Goal: Task Accomplishment & Management: Manage account settings

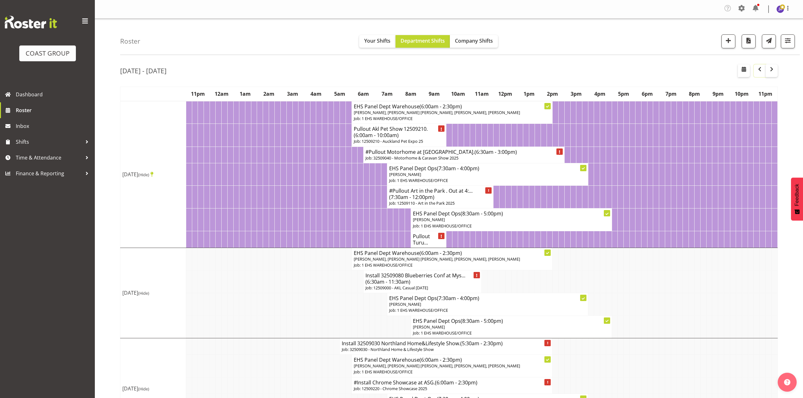
click at [759, 70] on span "button" at bounding box center [760, 69] width 8 height 8
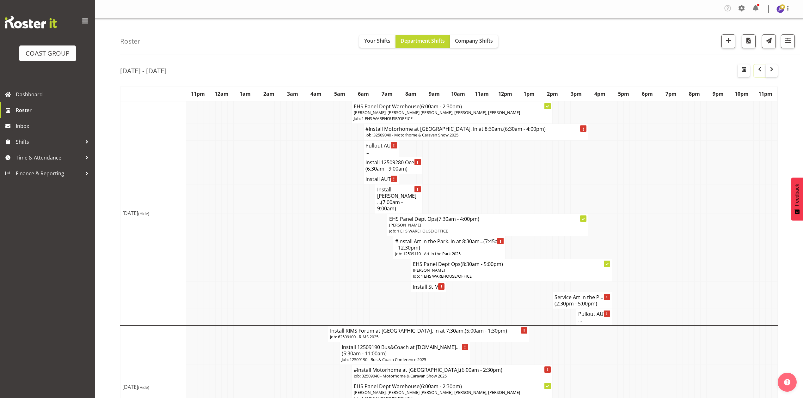
click at [761, 70] on span "button" at bounding box center [760, 69] width 8 height 8
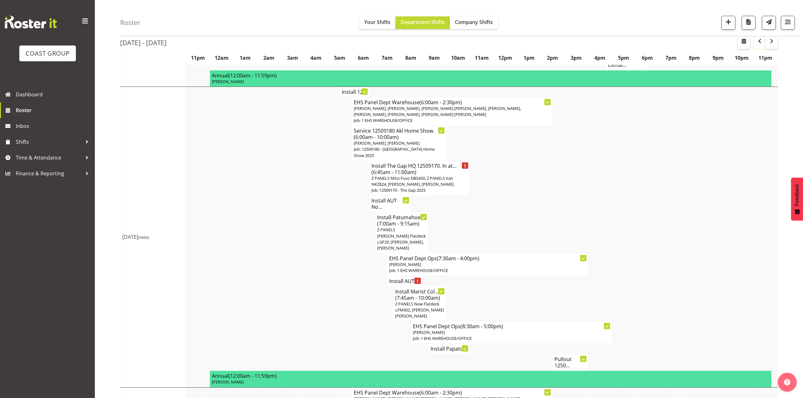
scroll to position [337, 0]
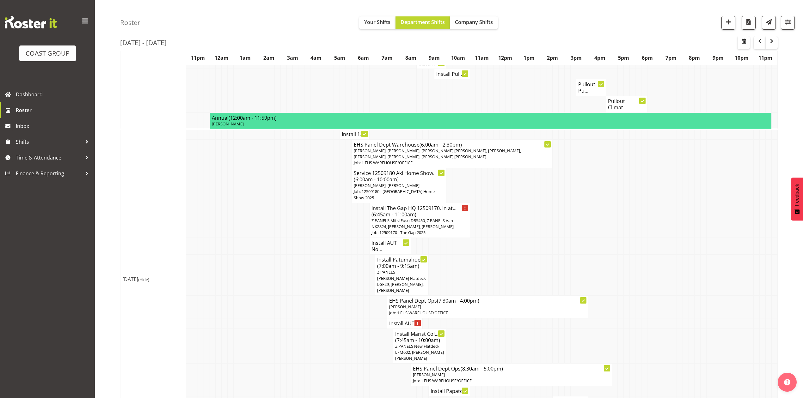
click at [397, 320] on h4 "Install AUT ..." at bounding box center [404, 323] width 31 height 6
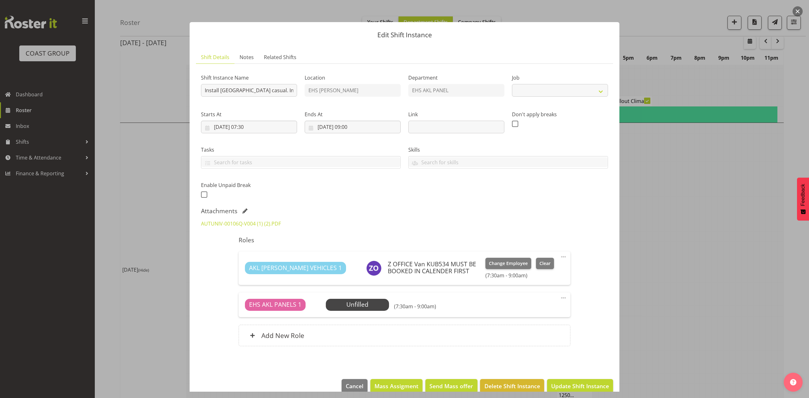
select select "8653"
click at [258, 224] on link "AUTUNIV-00106Q-V004 (1) (2).PDF" at bounding box center [241, 223] width 80 height 7
drag, startPoint x: 698, startPoint y: 192, endPoint x: 793, endPoint y: 50, distance: 171.5
click at [698, 192] on div at bounding box center [404, 199] width 809 height 398
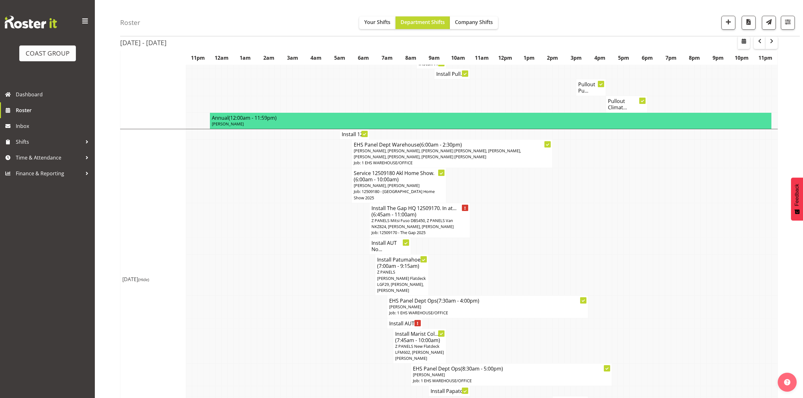
click at [705, 161] on td at bounding box center [703, 153] width 6 height 29
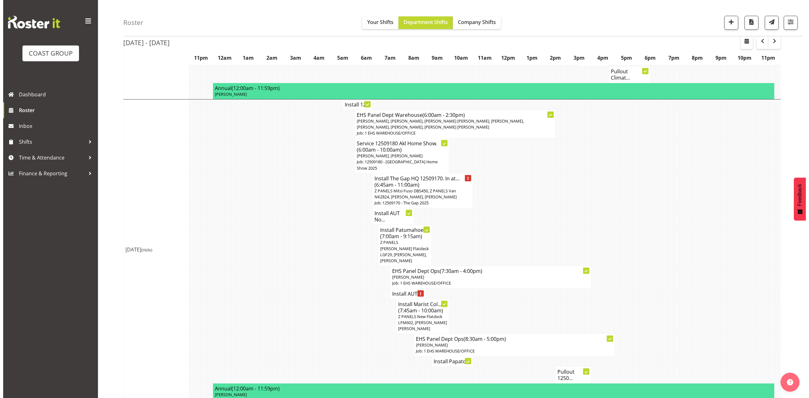
scroll to position [379, 0]
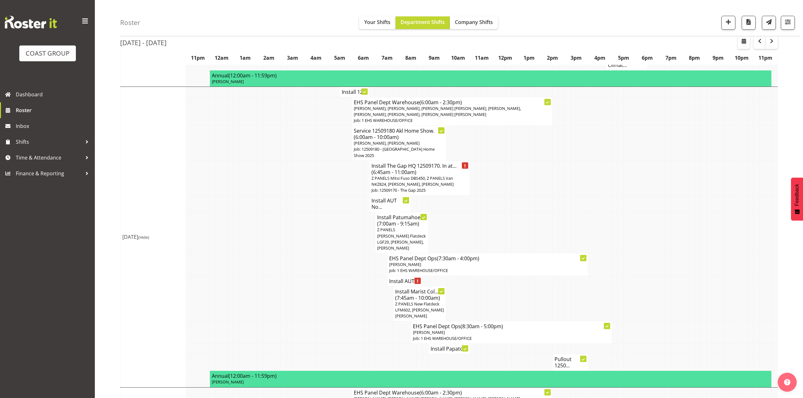
click at [397, 278] on h4 "Install AUT ..." at bounding box center [404, 281] width 31 height 6
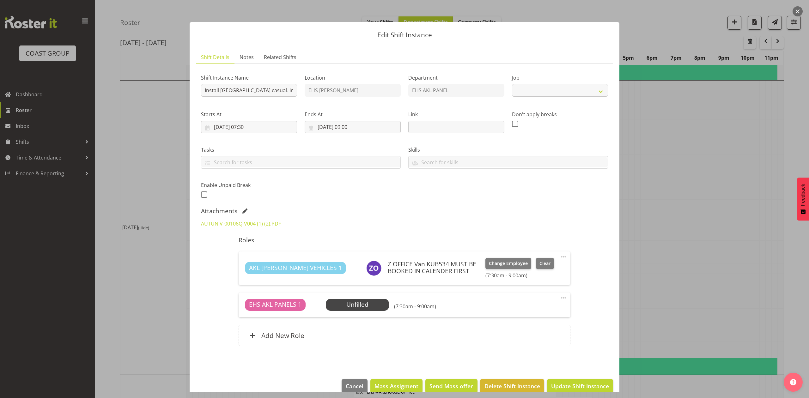
select select "8653"
click at [244, 209] on span at bounding box center [244, 211] width 5 height 5
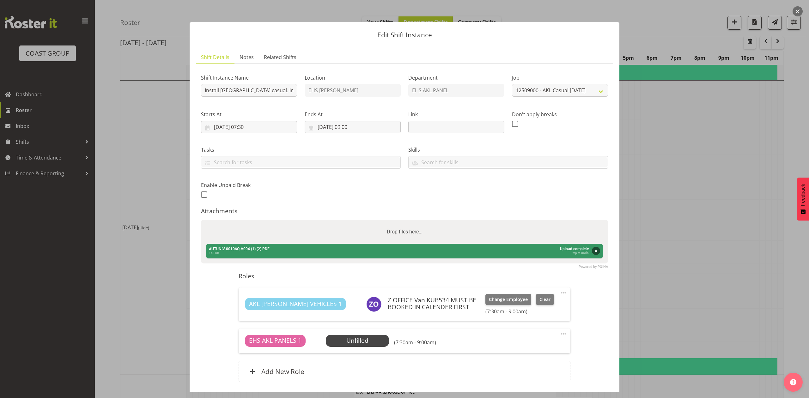
click at [271, 231] on div "Drop files here..." at bounding box center [404, 232] width 407 height 24
click at [201, 220] on input "Drop files here..." at bounding box center [404, 221] width 407 height 2
type input "C:\fakepath\AUTUNIV-00106Q-V007 (1).PDF"
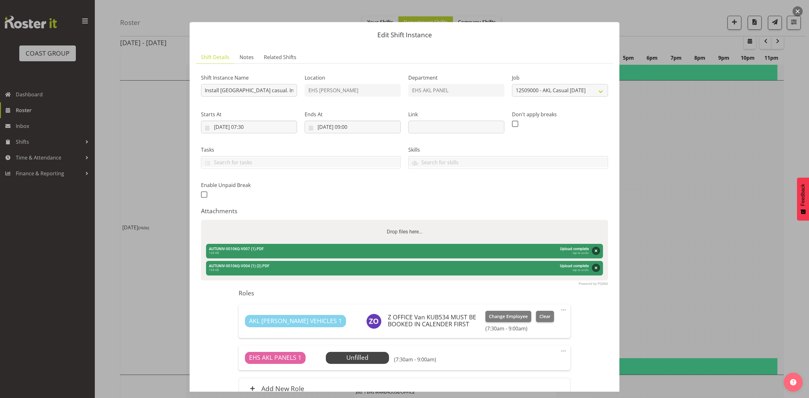
click at [573, 202] on div "Shift Instance Name Install AUT City Campus casual. In at 8am. Location EHS RYM…" at bounding box center [404, 134] width 415 height 138
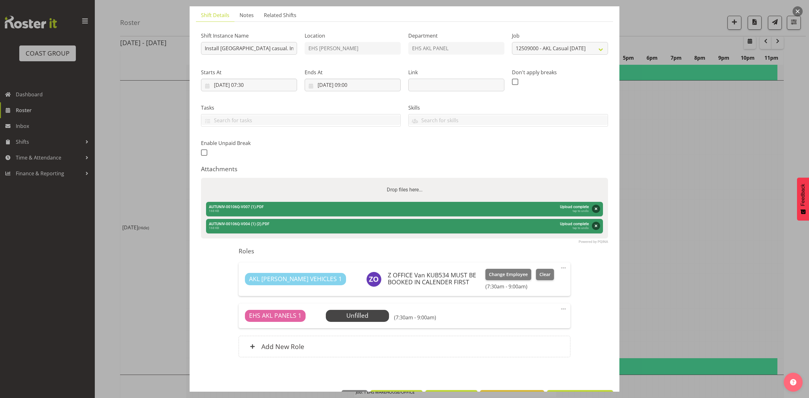
click at [590, 158] on div "Shift Instance Name Install AUT City Campus casual. In at 8am. Location EHS RYM…" at bounding box center [404, 92] width 415 height 138
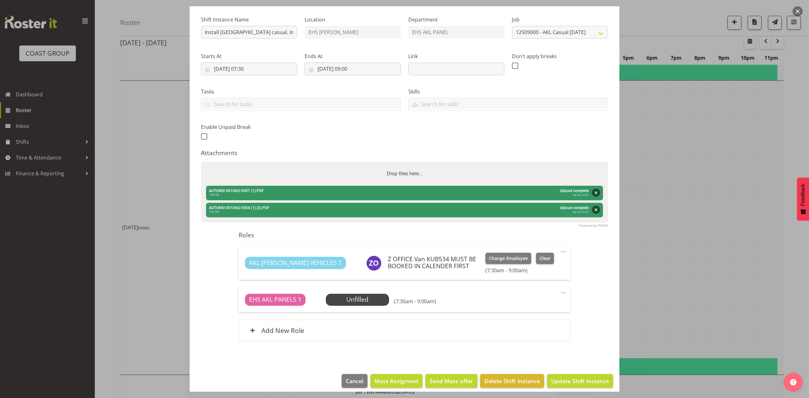
scroll to position [64, 0]
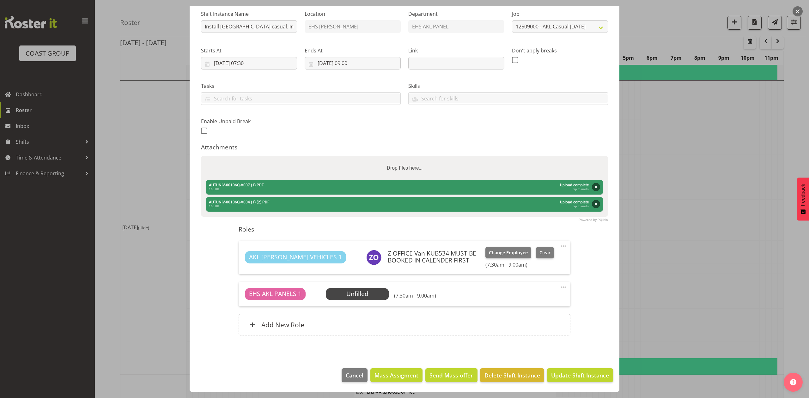
click at [462, 200] on div "Abort Retry Remove Upload Cancel Retry Remove AUTUNIV-00106Q-V004 (1) (2).PDF 1…" at bounding box center [404, 204] width 397 height 15
click at [597, 382] on button "Update Shift Instance" at bounding box center [580, 375] width 66 height 14
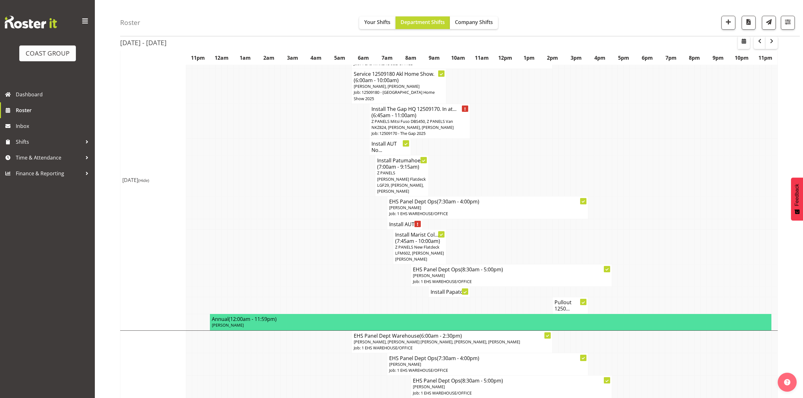
scroll to position [463, 0]
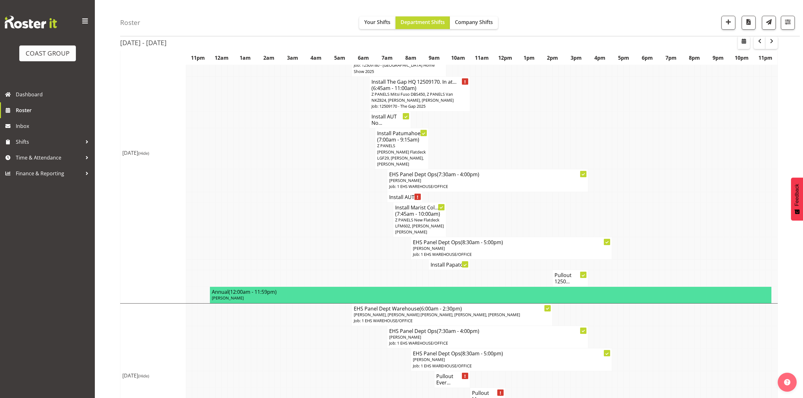
click at [399, 194] on h4 "Install AUT ..." at bounding box center [404, 197] width 31 height 6
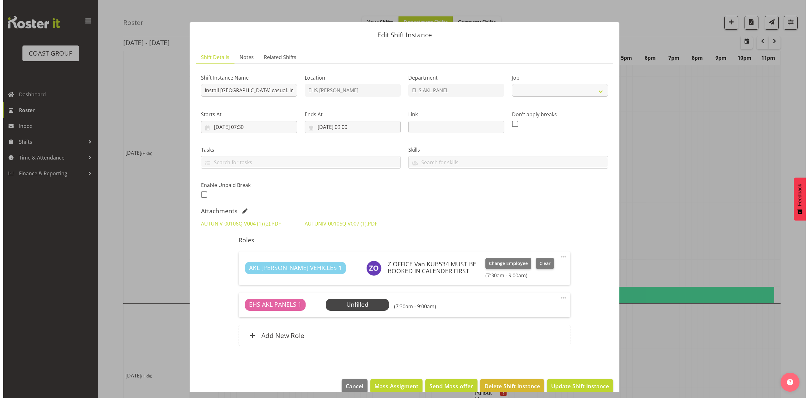
scroll to position [460, 0]
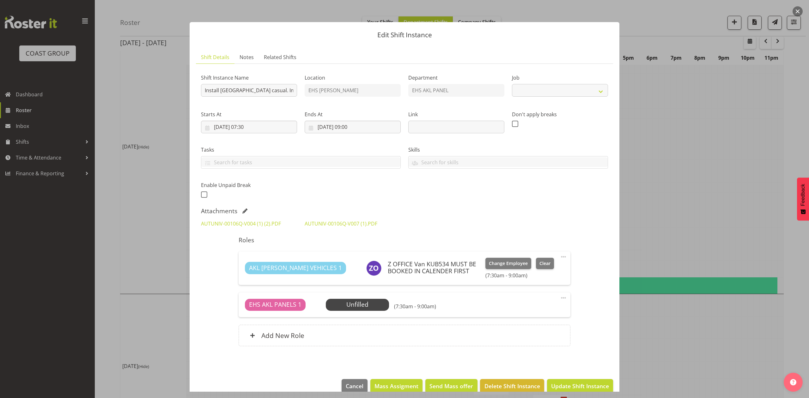
select select "8653"
click at [263, 223] on link "AUTUNIV-00106Q-V004 (1) (2).PDF" at bounding box center [241, 223] width 80 height 7
click at [245, 210] on span at bounding box center [244, 211] width 5 height 5
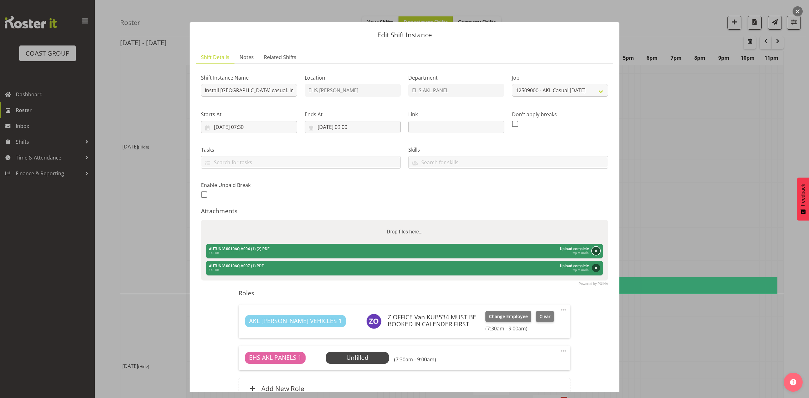
click at [592, 252] on button "Remove" at bounding box center [596, 251] width 8 height 8
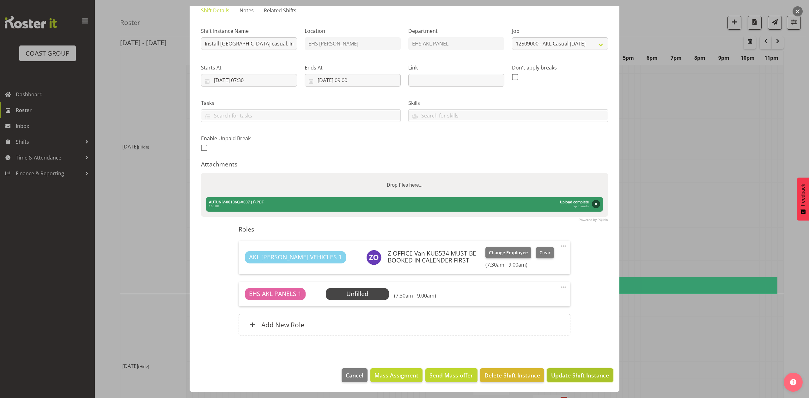
click at [570, 375] on span "Update Shift Instance" at bounding box center [580, 375] width 58 height 8
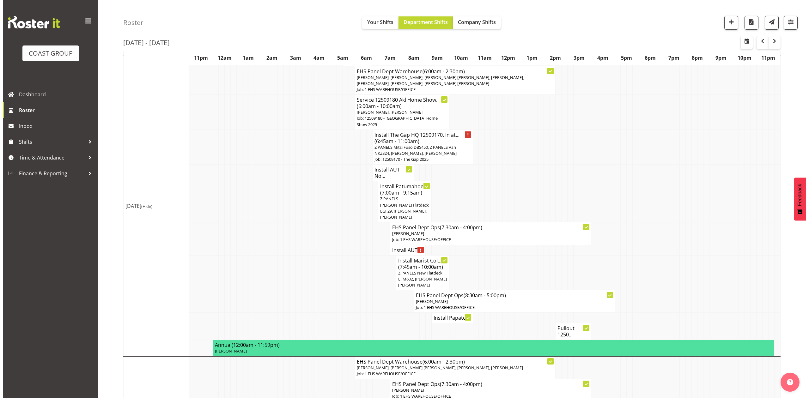
scroll to position [421, 0]
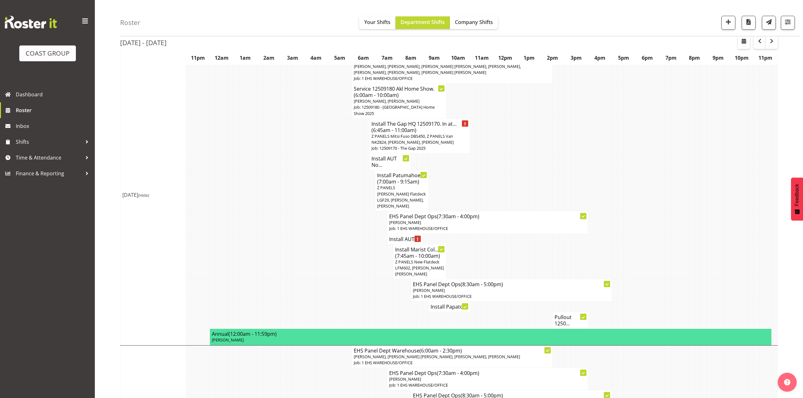
click at [400, 234] on td "Install AUT ..." at bounding box center [404, 239] width 35 height 10
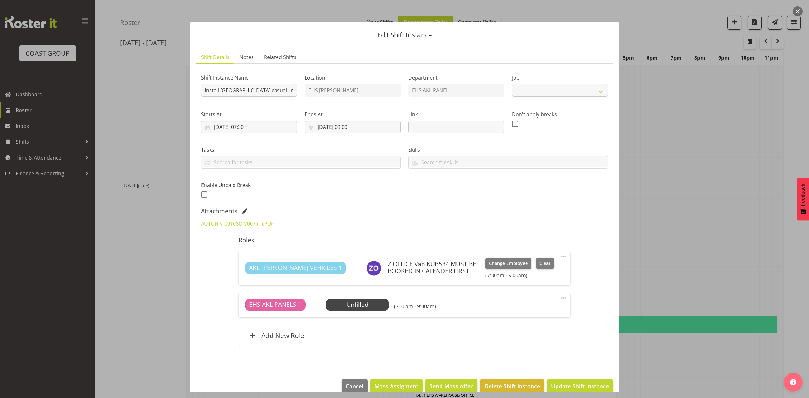
select select "8653"
click at [279, 88] on input "Install AUT City Campus casual. In at 8am." at bounding box center [249, 90] width 96 height 13
click at [285, 90] on input "Install AUT City Campus casual. In at 8am." at bounding box center [249, 90] width 96 height 13
click at [283, 89] on input "Install AUT City Campus casual. In at 8am." at bounding box center [249, 90] width 96 height 13
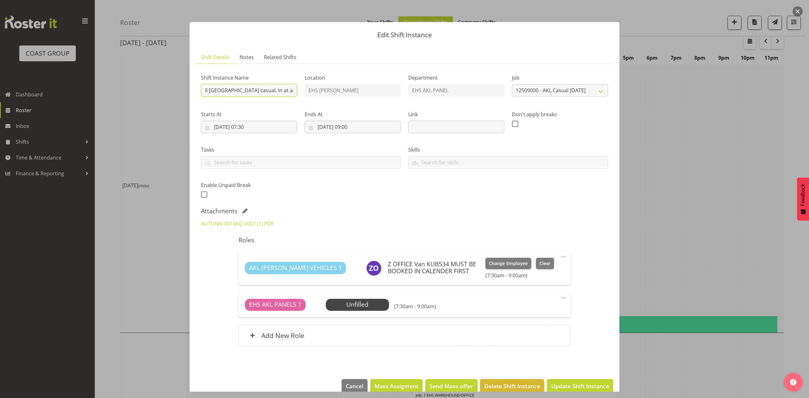
scroll to position [0, 8]
type input "Install [GEOGRAPHIC_DATA] casual. In at 10am."
click at [250, 127] on input "10/09/2025, 07:30" at bounding box center [249, 127] width 96 height 13
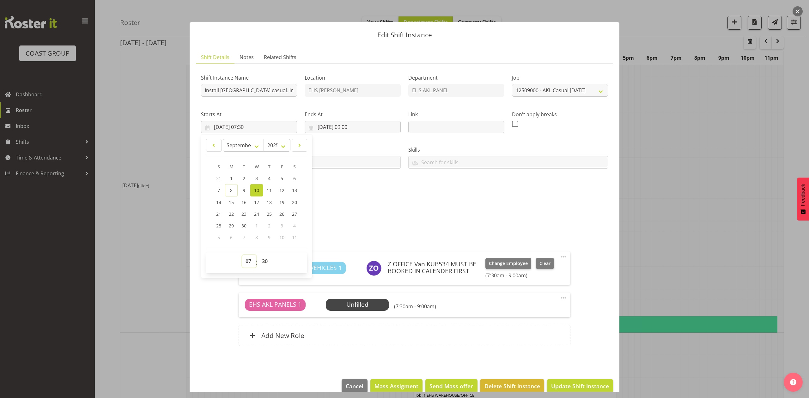
click at [247, 264] on select "00 01 02 03 04 05 06 07 08 09 10 11 12 13 14 15 16 17 18 19 20 21 22 23" at bounding box center [249, 261] width 14 height 13
select select "9"
click at [242, 255] on select "00 01 02 03 04 05 06 07 08 09 10 11 12 13 14 15 16 17 18 19 20 21 22 23" at bounding box center [249, 261] width 14 height 13
type input "[DATE] 09:30"
click at [358, 208] on div "Attachments" at bounding box center [404, 211] width 407 height 8
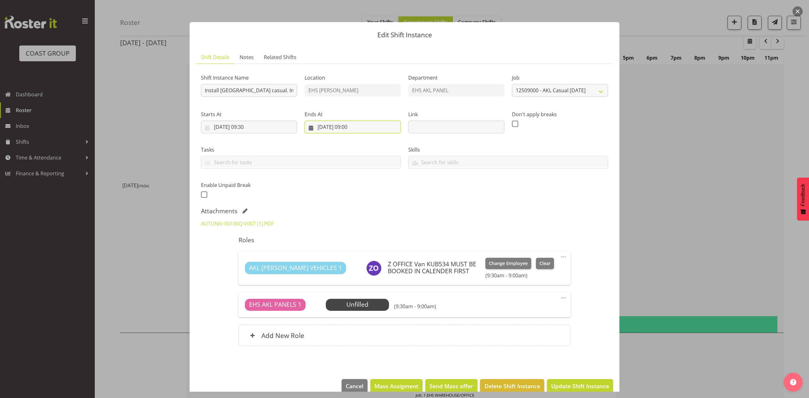
click at [348, 128] on input "10/09/2025, 09:00" at bounding box center [353, 127] width 96 height 13
click at [356, 259] on select "00 01 02 03 04 05 06 07 08 09 10 11 12 13 14 15 16 17 18 19 20 21 22 23" at bounding box center [353, 261] width 14 height 13
select select "11"
click at [346, 255] on select "00 01 02 03 04 05 06 07 08 09 10 11 12 13 14 15 16 17 18 19 20 21 22 23" at bounding box center [353, 261] width 14 height 13
type input "[DATE] 11:00"
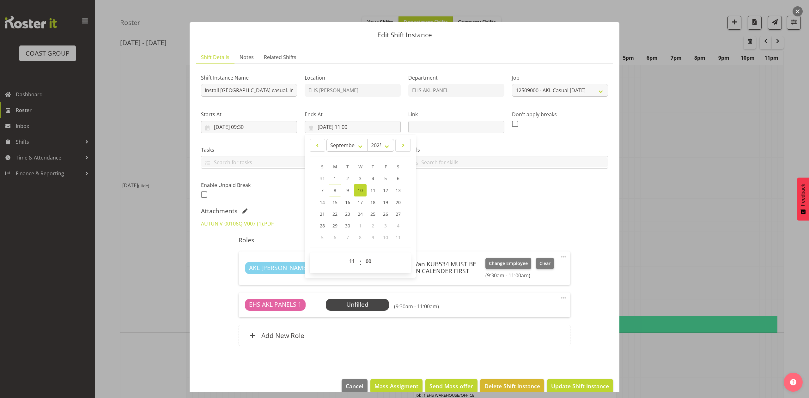
click at [474, 195] on div "Shift Instance Name Install AUT City Campus casual. In at 10am. Location EHS RY…" at bounding box center [404, 134] width 415 height 138
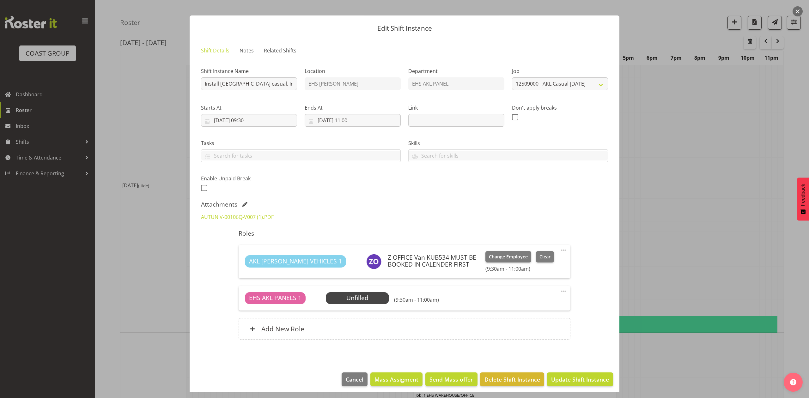
scroll to position [11, 0]
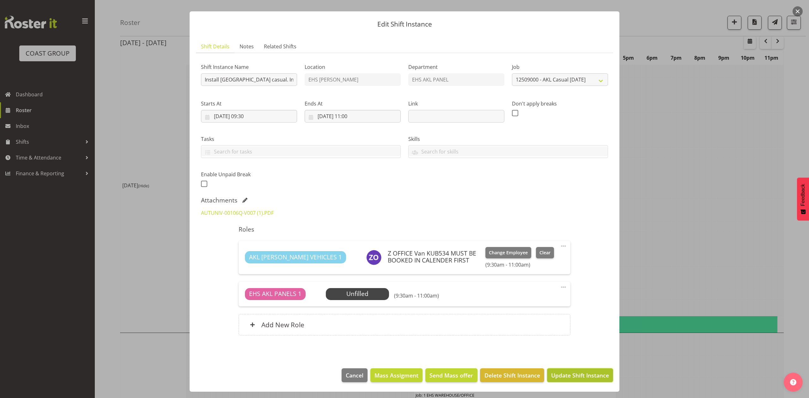
click at [578, 377] on span "Update Shift Instance" at bounding box center [580, 375] width 58 height 8
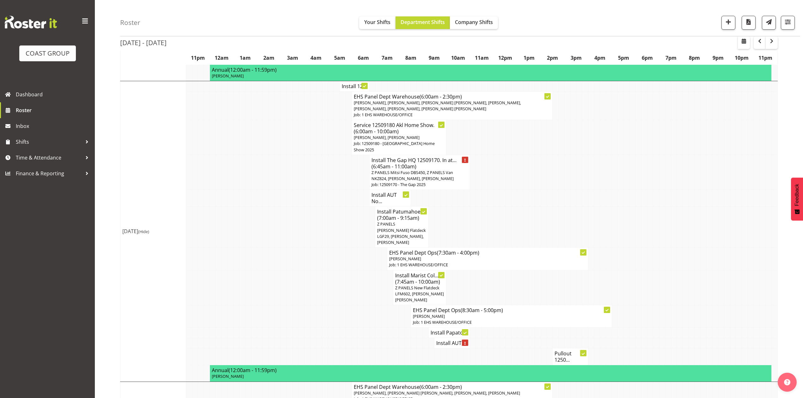
scroll to position [421, 0]
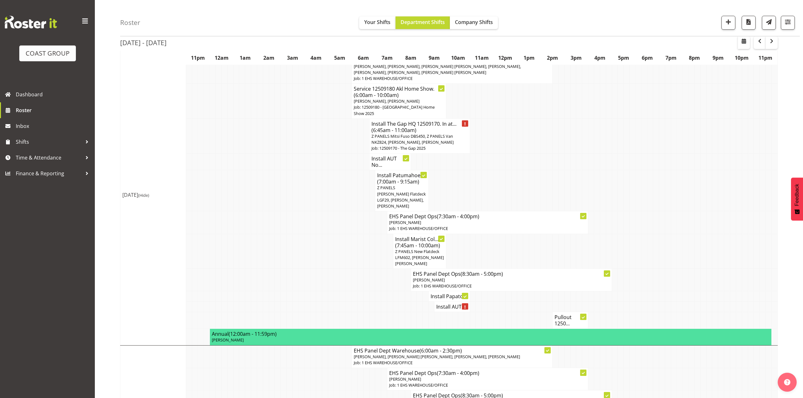
click at [453, 304] on h4 "Install AUT ..." at bounding box center [451, 307] width 31 height 6
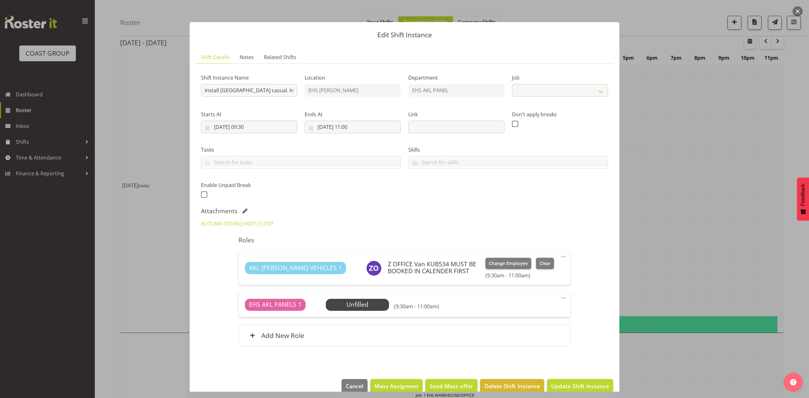
select select "8653"
click at [709, 198] on div at bounding box center [404, 199] width 809 height 398
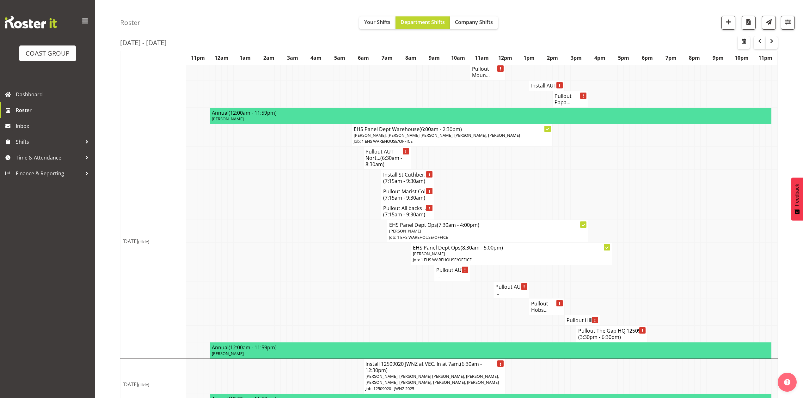
scroll to position [800, 0]
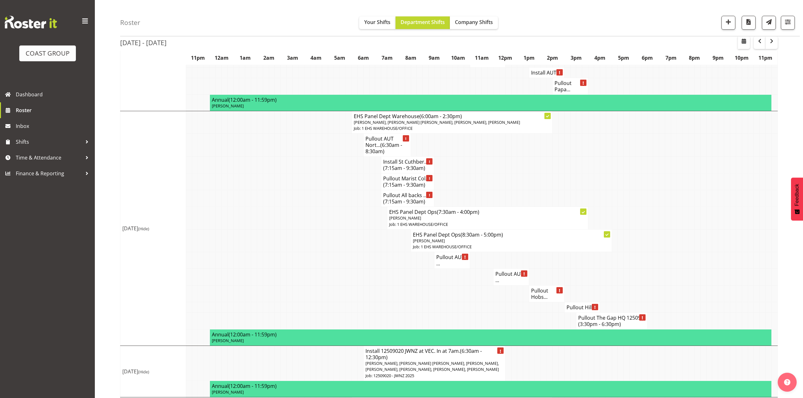
click at [511, 277] on h4 "Pullout AUT ..." at bounding box center [510, 277] width 31 height 13
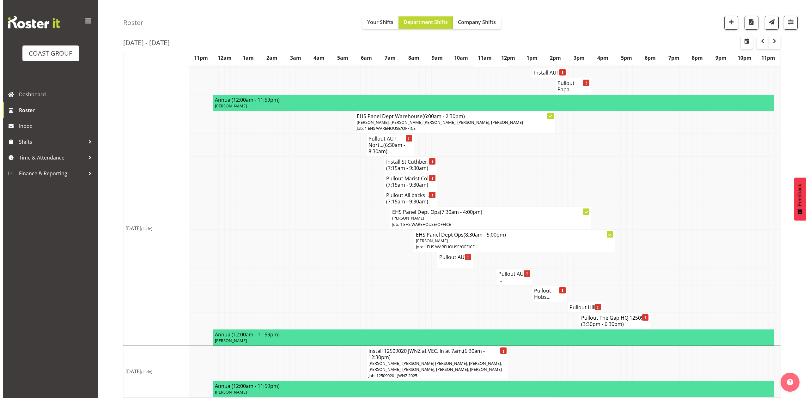
scroll to position [794, 0]
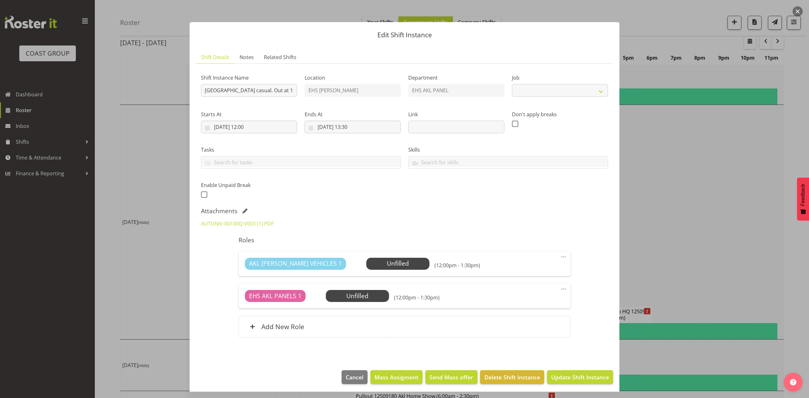
select select "8653"
click at [284, 90] on input "Pullout AUT City Campus casual. Out at 12:30pm." at bounding box center [249, 90] width 96 height 13
click at [252, 224] on link "AUTUNIV-00100Q-V003 (1).PDF" at bounding box center [237, 223] width 73 height 7
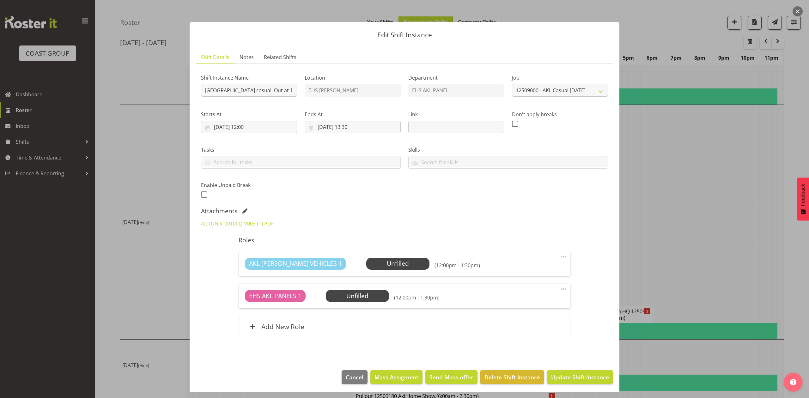
click at [669, 221] on div at bounding box center [404, 199] width 809 height 398
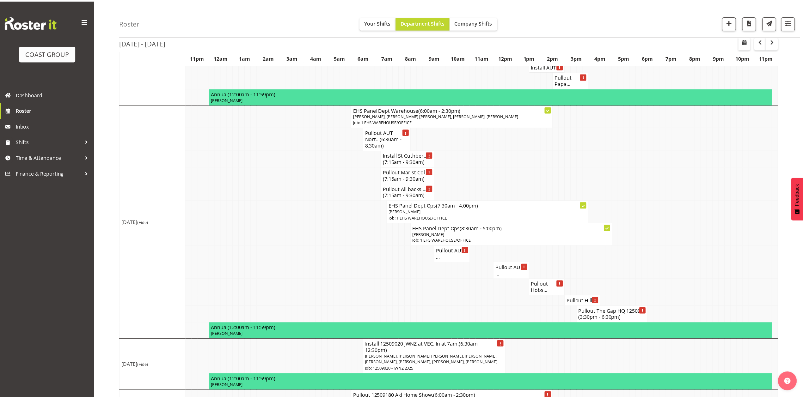
scroll to position [800, 0]
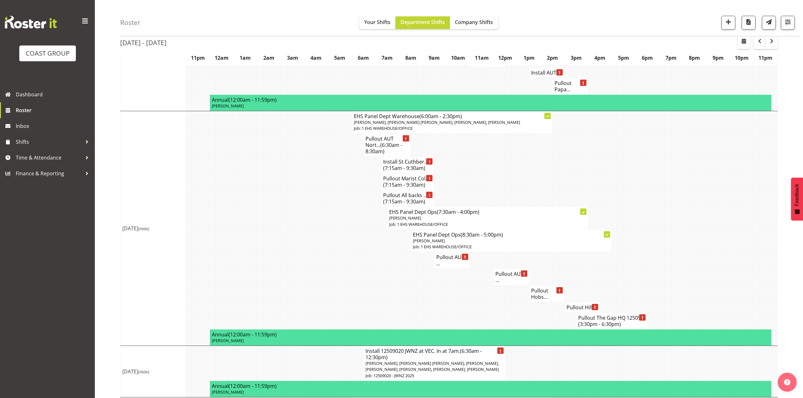
click at [506, 277] on h4 "Pullout AUT ..." at bounding box center [510, 277] width 31 height 13
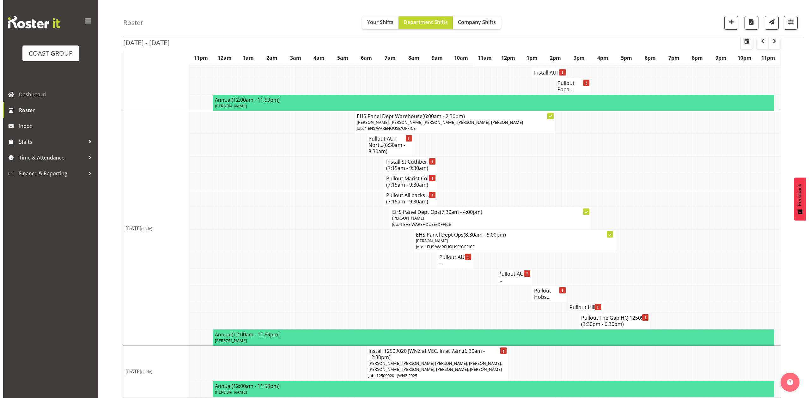
scroll to position [794, 0]
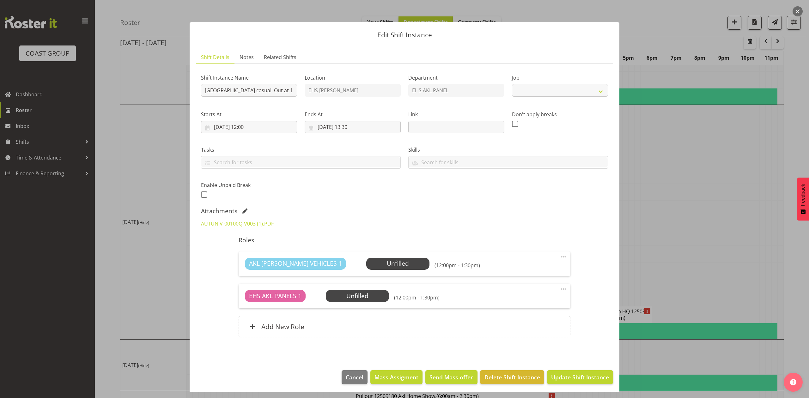
select select "8653"
click at [712, 218] on div at bounding box center [404, 199] width 809 height 398
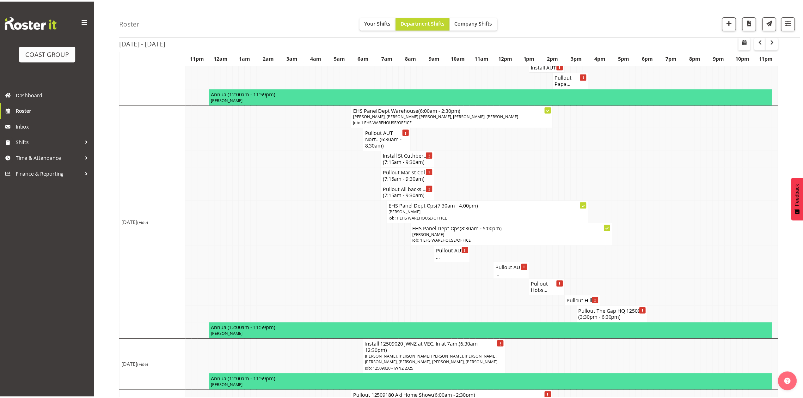
scroll to position [800, 0]
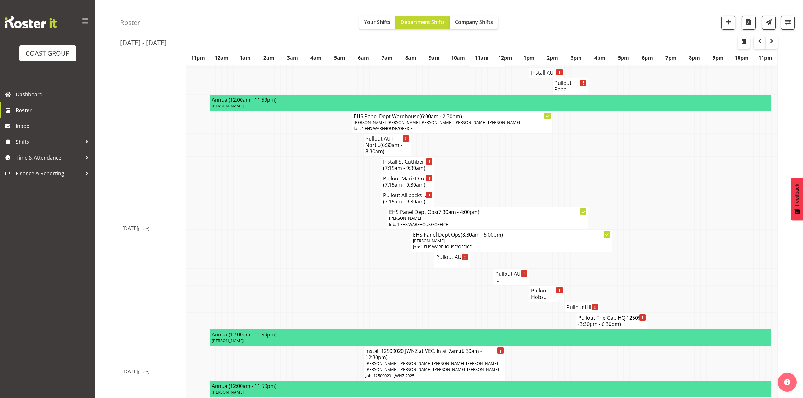
click at [441, 259] on h4 "Pullout AUT ..." at bounding box center [451, 260] width 31 height 13
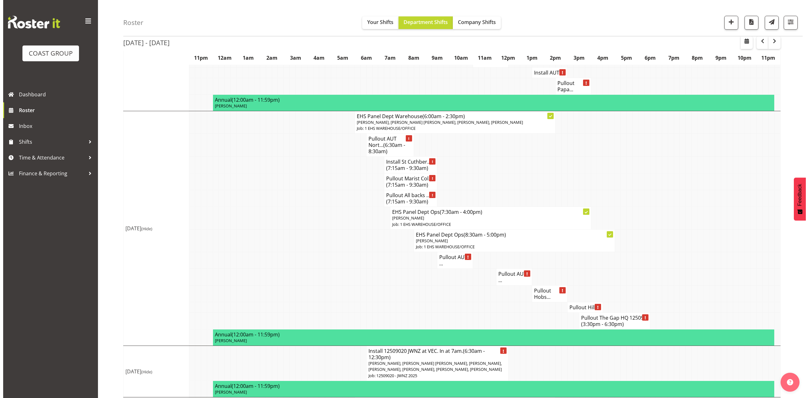
scroll to position [794, 0]
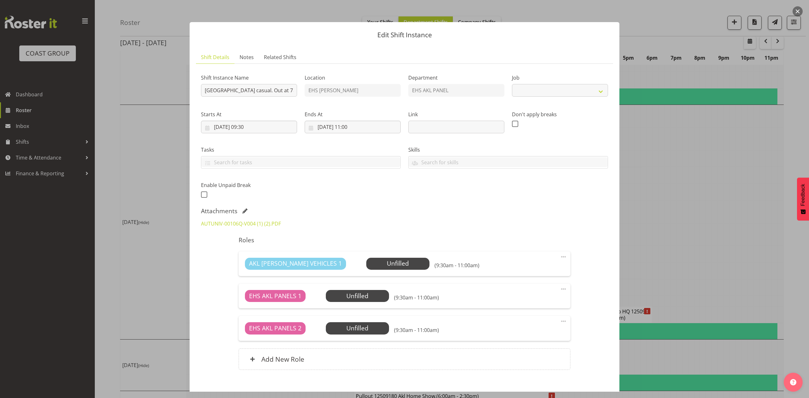
select select "8653"
click at [284, 94] on input "Pullout AUT City Campus casual. Out at 7am." at bounding box center [249, 90] width 96 height 13
click at [283, 91] on input "Pullout AUT City Campus casual. Out at 7am." at bounding box center [249, 90] width 96 height 13
click at [257, 224] on link "AUTUNIV-00106Q-V004 (1) (2).PDF" at bounding box center [241, 223] width 80 height 7
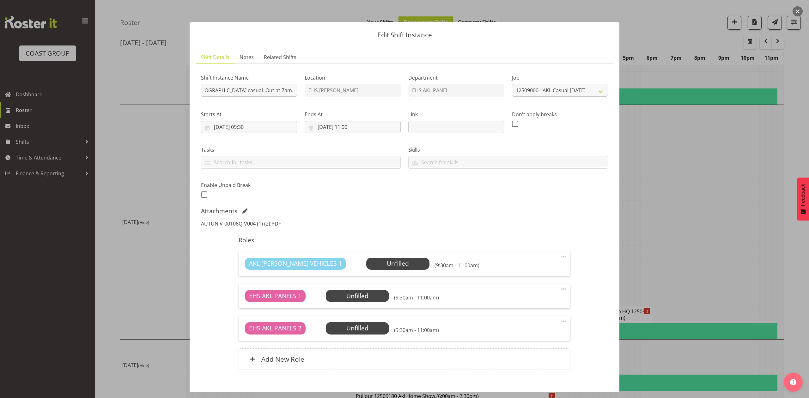
scroll to position [0, 0]
click at [285, 88] on input "Pullout AUT City Campus casual. Out at 7am." at bounding box center [249, 90] width 96 height 13
click at [265, 224] on link "AUTUNIV-00106Q-V004 (1) (2).PDF" at bounding box center [241, 223] width 80 height 7
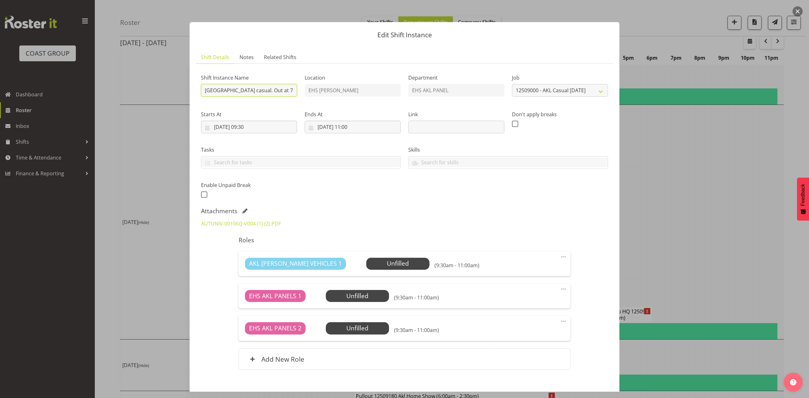
click at [286, 86] on input "Pullout AUT City Campus casual. Out at 7am." at bounding box center [249, 90] width 96 height 13
click at [282, 90] on input "Pullout AUT City Campus casual. Out at 7am." at bounding box center [249, 90] width 96 height 13
type input "Pullout AUT City Campus casual. Out at 10am."
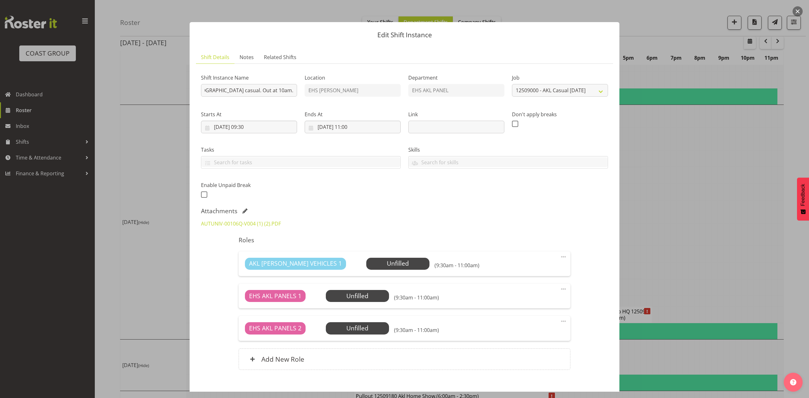
click at [290, 153] on label "Tasks" at bounding box center [301, 150] width 200 height 8
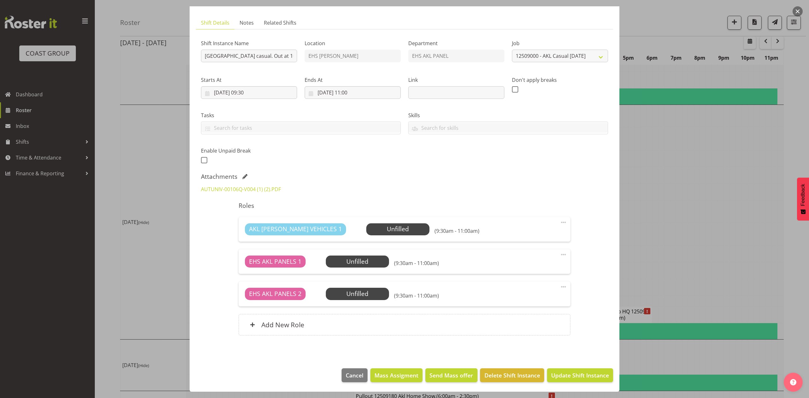
click at [247, 173] on div "Attachments" at bounding box center [404, 177] width 407 height 8
click at [243, 176] on span at bounding box center [244, 176] width 5 height 5
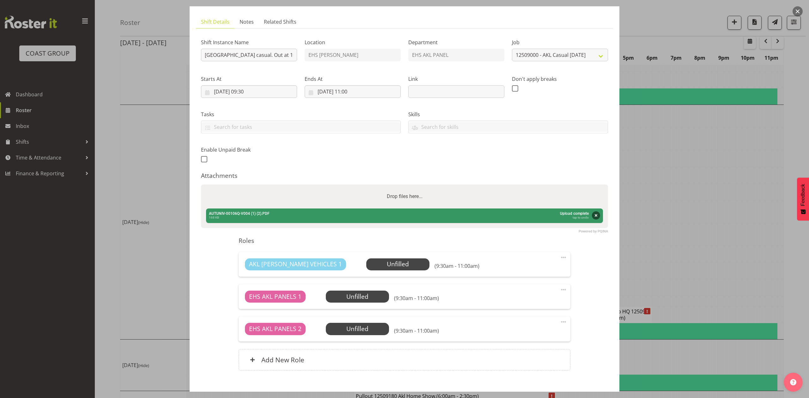
click at [267, 200] on div "Drop files here..." at bounding box center [404, 197] width 407 height 24
click at [201, 185] on input "Drop files here..." at bounding box center [404, 186] width 407 height 2
type input "C:\fakepath\AUTUNIV-00106Q-V007 (1).PDF"
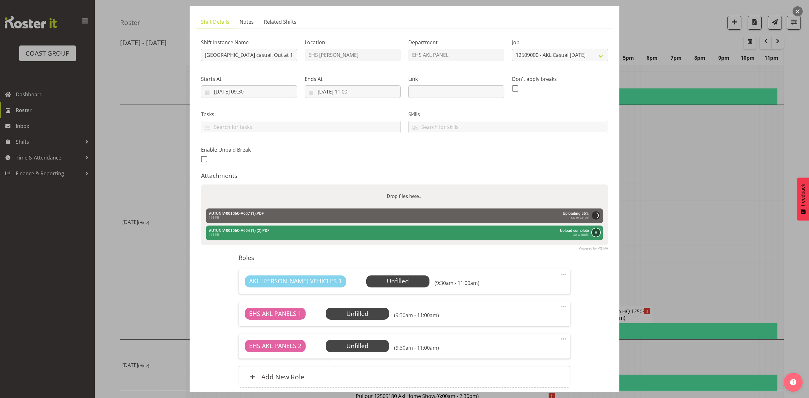
click at [592, 231] on button "Remove" at bounding box center [596, 232] width 8 height 8
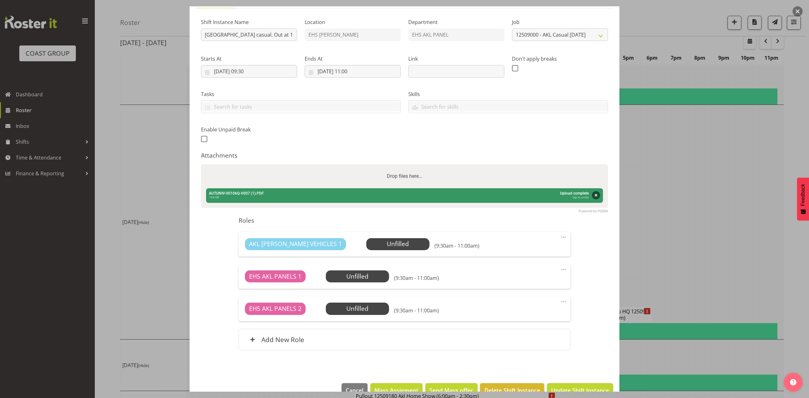
scroll to position [71, 0]
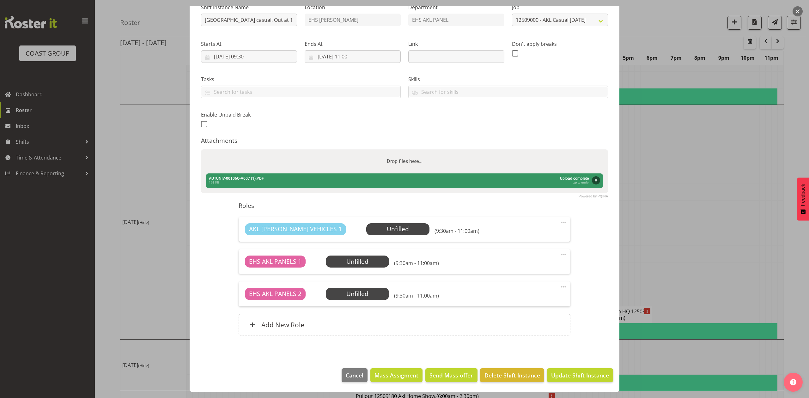
click at [593, 367] on footer "Cancel Mass Assigment Send Mass offer Delete Shift Instance Update Shift Instan…" at bounding box center [405, 377] width 430 height 30
click at [593, 371] on button "Update Shift Instance" at bounding box center [580, 375] width 66 height 14
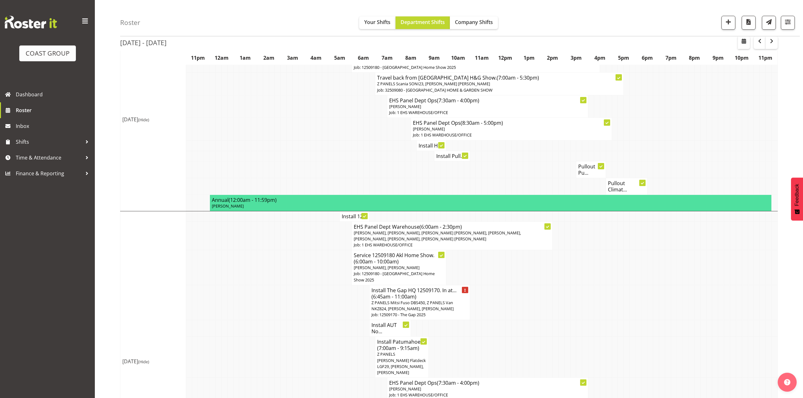
scroll to position [168, 0]
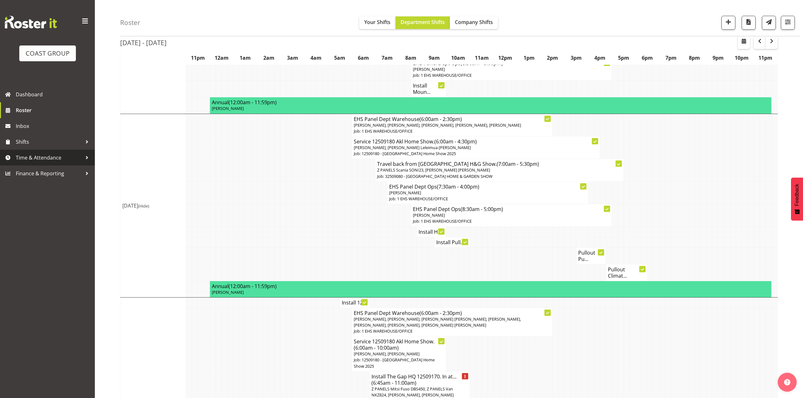
click at [36, 156] on span "Time & Attendance" at bounding box center [49, 157] width 66 height 9
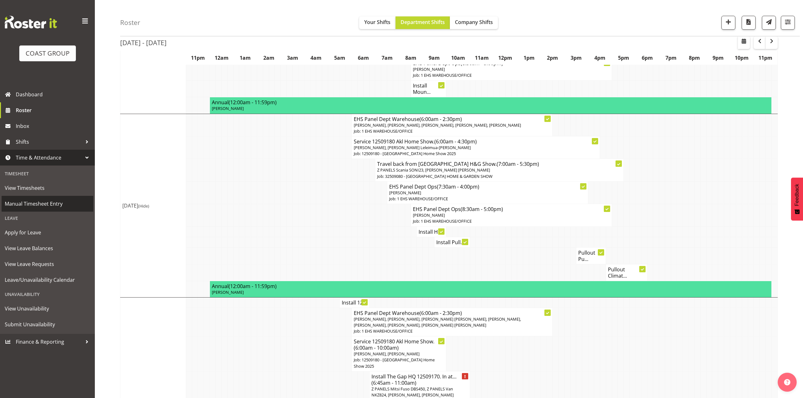
click at [46, 200] on span "Manual Timesheet Entry" at bounding box center [47, 203] width 85 height 9
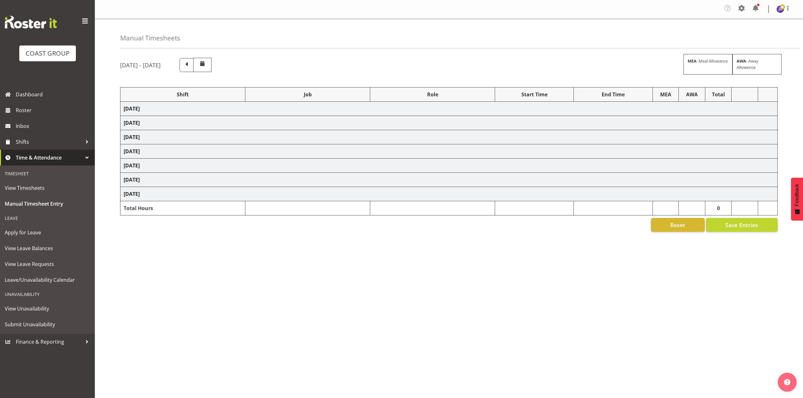
select select "81338"
select select "10496"
select select "80852"
select select "10275"
select select "68034"
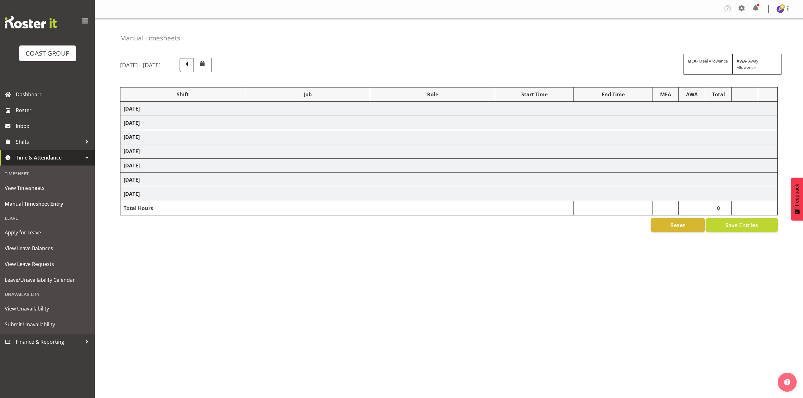
select select "69"
select select "198"
select select "80396"
select select "8653"
select select "81338"
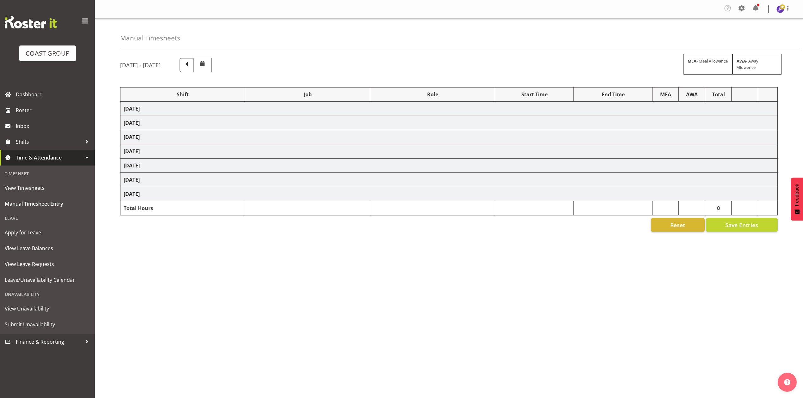
select select "10496"
select select "68034"
select select "69"
select select "198"
select select "79639"
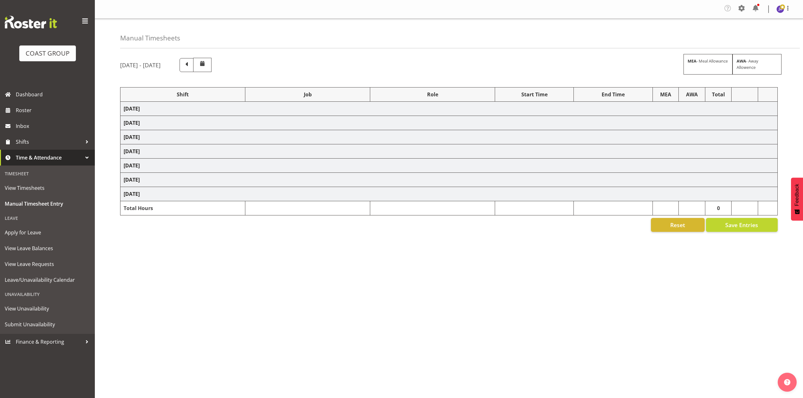
select select "8653"
select select "77523"
select select "8652"
select select "78923"
select select "8653"
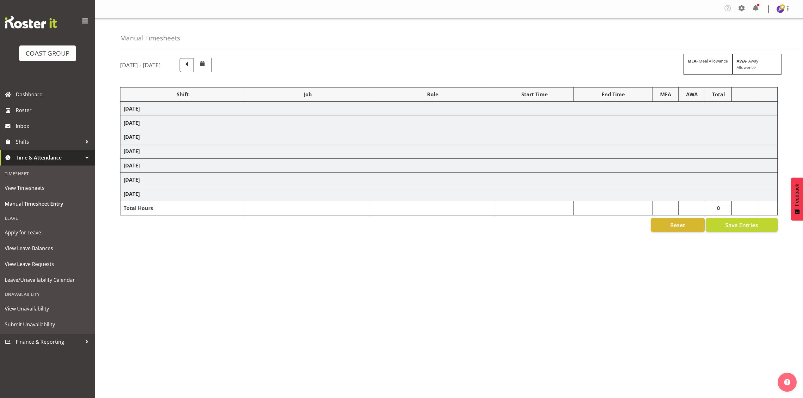
select select "68034"
select select "69"
select select "198"
select select "68034"
select select "69"
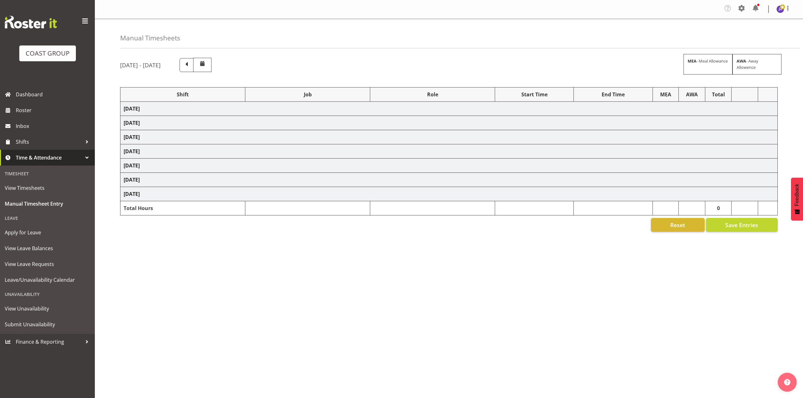
select select "198"
select select "50787"
select select "69"
select select "198"
select select "80779"
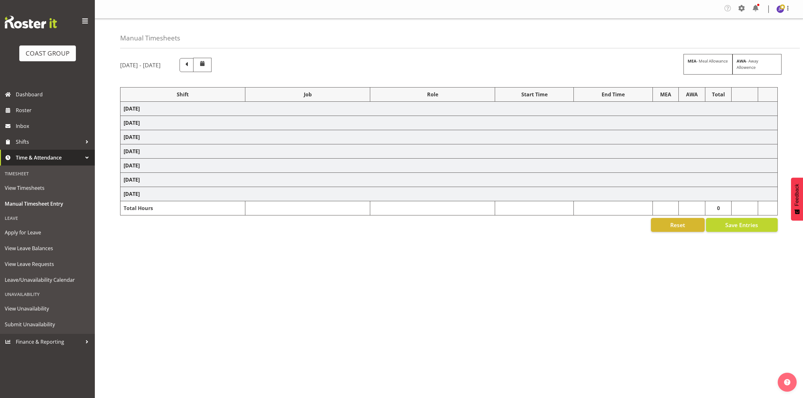
select select "10539"
select select "81815"
select select "10539"
select select "81338"
select select "10496"
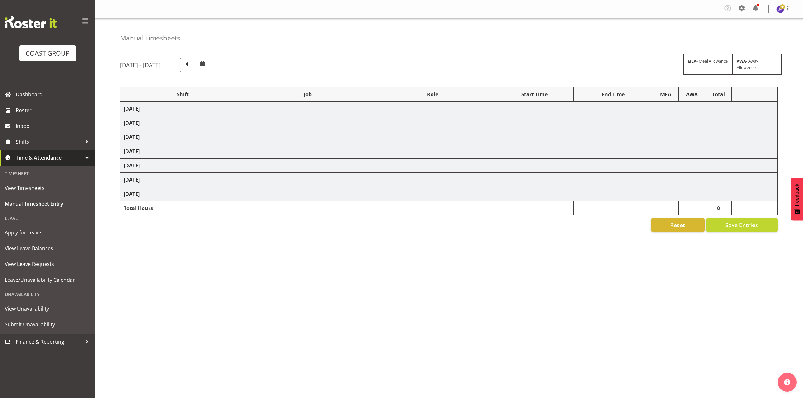
select select "68034"
select select "69"
select select "198"
select select "79676"
select select "8653"
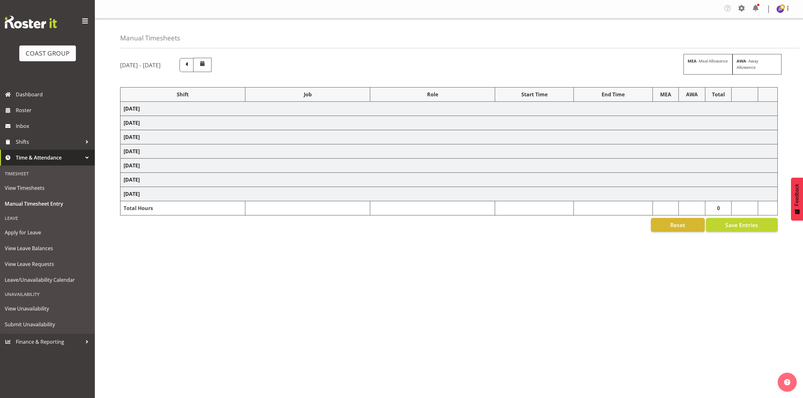
select select "68034"
select select "69"
select select "198"
select select "68034"
select select "69"
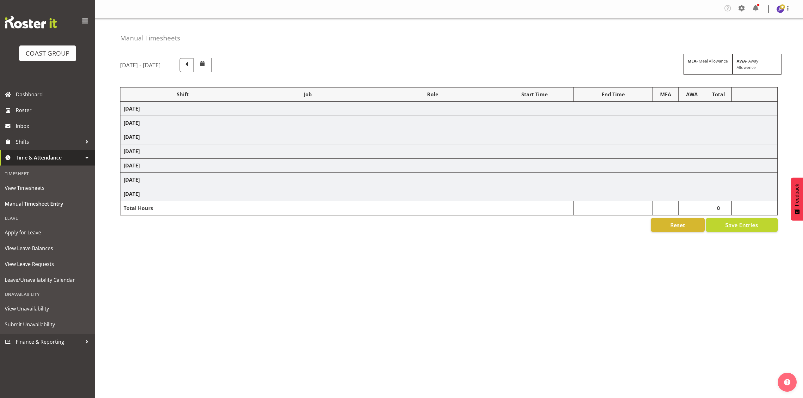
select select "198"
select select "81714"
select select "8653"
select select "81240"
select select "10460"
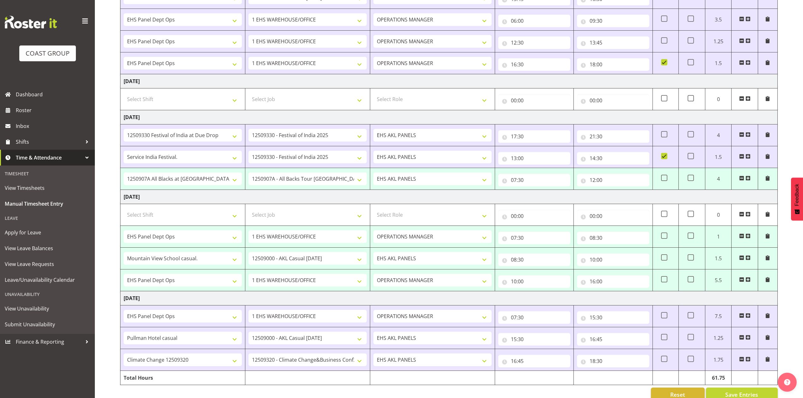
scroll to position [350, 0]
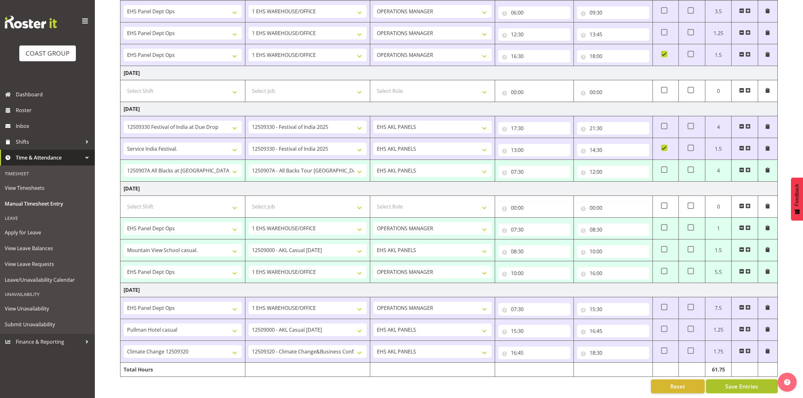
click at [730, 382] on span "Save Entries" at bounding box center [741, 386] width 33 height 8
select select "68034"
select select "69"
select select "198"
type input "07:30"
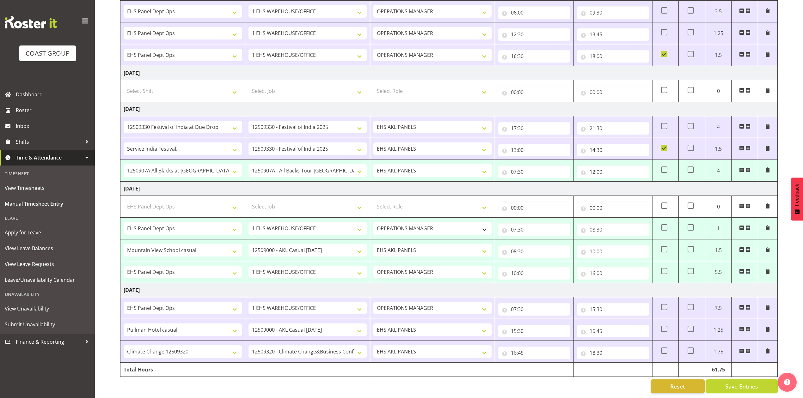
type input "08:30"
select select "79676"
select select "8653"
select select "188"
type input "08:30"
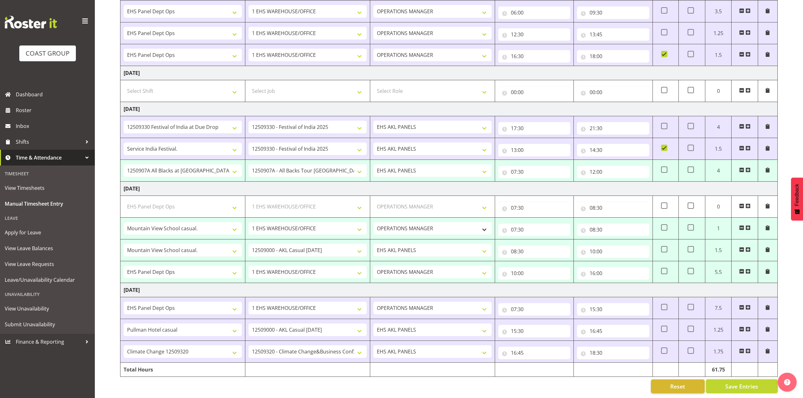
type input "10:00"
select select "68034"
select select "69"
select select "198"
type input "10:00"
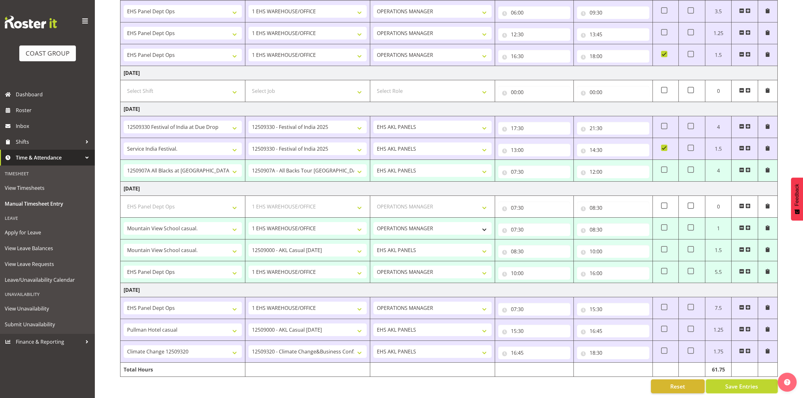
type input "16:00"
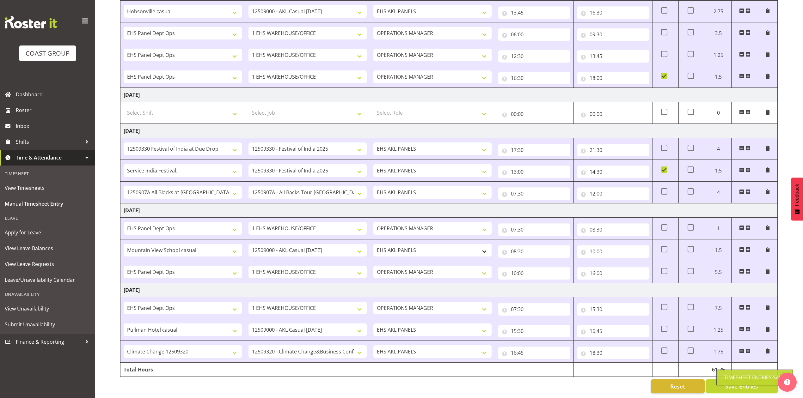
scroll to position [329, 0]
click at [51, 116] on link "Roster" at bounding box center [47, 110] width 95 height 16
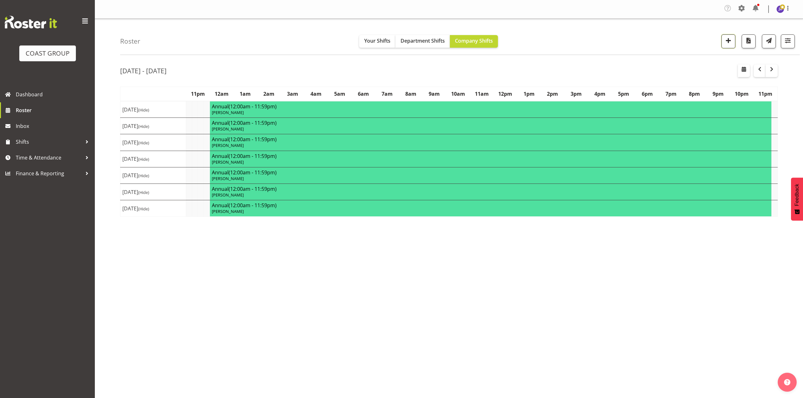
click at [728, 44] on span "button" at bounding box center [728, 40] width 8 height 8
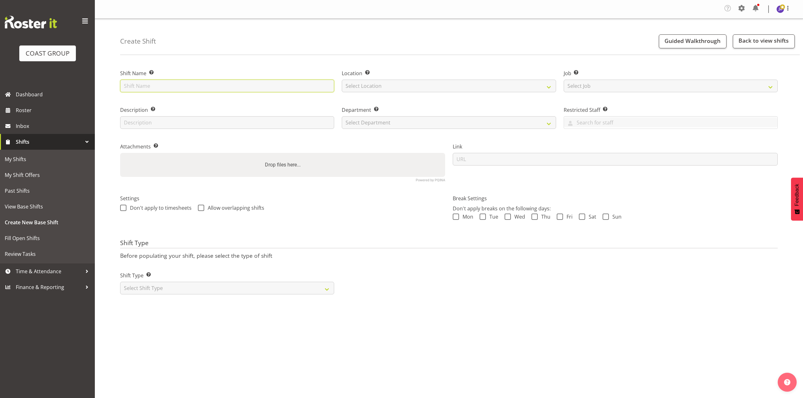
click at [251, 88] on input "text" at bounding box center [227, 86] width 214 height 13
type input "Service India Festival."
click at [399, 85] on select "Select Location EHS RYMER" at bounding box center [449, 86] width 214 height 13
select select "35"
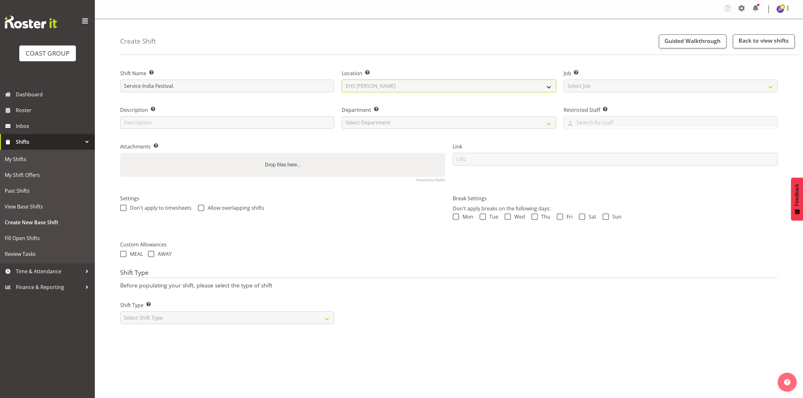
click at [342, 80] on select "Select Location EHS RYMER" at bounding box center [449, 86] width 214 height 13
click at [726, 87] on select "Select Job Create new job 1 Carlton Events 1 Carlton Hamilton 1 Carlton Welling…" at bounding box center [670, 86] width 214 height 13
select select "10539"
click at [563, 80] on select "Select Job Create new job 1 Carlton Events 1 Carlton Hamilton 1 Carlton Welling…" at bounding box center [670, 86] width 214 height 13
click at [391, 127] on select "Select Department EHS AKL PANEL EHS AKL PANEL" at bounding box center [449, 122] width 214 height 13
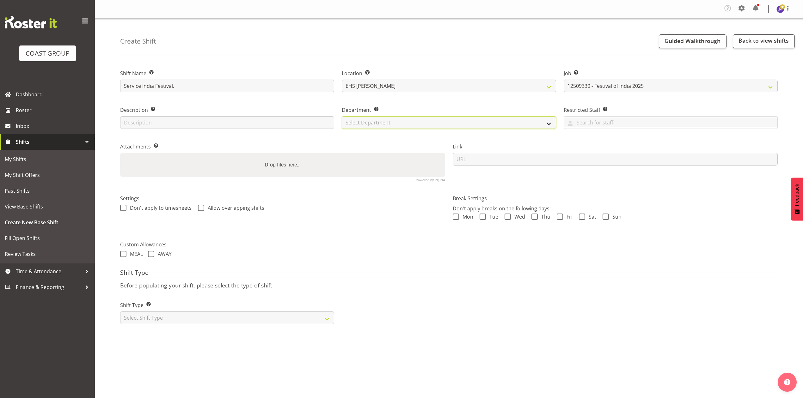
select select "39"
click at [342, 117] on select "Select Department EHS AKL PANEL EHS AKL PANEL" at bounding box center [449, 122] width 214 height 13
click at [258, 166] on div "Drop files here..." at bounding box center [282, 165] width 325 height 24
click at [120, 153] on input "Drop files here..." at bounding box center [282, 154] width 325 height 2
click at [224, 311] on div "Shift Type Shift Types: One Off – Select this if you would like a single shift …" at bounding box center [227, 312] width 214 height 23
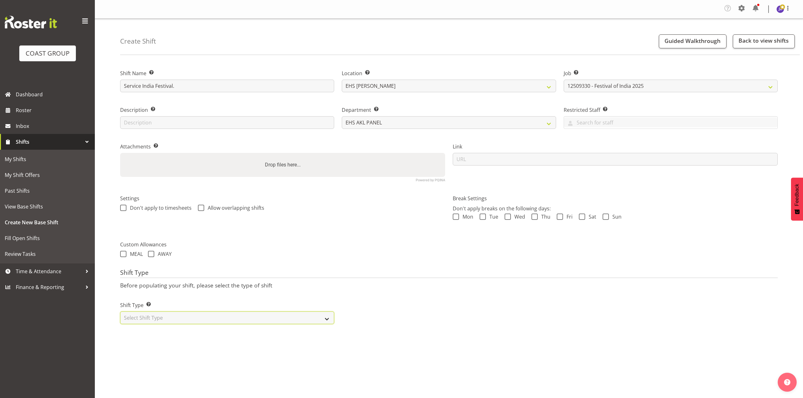
click at [220, 322] on select "Select Shift Type One Off Shift Recurring Shift Rotating Shift" at bounding box center [227, 318] width 214 height 13
select select "recurring"
click at [120, 312] on select "Select Shift Type One Off Shift Recurring Shift Rotating Shift" at bounding box center [227, 318] width 214 height 13
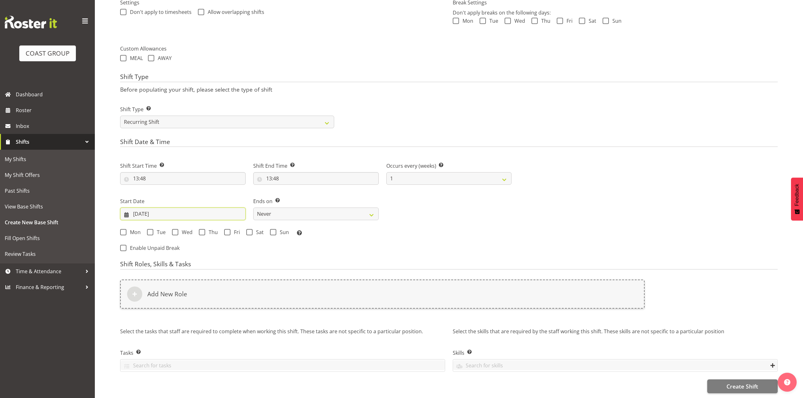
drag, startPoint x: 144, startPoint y: 207, endPoint x: 153, endPoint y: 219, distance: 14.6
click at [144, 208] on input "08/09/2025" at bounding box center [182, 214] width 125 height 13
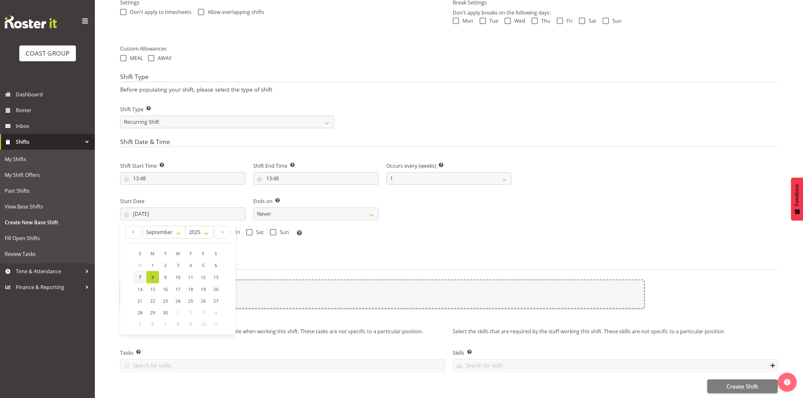
click at [137, 271] on link "7" at bounding box center [140, 277] width 13 height 12
type input "07/09/2025"
click at [279, 229] on span "Sun" at bounding box center [282, 232] width 13 height 6
click at [274, 230] on input "Sun" at bounding box center [272, 232] width 4 height 4
checkbox input "true"
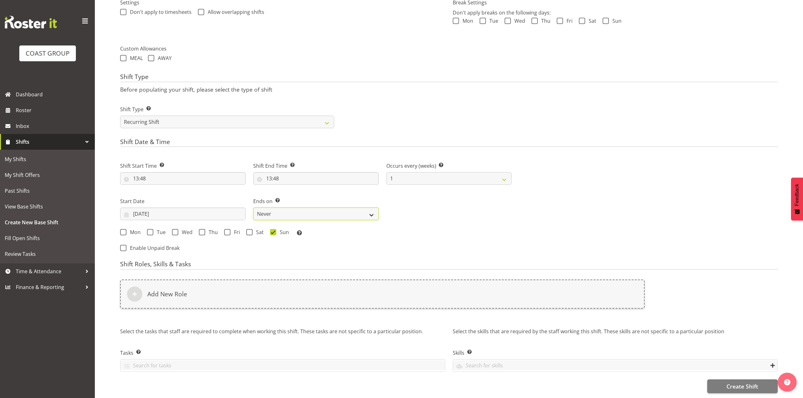
click at [289, 208] on select "Never On Date" at bounding box center [315, 214] width 125 height 13
select select "date"
click at [253, 208] on select "Never On Date" at bounding box center [315, 214] width 125 height 13
click at [168, 108] on div "Shift Type Shift Types: One Off – Select this if you would like a single shift …" at bounding box center [227, 117] width 214 height 23
click at [169, 116] on select "One Off Shift Recurring Shift Rotating Shift" at bounding box center [227, 122] width 214 height 13
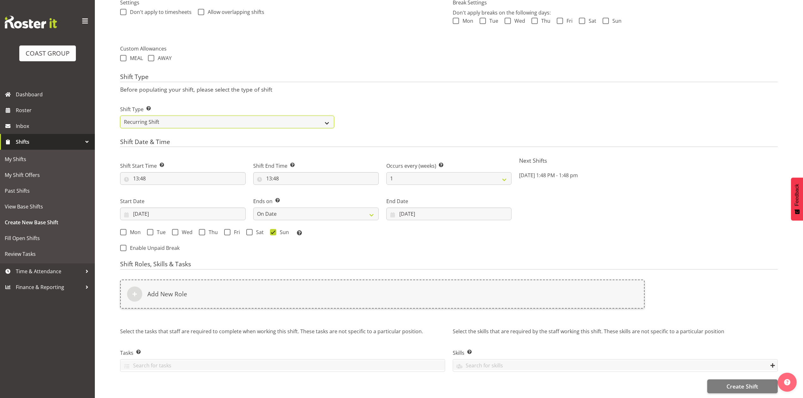
select select "one_off"
click at [120, 128] on select "One Off Shift Recurring Shift Rotating Shift" at bounding box center [227, 122] width 214 height 13
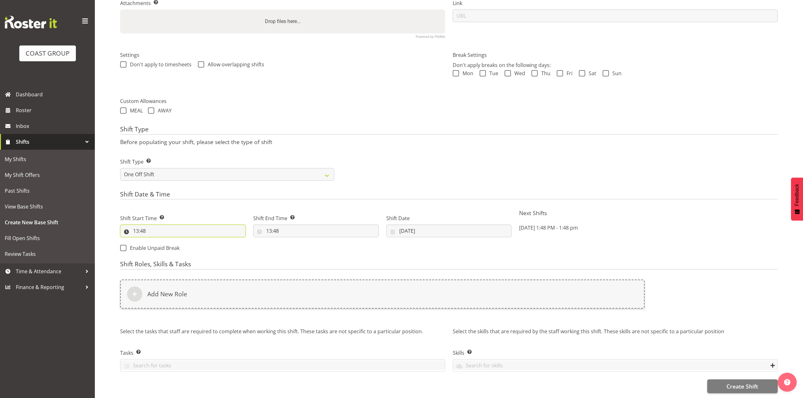
click at [142, 225] on input "13:48" at bounding box center [182, 231] width 125 height 13
click at [162, 246] on select "00 01 02 03 04 05 06 07 08 09 10 11 12 13 14 15 16 17 18 19 20 21 22 23" at bounding box center [163, 247] width 14 height 13
select select "5"
click at [156, 241] on select "00 01 02 03 04 05 06 07 08 09 10 11 12 13 14 15 16 17 18 19 20 21 22 23" at bounding box center [163, 247] width 14 height 13
type input "05:48"
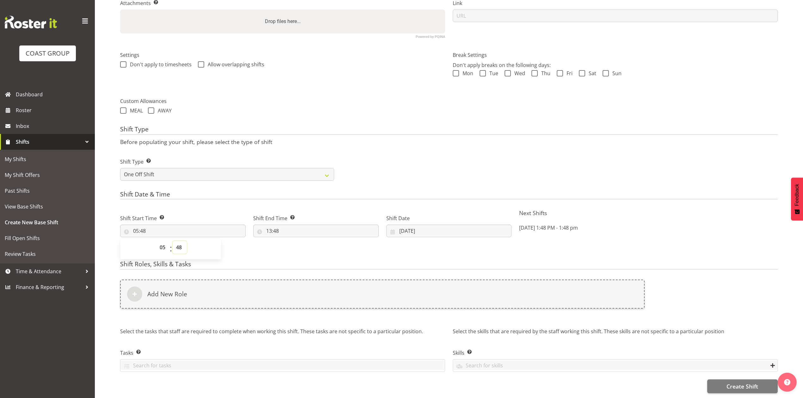
click at [179, 241] on select "00 01 02 03 04 05 06 07 08 09 10 11 12 13 14 15 16 17 18 19 20 21 22 23 24 25 2…" at bounding box center [180, 247] width 14 height 13
select select "30"
click at [173, 241] on select "00 01 02 03 04 05 06 07 08 09 10 11 12 13 14 15 16 17 18 19 20 21 22 23 24 25 2…" at bounding box center [180, 247] width 14 height 13
type input "05:30"
click at [268, 225] on input "13:48" at bounding box center [315, 231] width 125 height 13
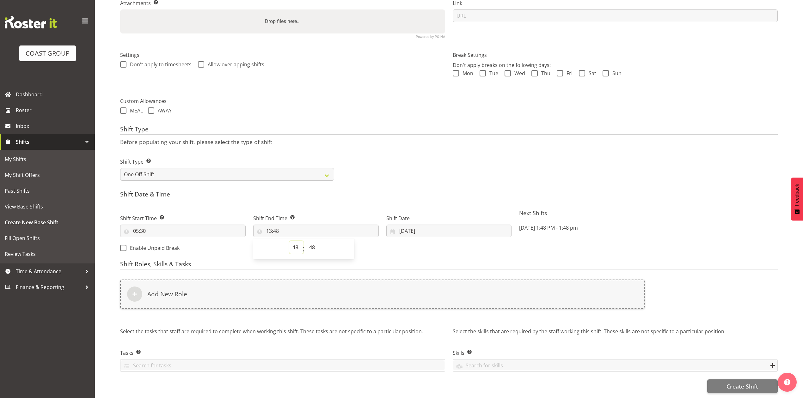
click at [292, 241] on select "00 01 02 03 04 05 06 07 08 09 10 11 12 13 14 15 16 17 18 19 20 21 22 23" at bounding box center [296, 247] width 14 height 13
select select "7"
click at [289, 241] on select "00 01 02 03 04 05 06 07 08 09 10 11 12 13 14 15 16 17 18 19 20 21 22 23" at bounding box center [296, 247] width 14 height 13
type input "07:48"
click at [311, 241] on select "00 01 02 03 04 05 06 07 08 09 10 11 12 13 14 15 16 17 18 19 20 21 22 23 24 25 2…" at bounding box center [313, 247] width 14 height 13
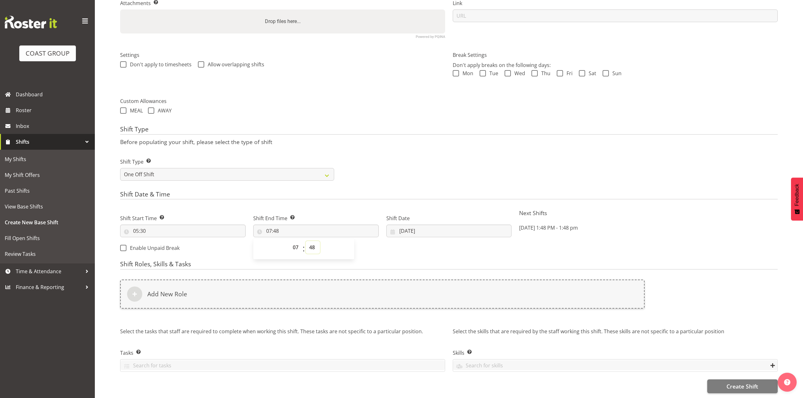
select select "0"
click at [306, 241] on select "00 01 02 03 04 05 06 07 08 09 10 11 12 13 14 15 16 17 18 19 20 21 22 23 24 25 2…" at bounding box center [313, 247] width 14 height 13
type input "07:00"
click at [428, 149] on div "Shift Type Shift Types: One Off – Select this if you would like a single shift …" at bounding box center [448, 166] width 665 height 35
click at [719, 380] on button "Create Shift" at bounding box center [742, 387] width 70 height 14
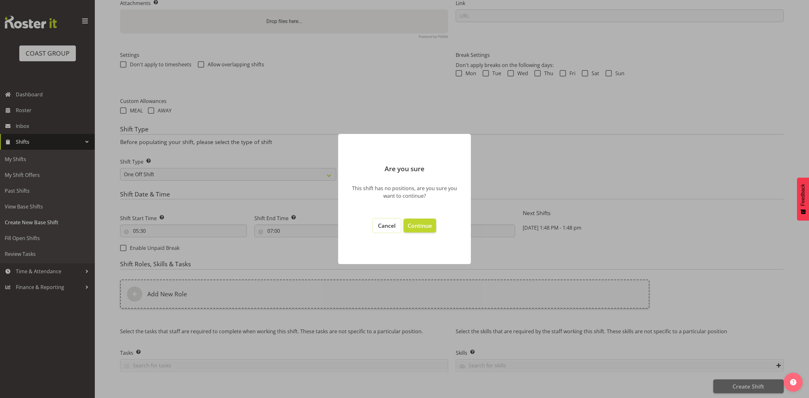
click at [392, 226] on span "Cancel" at bounding box center [387, 226] width 18 height 8
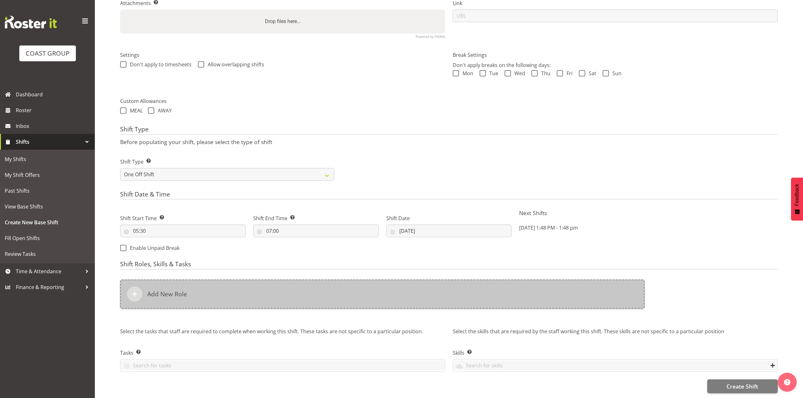
click at [301, 295] on div "Add New Role" at bounding box center [382, 294] width 524 height 29
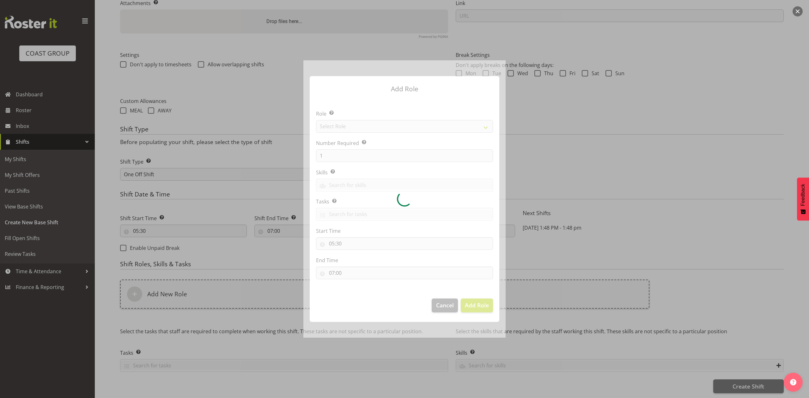
click at [374, 124] on div at bounding box center [404, 198] width 202 height 277
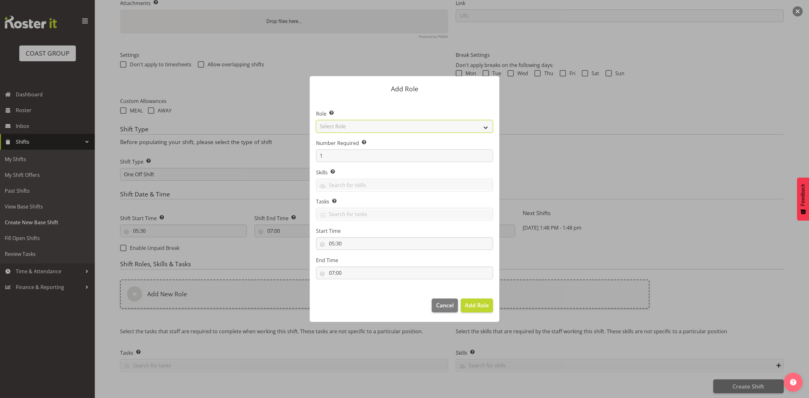
click at [374, 124] on select "Select Role ACCOUNT MANAGER ACCOUNT MANAGER DW ACCOUNTS AKL DIANNA VEHICLES AKL…" at bounding box center [404, 126] width 177 height 13
select select "81"
click at [316, 120] on select "Select Role ACCOUNT MANAGER ACCOUNT MANAGER DW ACCOUNTS AKL DIANNA VEHICLES AKL…" at bounding box center [404, 126] width 177 height 13
click at [477, 311] on button "Add Role" at bounding box center [477, 306] width 32 height 14
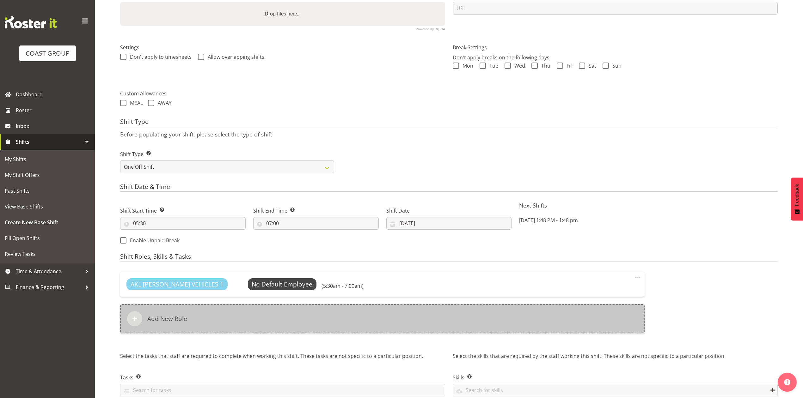
click at [307, 315] on div "Add New Role" at bounding box center [382, 318] width 524 height 29
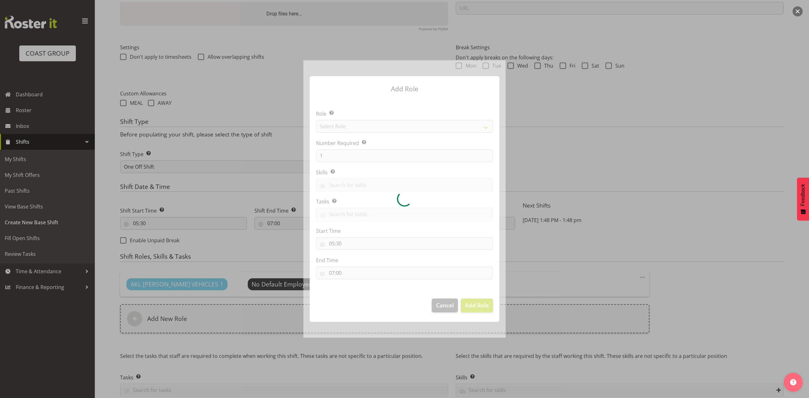
click at [375, 123] on div at bounding box center [404, 198] width 202 height 277
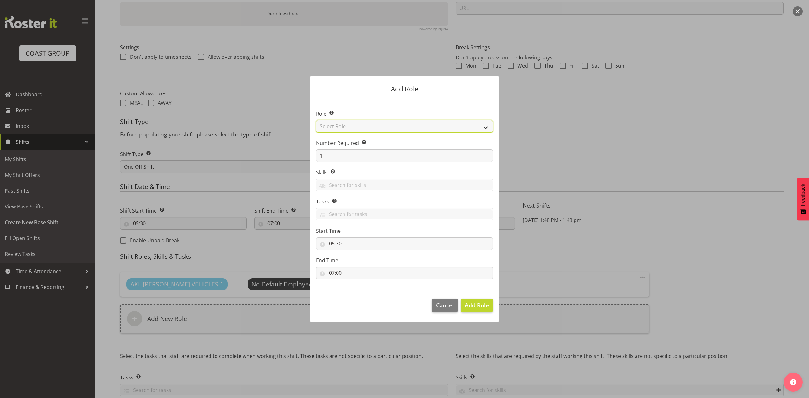
click at [375, 123] on select "Select Role ACCOUNT MANAGER ACCOUNT MANAGER DW ACCOUNTS AKL DIANNA VEHICLES AKL…" at bounding box center [404, 126] width 177 height 13
select select "188"
click at [316, 120] on select "Select Role ACCOUNT MANAGER ACCOUNT MANAGER DW ACCOUNTS AKL DIANNA VEHICLES AKL…" at bounding box center [404, 126] width 177 height 13
drag, startPoint x: 479, startPoint y: 305, endPoint x: 462, endPoint y: 283, distance: 27.9
click at [480, 306] on span "Add Role" at bounding box center [477, 305] width 24 height 8
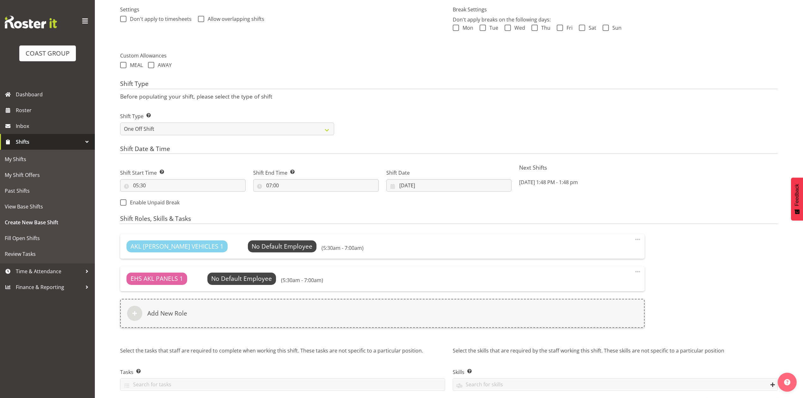
scroll to position [216, 0]
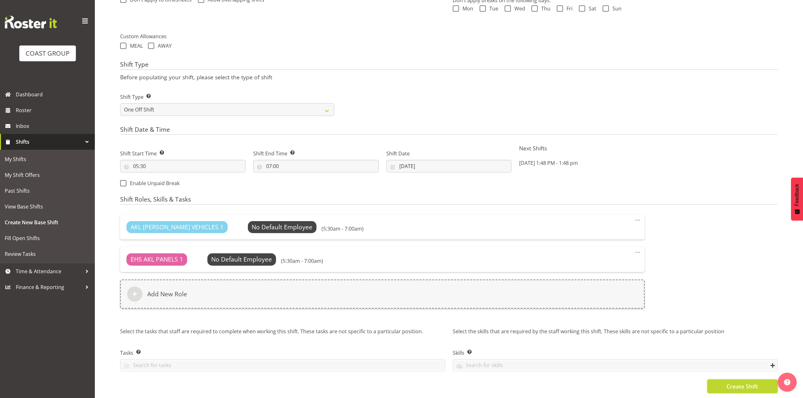
click at [744, 382] on span "Create Shift" at bounding box center [742, 386] width 32 height 8
click at [744, 382] on div "Create Shift" at bounding box center [448, 387] width 657 height 14
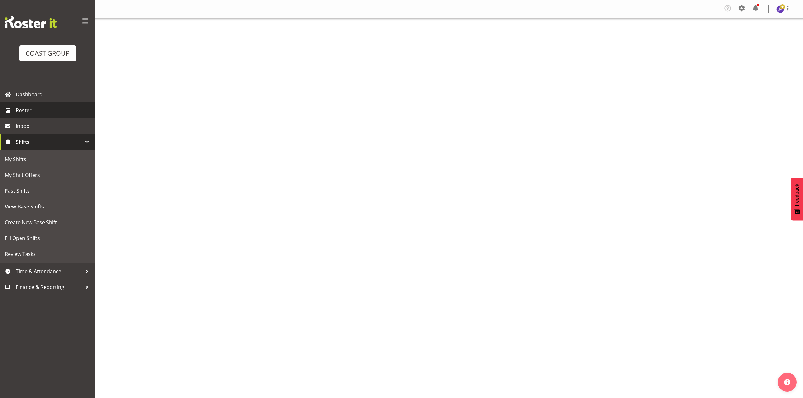
click at [27, 106] on span "Roster" at bounding box center [54, 110] width 76 height 9
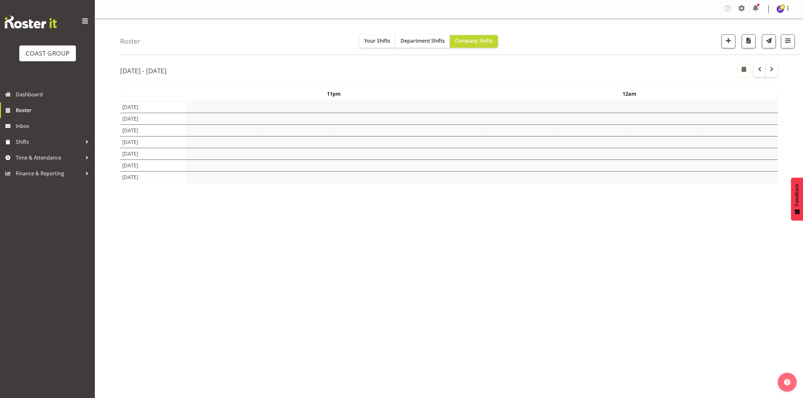
click at [745, 68] on span "button" at bounding box center [744, 69] width 8 height 8
select select "8"
select select "2025"
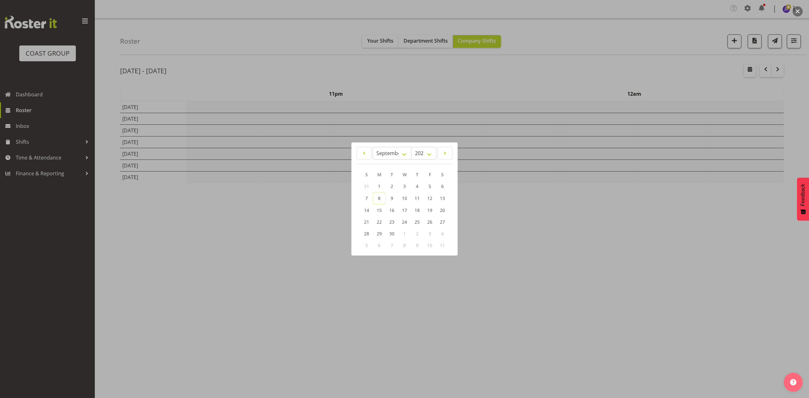
click at [557, 100] on div at bounding box center [404, 199] width 809 height 398
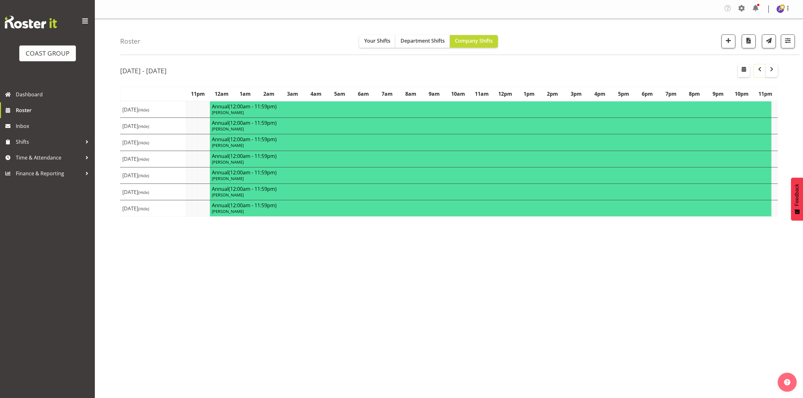
click at [758, 71] on span "button" at bounding box center [760, 69] width 8 height 8
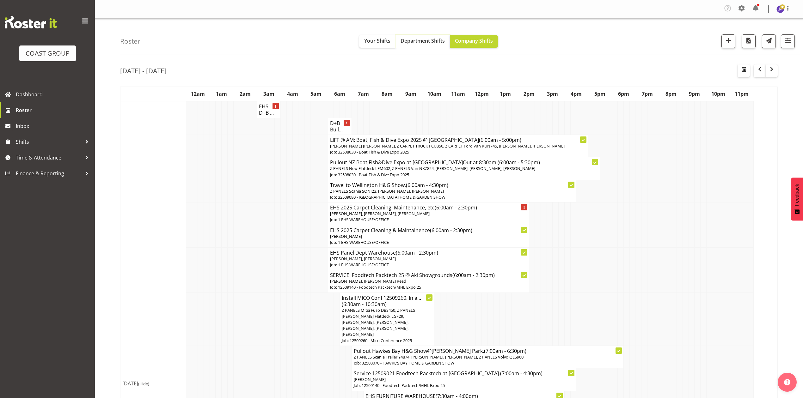
click at [428, 38] on span "Department Shifts" at bounding box center [422, 40] width 44 height 7
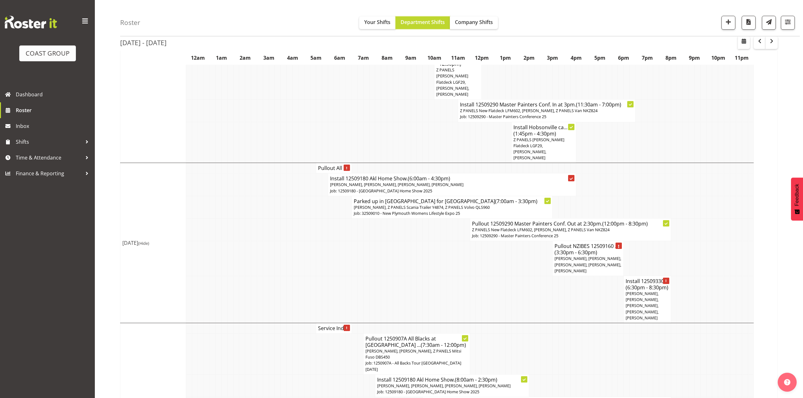
scroll to position [1572, 0]
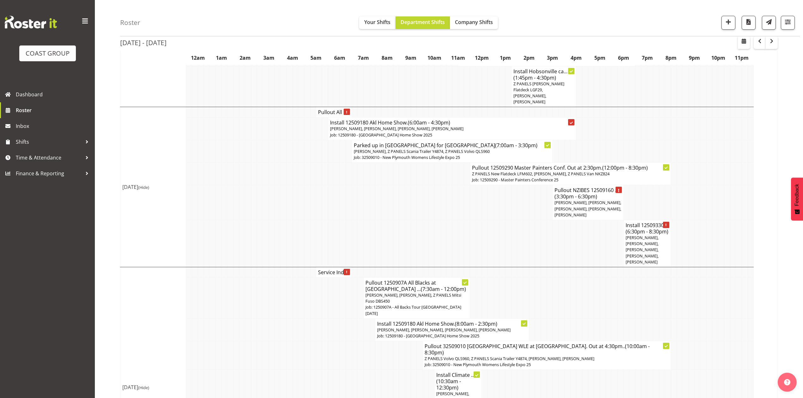
click at [330, 269] on h4 "Service Indi..." at bounding box center [333, 272] width 31 height 6
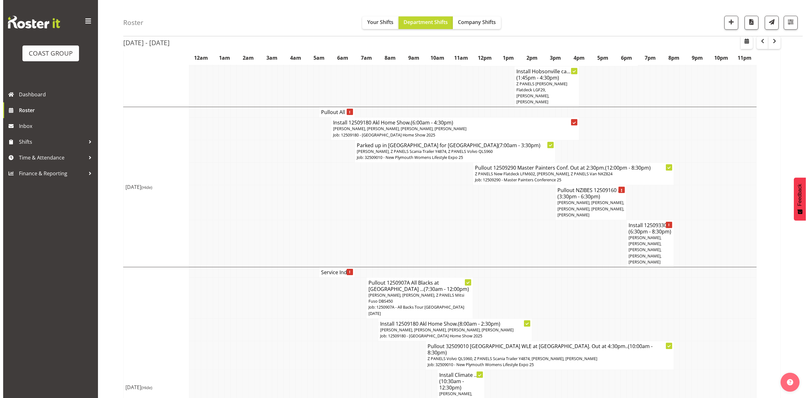
scroll to position [1559, 0]
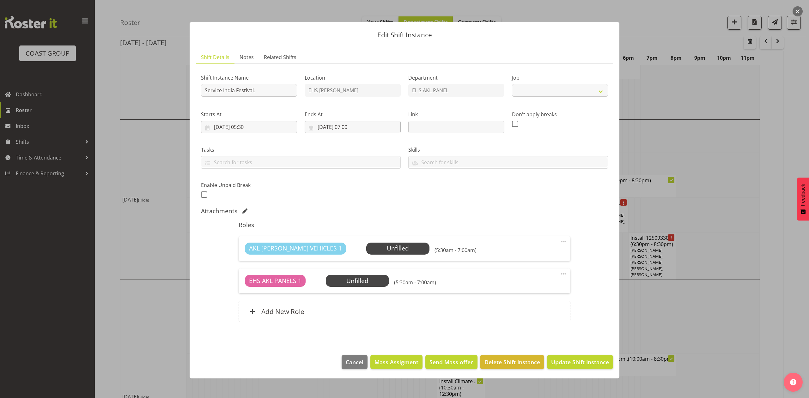
select select "10539"
click at [355, 122] on input "[DATE] 07:00" at bounding box center [353, 127] width 96 height 13
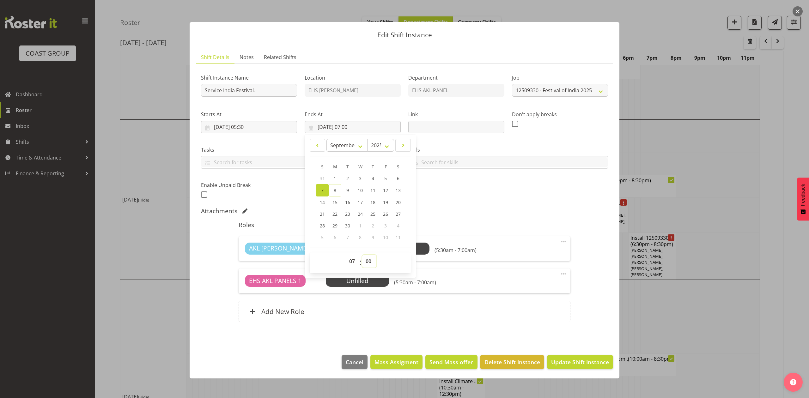
click at [372, 258] on select "00 01 02 03 04 05 06 07 08 09 10 11 12 13 14 15 16 17 18 19 20 21 22 23 24 25 2…" at bounding box center [369, 261] width 14 height 13
select select "30"
click at [362, 255] on select "00 01 02 03 04 05 06 07 08 09 10 11 12 13 14 15 16 17 18 19 20 21 22 23 24 25 2…" at bounding box center [369, 261] width 14 height 13
type input "[DATE] 07:30"
drag, startPoint x: 488, startPoint y: 214, endPoint x: 534, endPoint y: 247, distance: 56.1
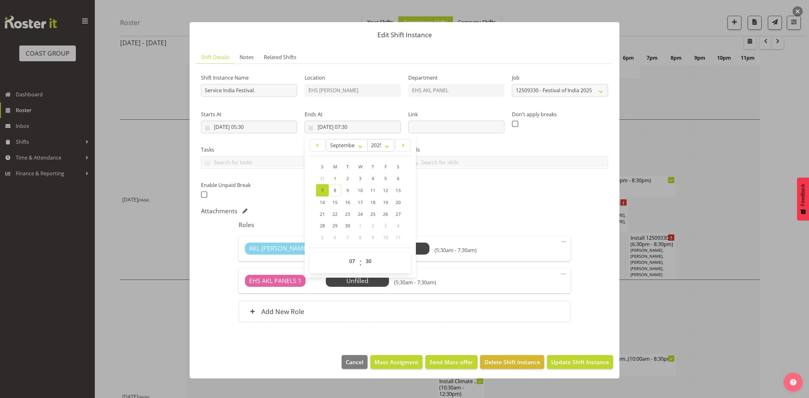
click at [495, 216] on div "Attachments" at bounding box center [404, 211] width 407 height 9
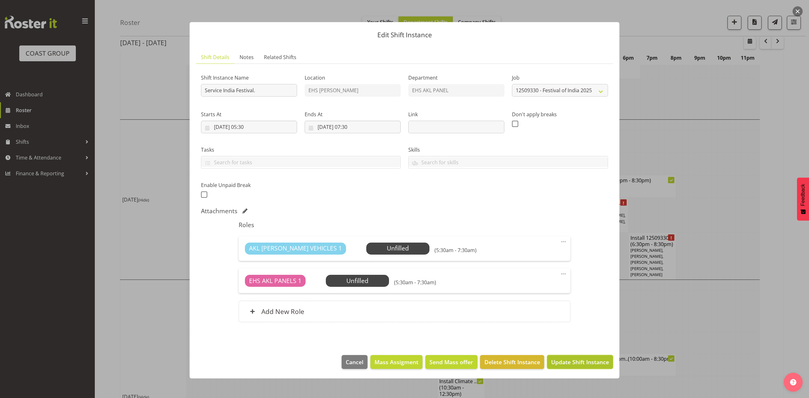
click at [605, 360] on span "Update Shift Instance" at bounding box center [580, 362] width 58 height 8
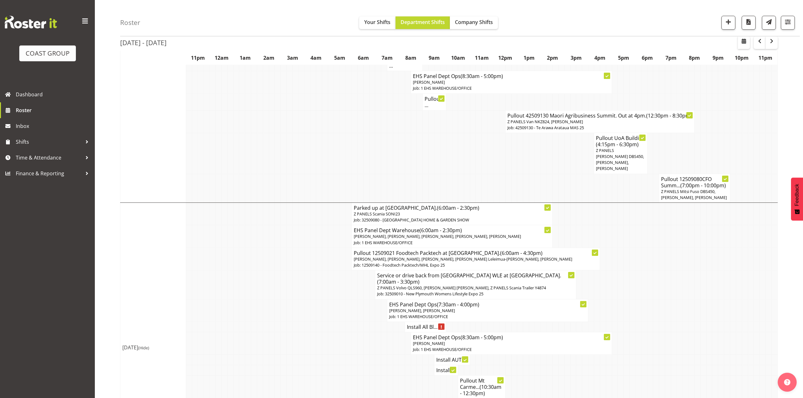
scroll to position [1390, 0]
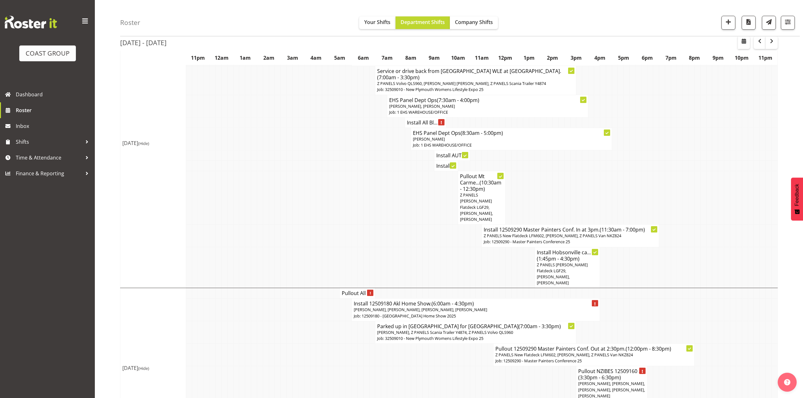
click at [352, 290] on h4 "Pullout All ..." at bounding box center [357, 293] width 31 height 6
click at [279, 344] on td at bounding box center [278, 355] width 6 height 22
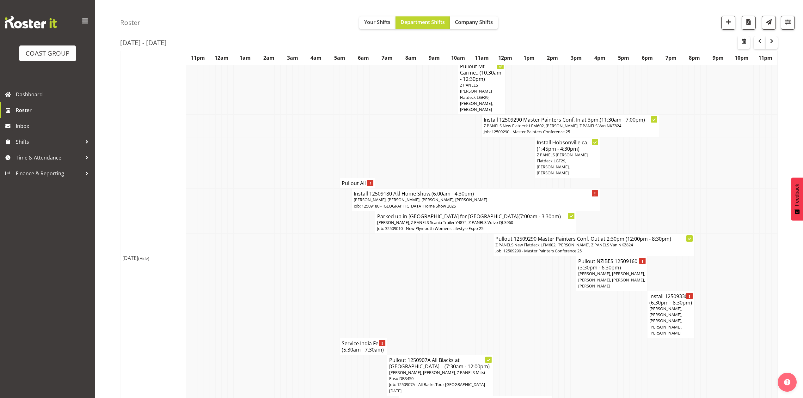
scroll to position [1578, 0]
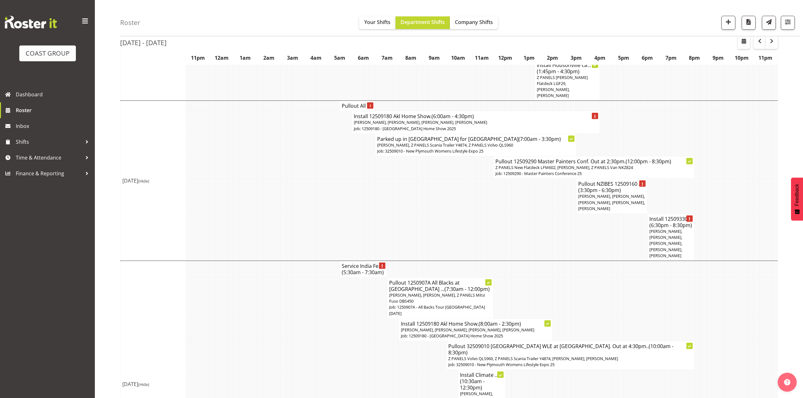
click at [357, 263] on h4 "Service [GEOGRAPHIC_DATA] Fe... (5:30am - 7:30am)" at bounding box center [363, 269] width 43 height 13
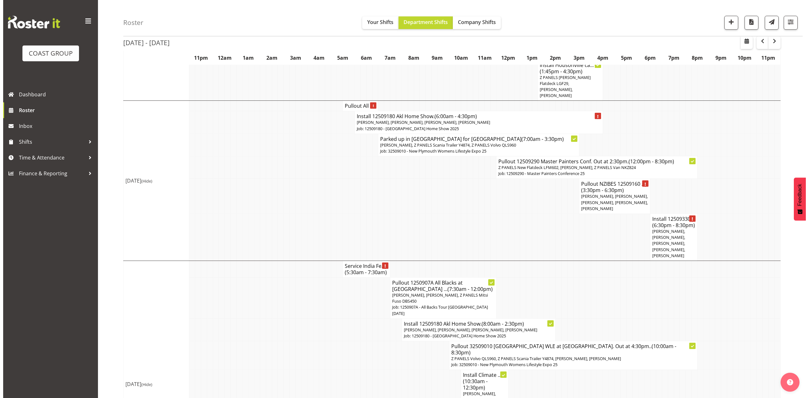
scroll to position [1565, 0]
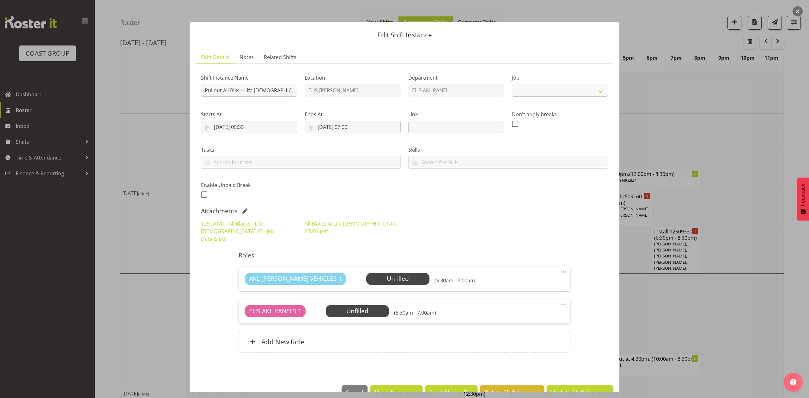
select select
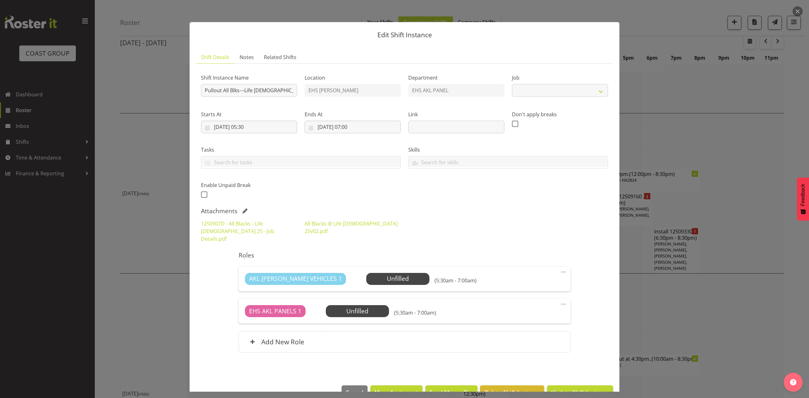
select select "9410"
click at [300, 274] on span "AKL [PERSON_NAME] VEHICLES 1" at bounding box center [295, 278] width 93 height 9
select select
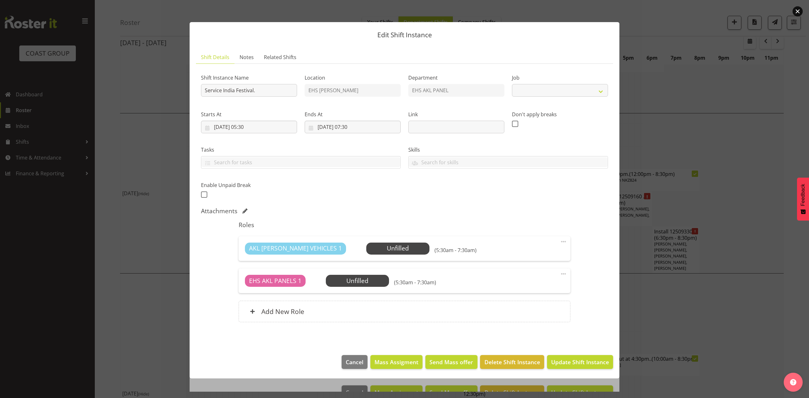
select select "9410"
select select "10539"
drag, startPoint x: 800, startPoint y: 10, endPoint x: 804, endPoint y: 13, distance: 5.1
click at [801, 10] on button "button" at bounding box center [798, 11] width 10 height 10
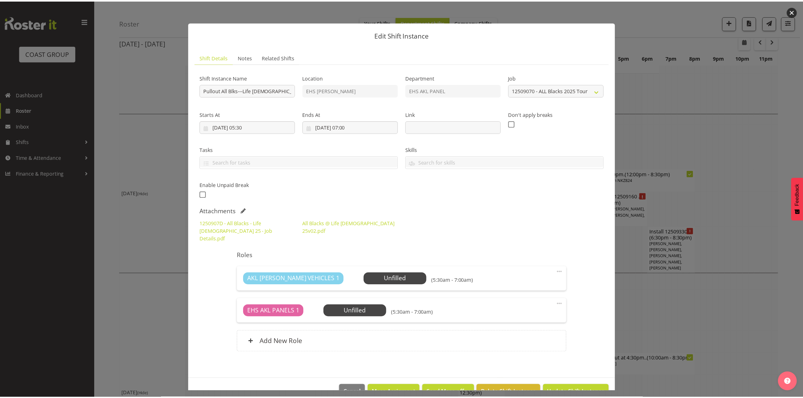
scroll to position [1578, 0]
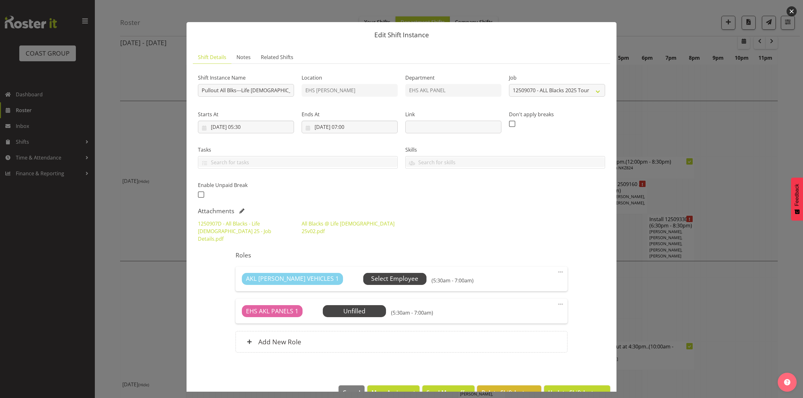
click at [381, 274] on span "Select Employee" at bounding box center [394, 278] width 47 height 9
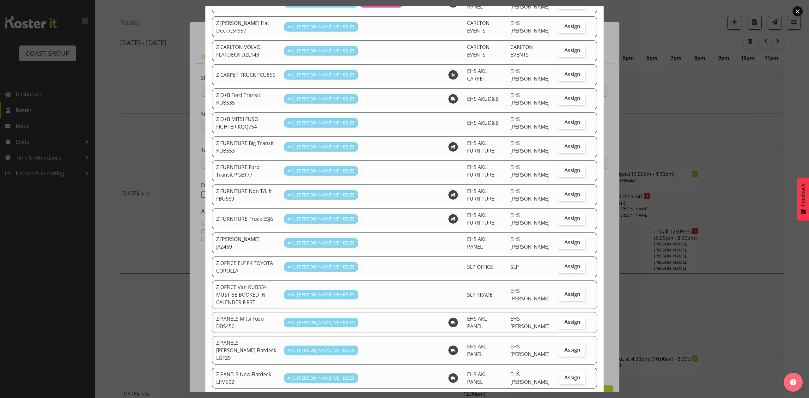
scroll to position [168, 0]
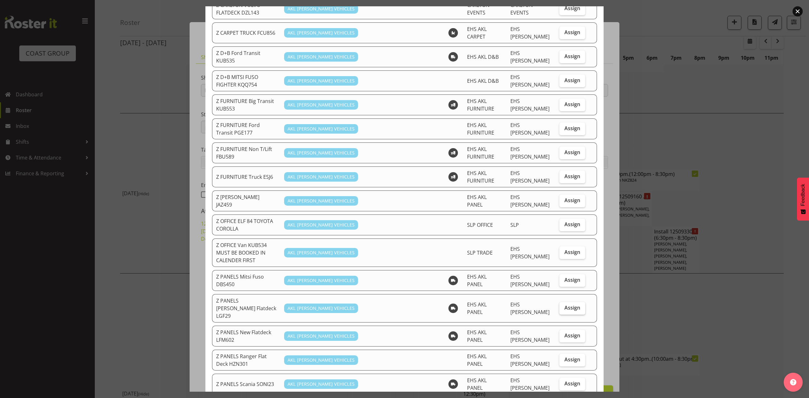
click at [562, 302] on label "Assign" at bounding box center [572, 308] width 26 height 13
click at [562, 306] on input "Assign" at bounding box center [561, 308] width 4 height 4
checkbox input "true"
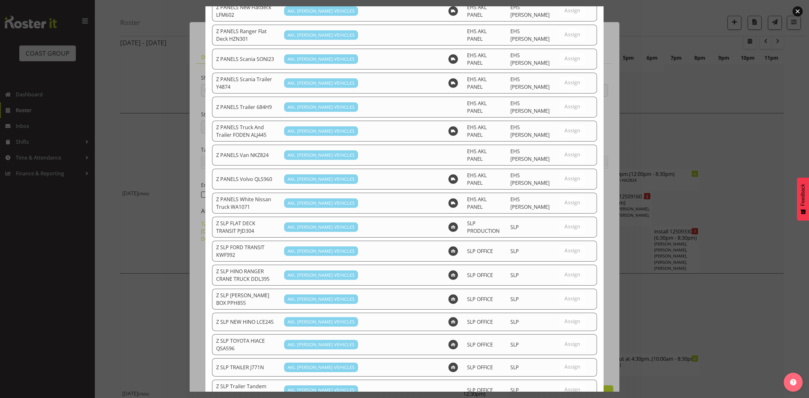
scroll to position [510, 0]
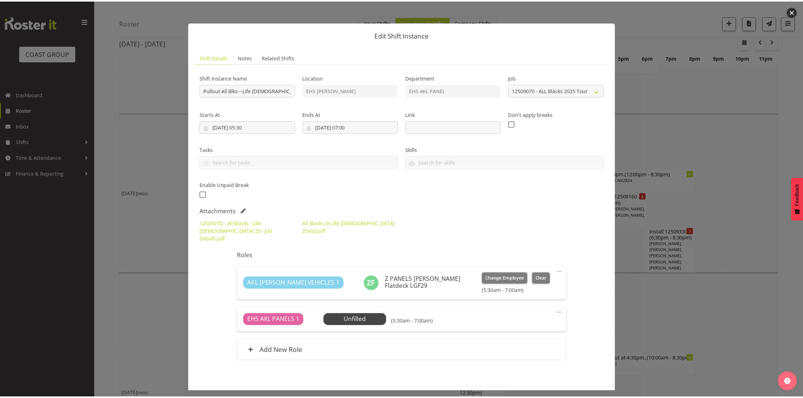
scroll to position [1578, 0]
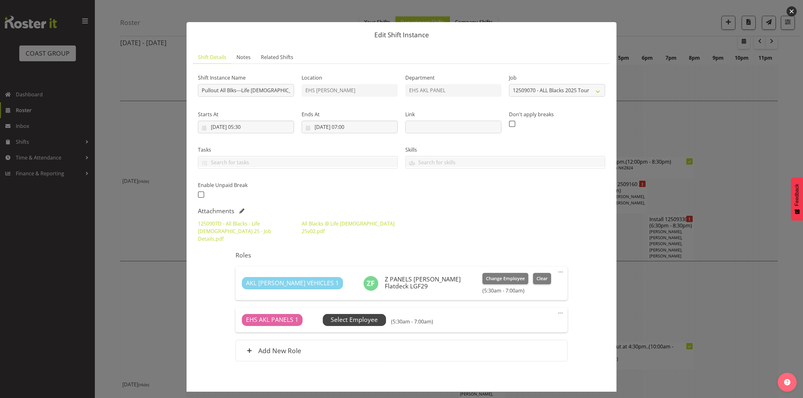
click at [348, 315] on span "Select Employee" at bounding box center [354, 319] width 47 height 9
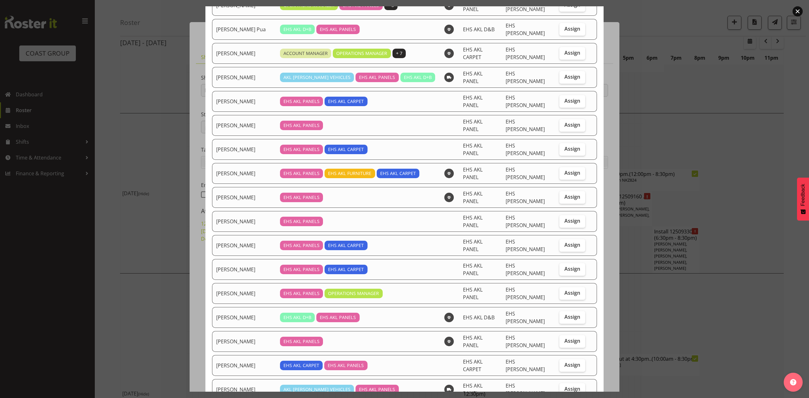
scroll to position [84, 0]
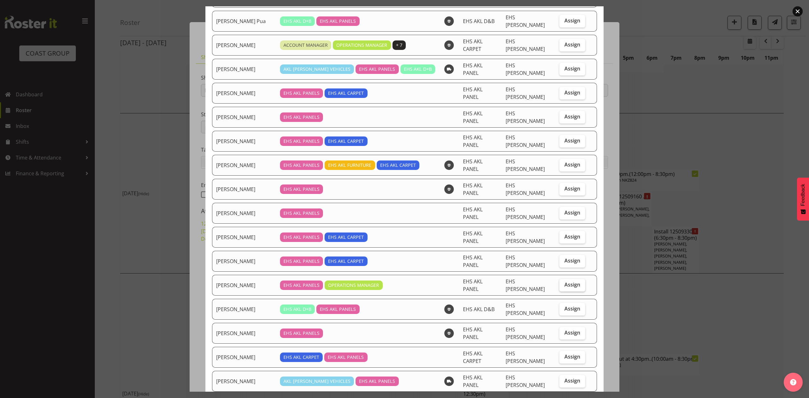
click at [564, 282] on span "Assign" at bounding box center [572, 285] width 16 height 6
click at [559, 283] on input "Assign" at bounding box center [561, 285] width 4 height 4
checkbox input "true"
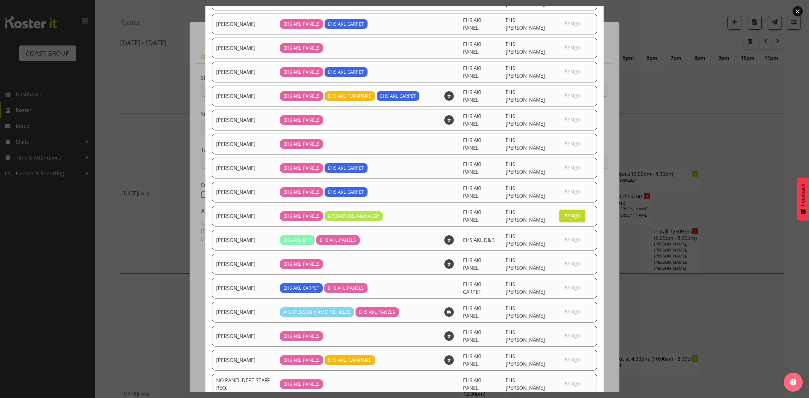
scroll to position [195, 0]
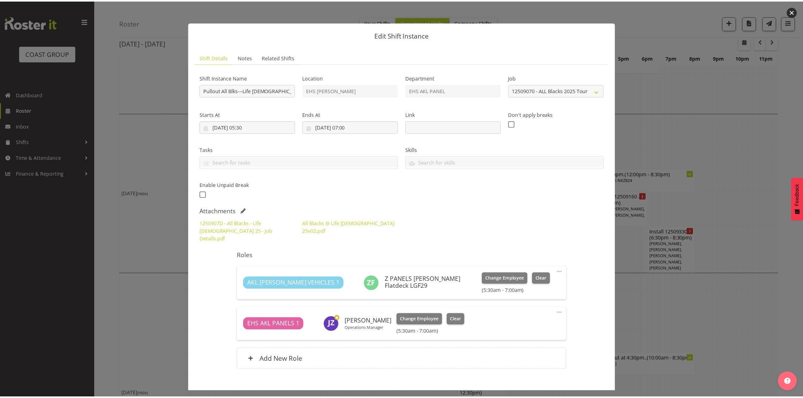
scroll to position [1578, 0]
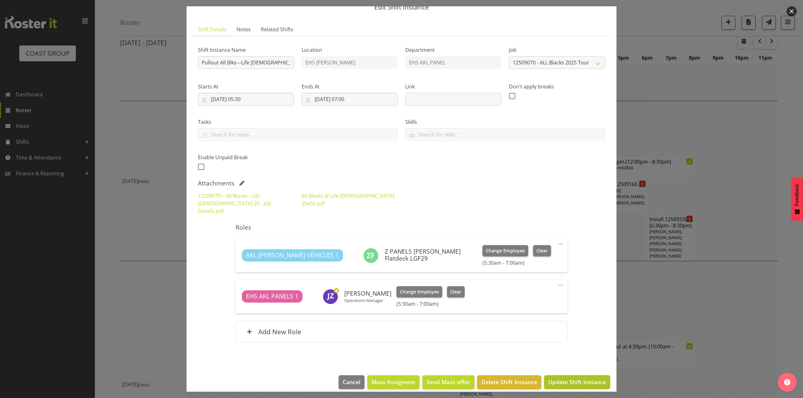
drag, startPoint x: 579, startPoint y: 375, endPoint x: 605, endPoint y: 286, distance: 93.5
click at [579, 378] on span "Update Shift Instance" at bounding box center [577, 382] width 58 height 8
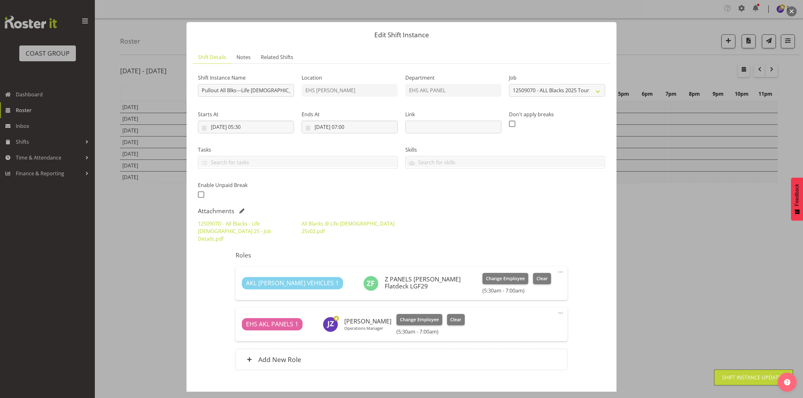
scroll to position [0, 0]
click at [793, 9] on button "button" at bounding box center [791, 11] width 10 height 10
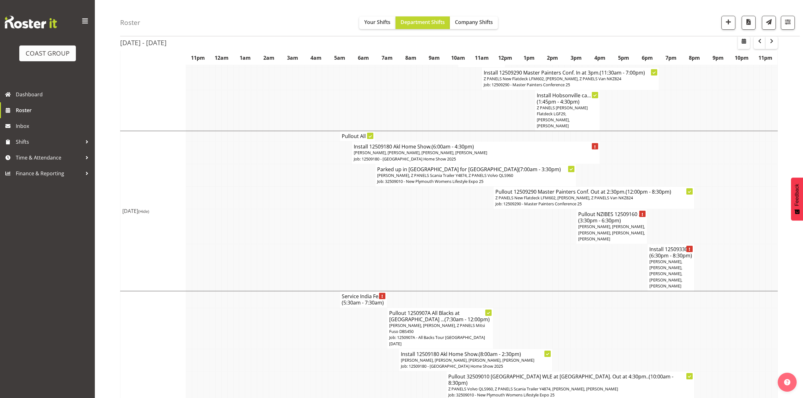
scroll to position [1559, 0]
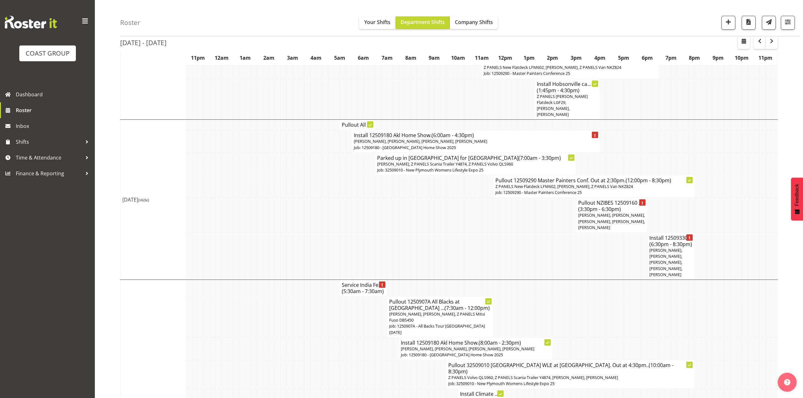
click at [358, 282] on h4 "Service India Fe... (5:30am - 7:30am)" at bounding box center [363, 288] width 43 height 13
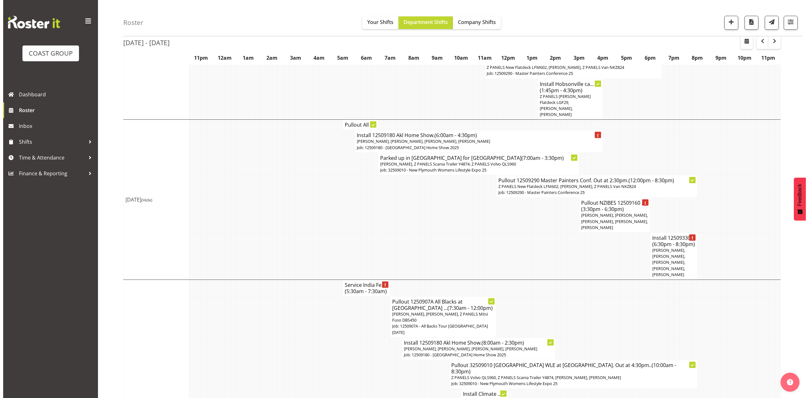
scroll to position [1547, 0]
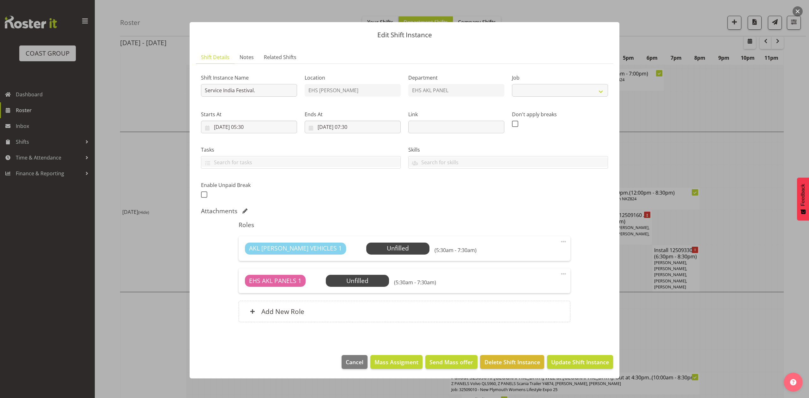
select select "10539"
click at [378, 246] on span "Select Employee" at bounding box center [397, 248] width 47 height 9
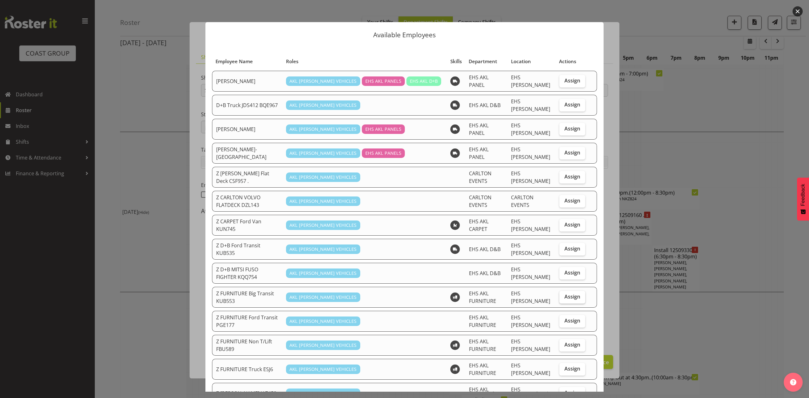
scroll to position [126, 0]
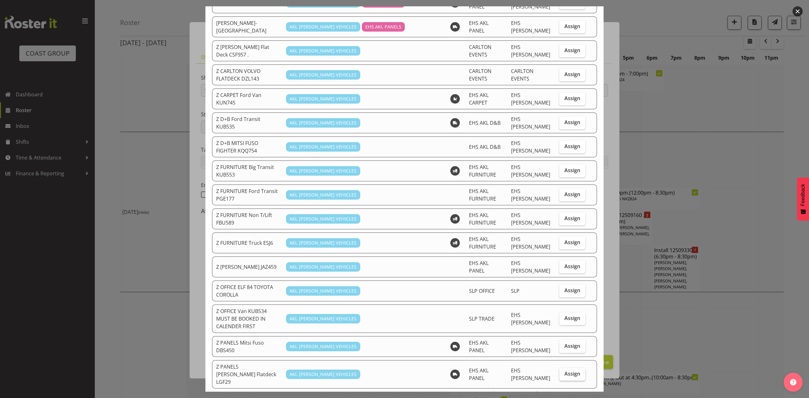
click at [567, 371] on span "Assign" at bounding box center [572, 374] width 16 height 6
click at [563, 372] on input "Assign" at bounding box center [561, 374] width 4 height 4
checkbox input "true"
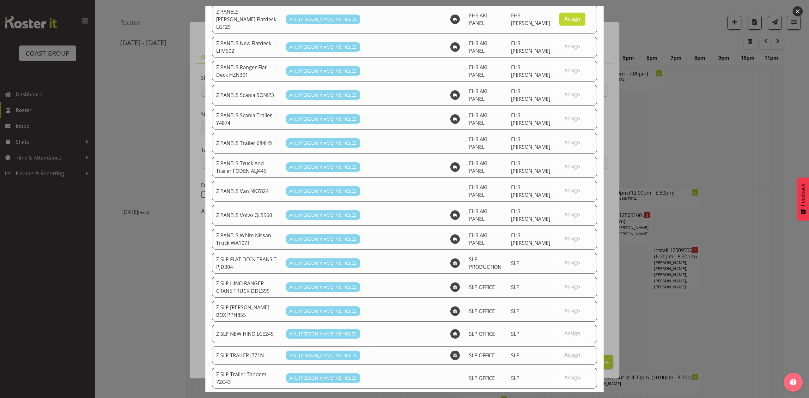
scroll to position [489, 0]
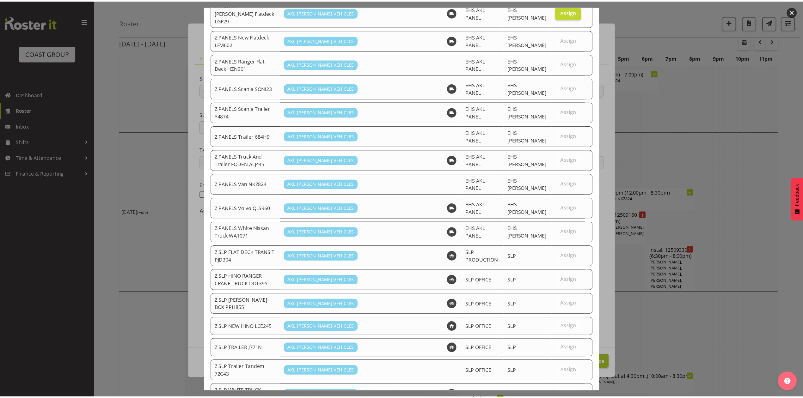
scroll to position [1559, 0]
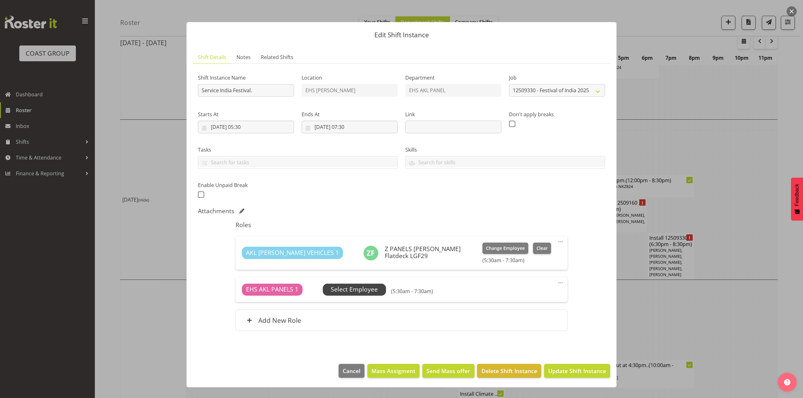
click at [354, 290] on span "Select Employee" at bounding box center [354, 289] width 47 height 9
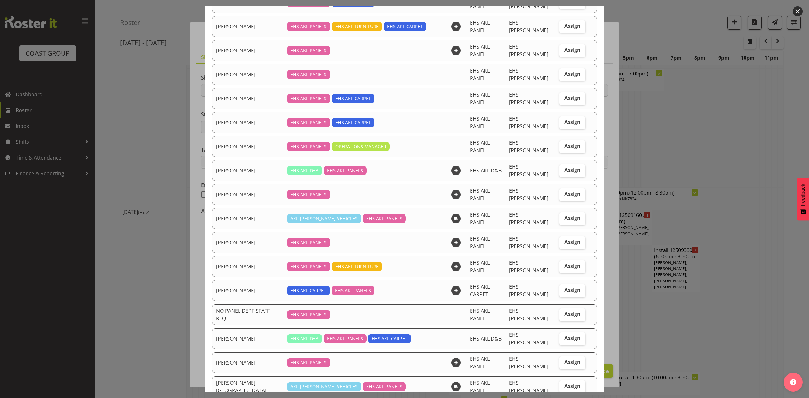
scroll to position [253, 0]
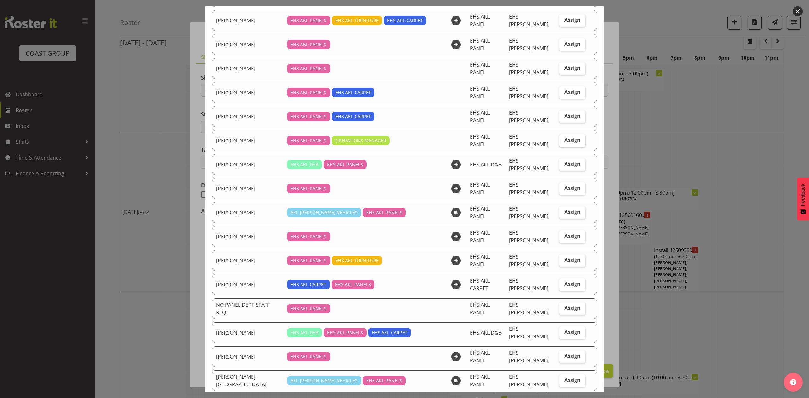
click at [567, 134] on label "Assign" at bounding box center [572, 140] width 26 height 13
click at [563, 138] on input "Assign" at bounding box center [561, 140] width 4 height 4
checkbox input "true"
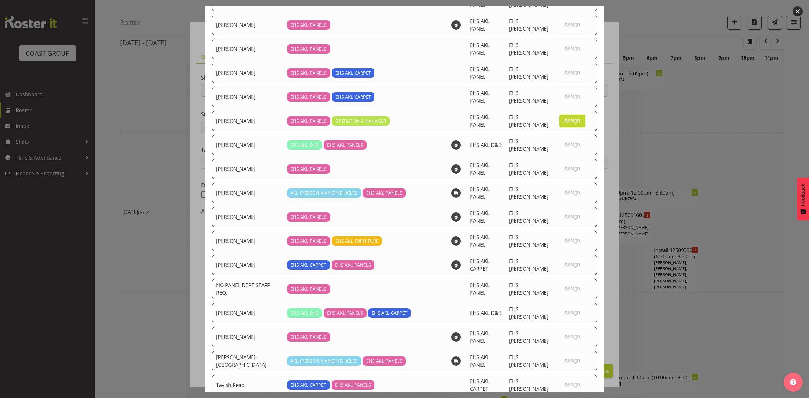
scroll to position [281, 0]
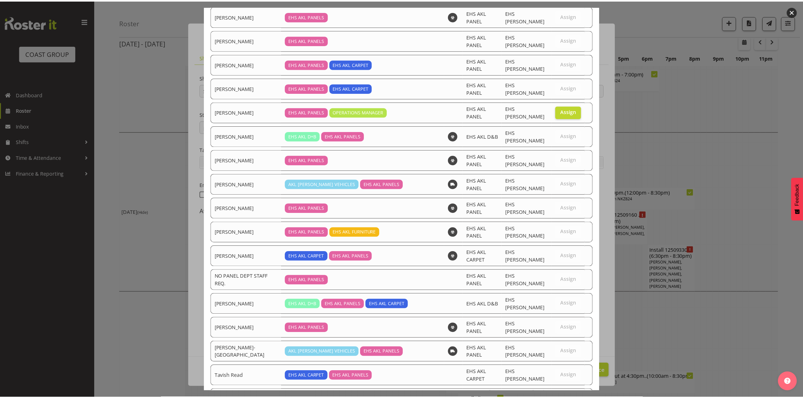
scroll to position [1559, 0]
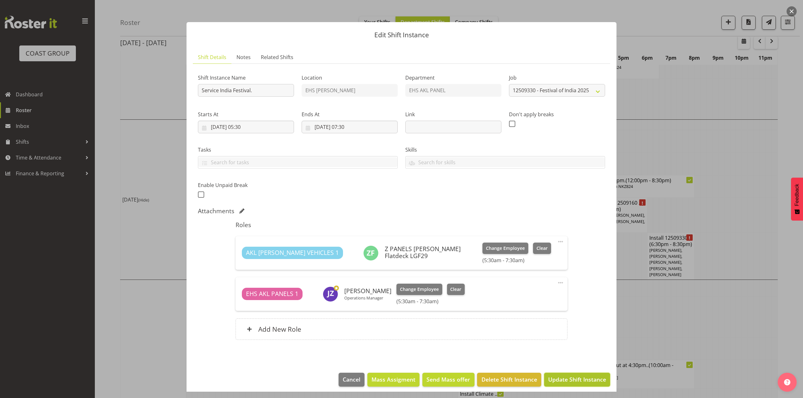
click at [571, 380] on span "Update Shift Instance" at bounding box center [577, 379] width 58 height 8
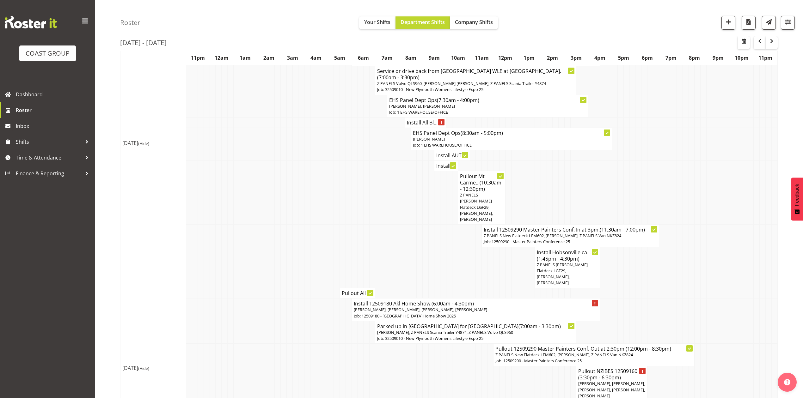
scroll to position [1596, 0]
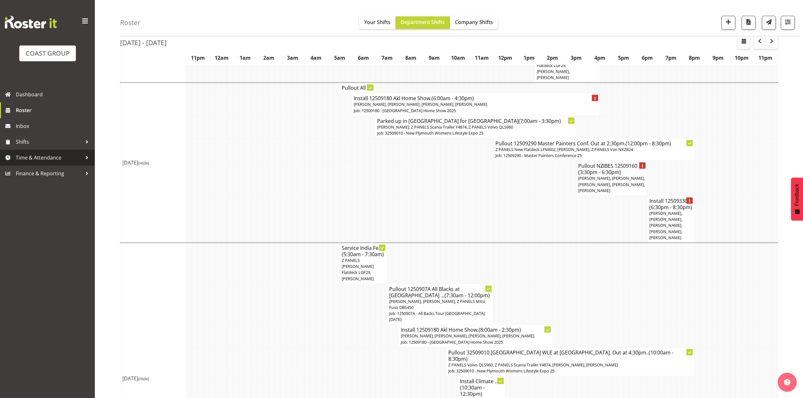
click at [37, 155] on span "Time & Attendance" at bounding box center [49, 157] width 66 height 9
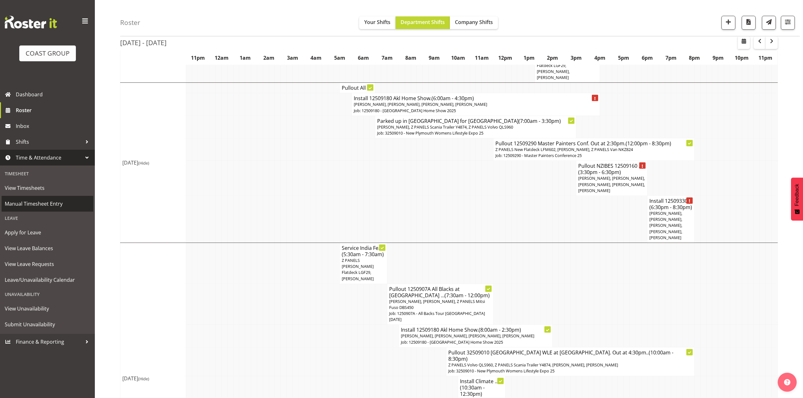
click at [46, 197] on link "Manual Timesheet Entry" at bounding box center [48, 204] width 92 height 16
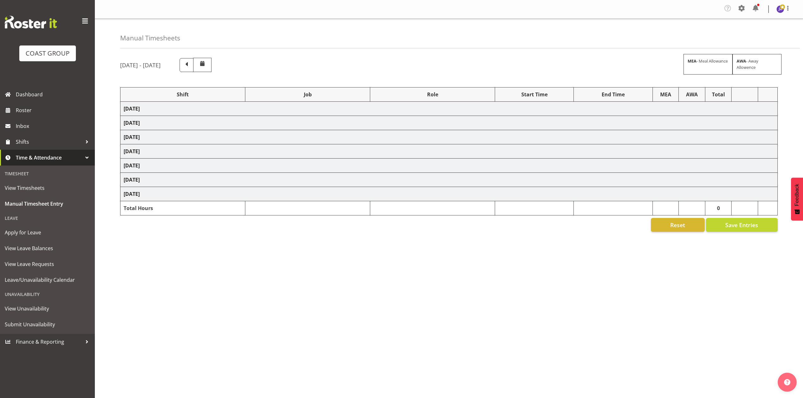
select select "81338"
select select "10496"
select select "80852"
select select "10275"
select select "68034"
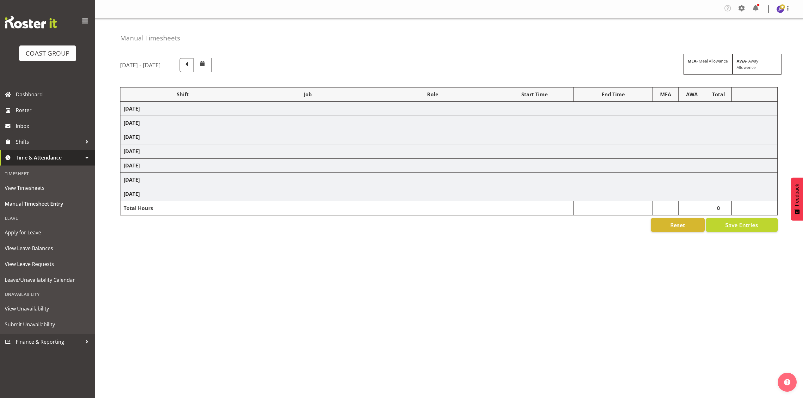
select select "69"
select select "198"
select select "80396"
select select "8653"
select select "81338"
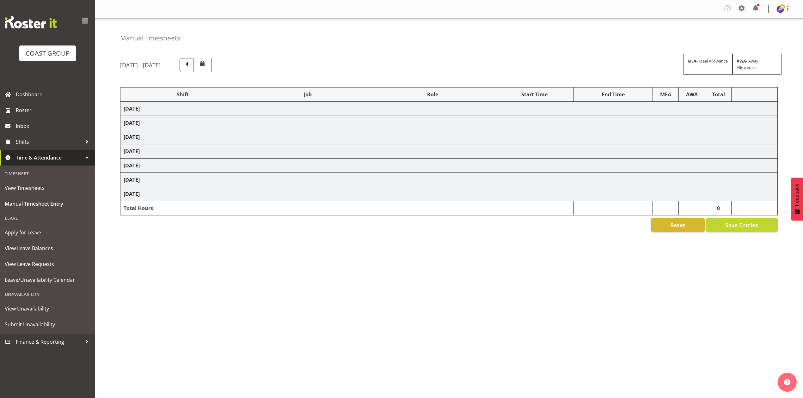
select select "10496"
select select "68034"
select select "69"
select select "198"
select select "79639"
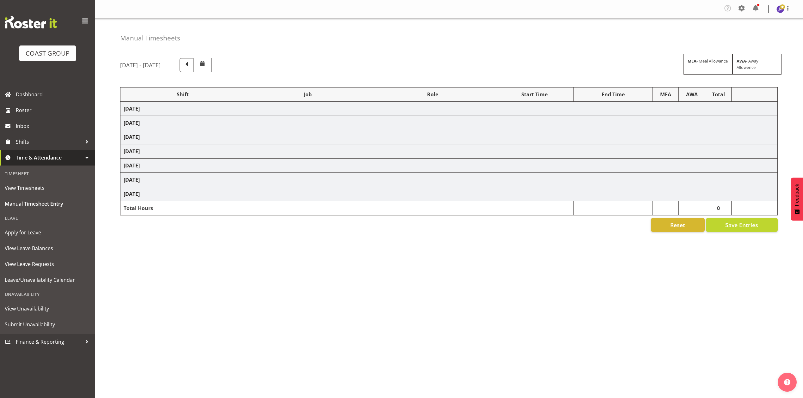
select select "8653"
select select "77523"
select select "8652"
select select "78923"
select select "8653"
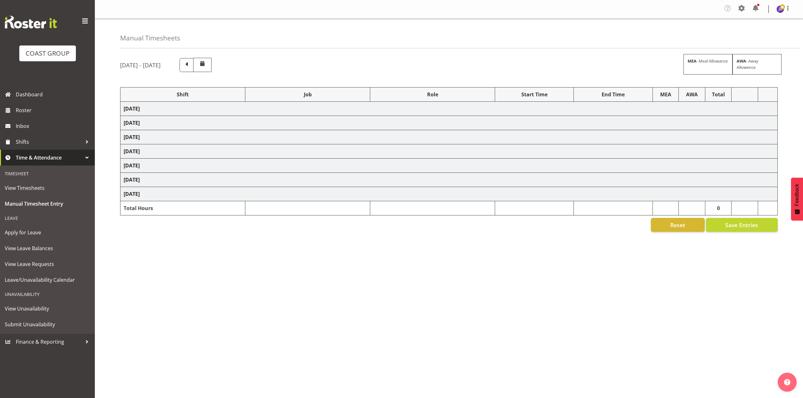
select select "68034"
select select "69"
select select "198"
select select "68034"
select select "69"
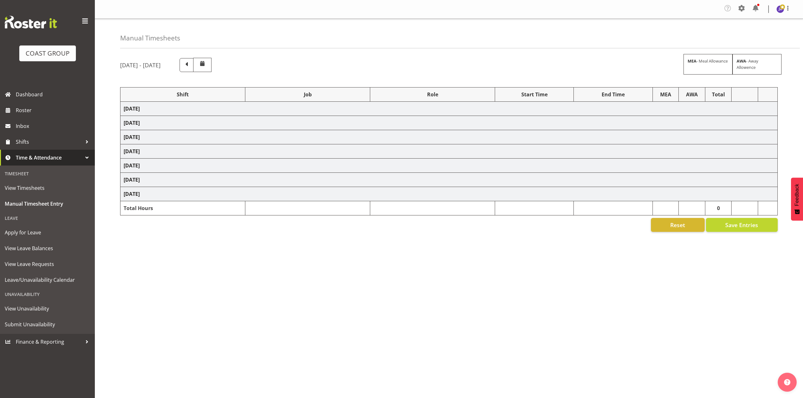
select select "198"
select select "50787"
select select "69"
select select "198"
select select "81447"
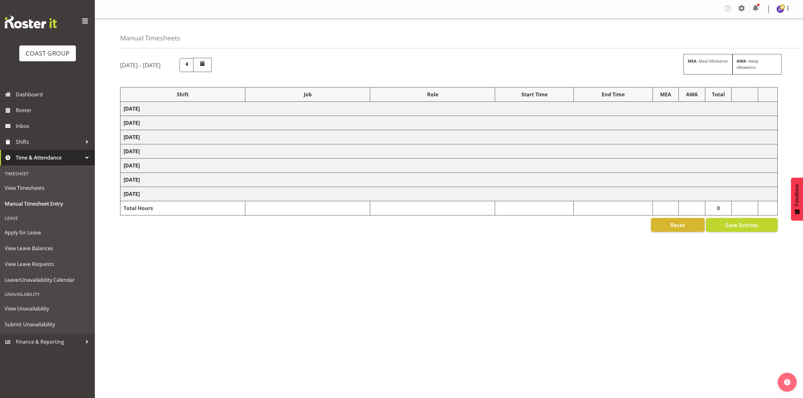
select select "9410"
select select "80779"
select select "10539"
select select "81815"
select select "10539"
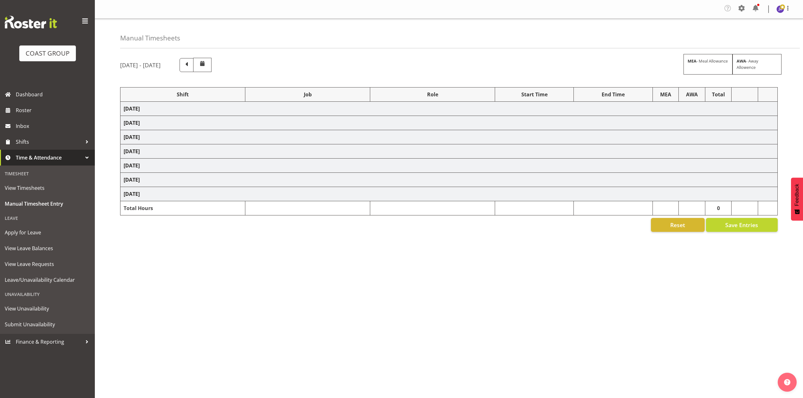
select select "81338"
select select "10496"
select select "81836"
select select "10539"
select select "68034"
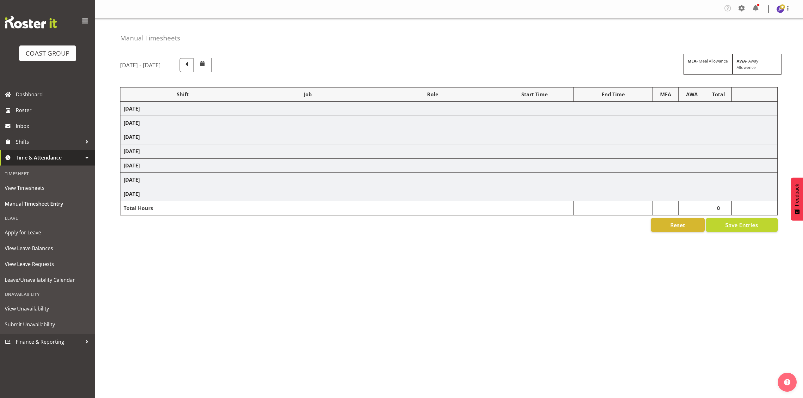
select select "69"
select select "198"
select select "79676"
select select "8653"
select select "68034"
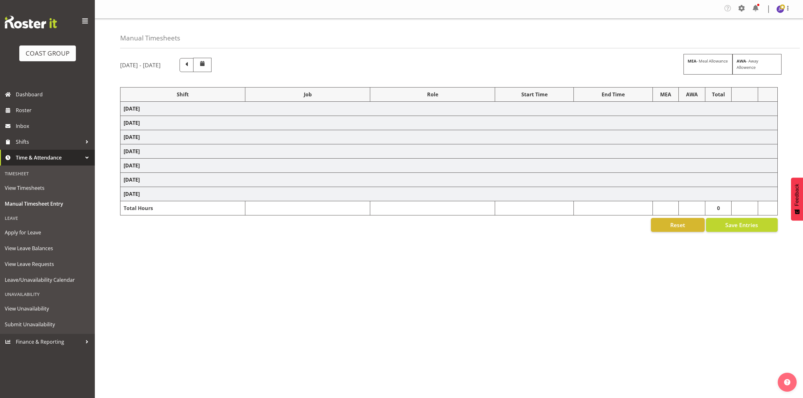
select select "69"
select select "198"
select select "68034"
select select "69"
select select "198"
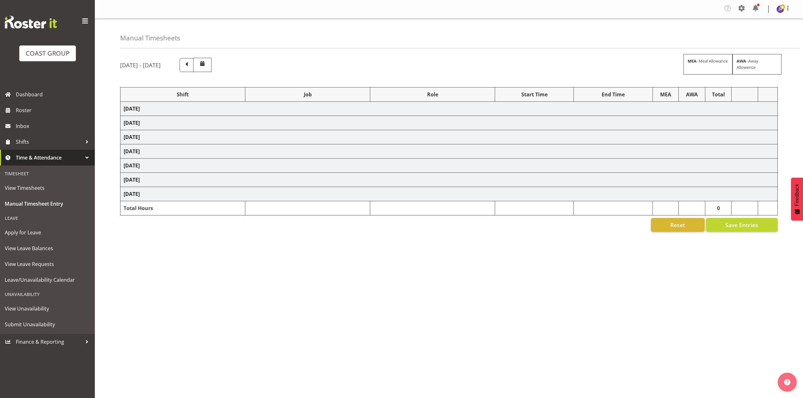
select select "81714"
select select "8653"
select select "81240"
select select "10460"
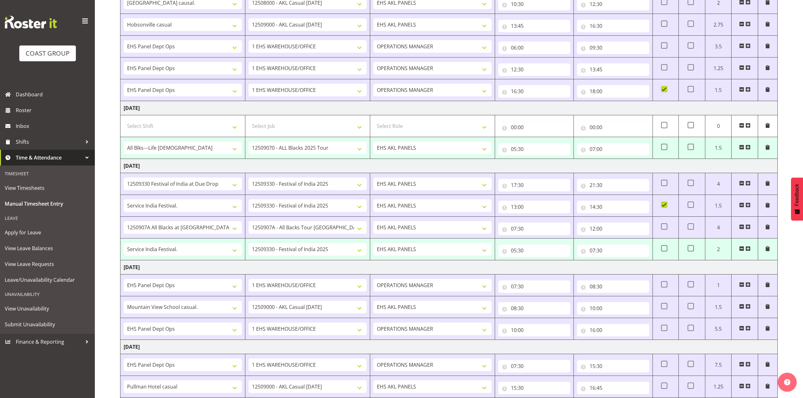
scroll to position [372, 0]
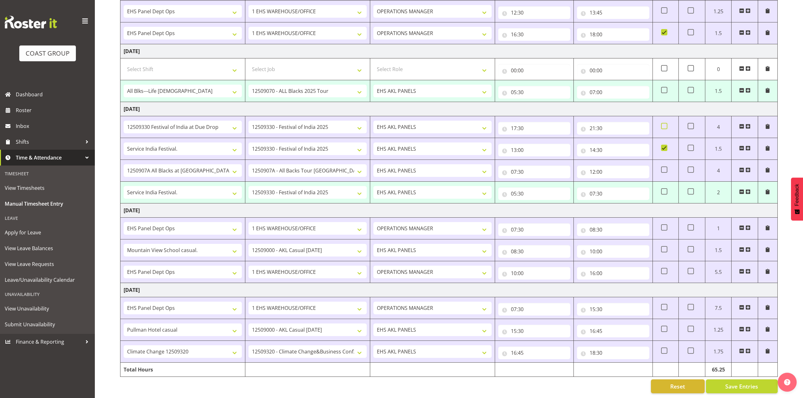
click at [664, 123] on span at bounding box center [664, 126] width 6 height 6
click at [664, 124] on input "checkbox" at bounding box center [663, 126] width 4 height 4
checkbox input "true"
click at [666, 145] on span at bounding box center [664, 148] width 6 height 6
click at [665, 146] on input "checkbox" at bounding box center [663, 148] width 4 height 4
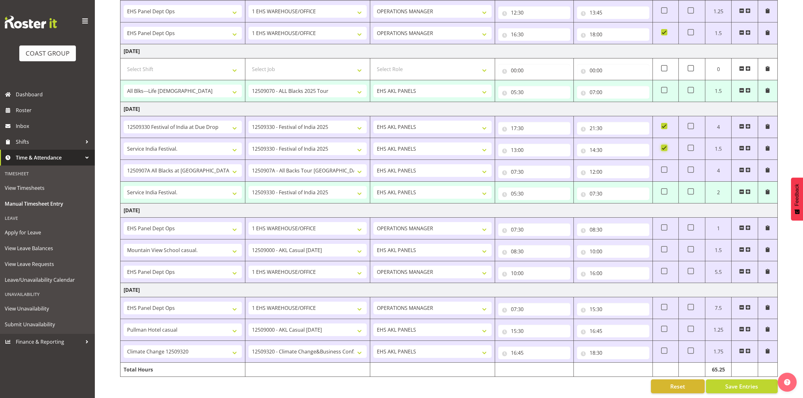
checkbox input "false"
click at [726, 382] on span "Save Entries" at bounding box center [741, 386] width 33 height 8
select select "81447"
select select "9410"
type input "05:30"
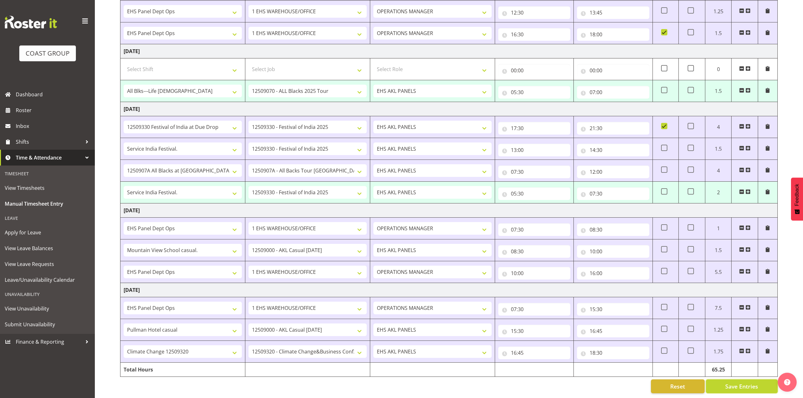
type input "07:00"
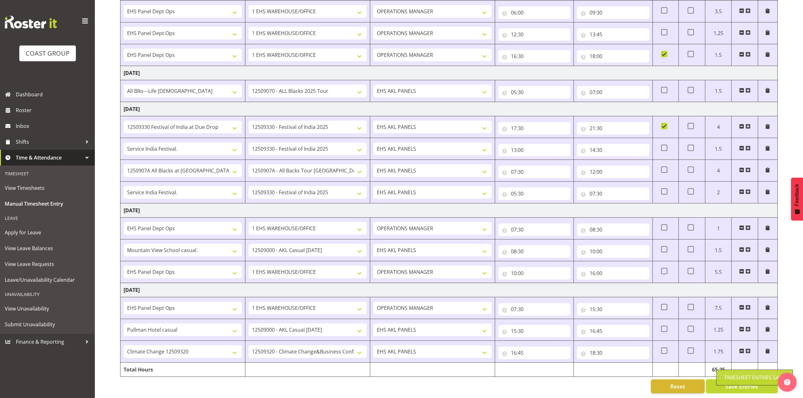
scroll to position [350, 0]
click at [584, 382] on div "Reset Save Entries" at bounding box center [448, 387] width 657 height 14
drag, startPoint x: 621, startPoint y: 382, endPoint x: 625, endPoint y: 376, distance: 7.4
click at [621, 384] on div "Reset Save Entries" at bounding box center [448, 387] width 657 height 14
click at [527, 382] on div "Reset Save Entries" at bounding box center [448, 387] width 657 height 14
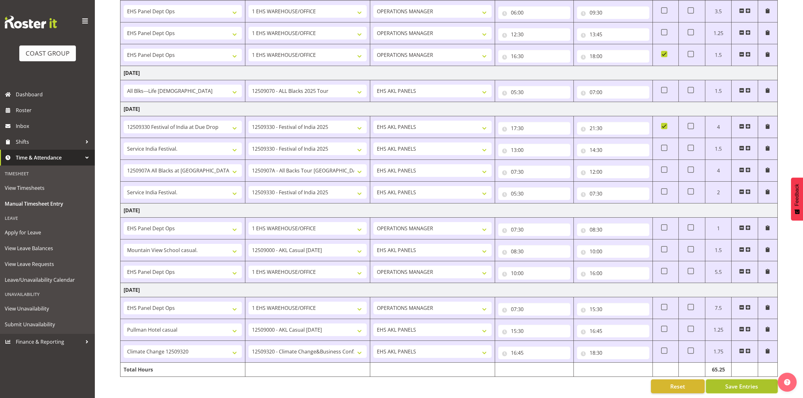
click at [732, 382] on span "Save Entries" at bounding box center [741, 386] width 33 height 8
drag, startPoint x: 599, startPoint y: 382, endPoint x: 641, endPoint y: 365, distance: 45.1
click at [600, 382] on div "Reset Save Entries" at bounding box center [448, 387] width 657 height 14
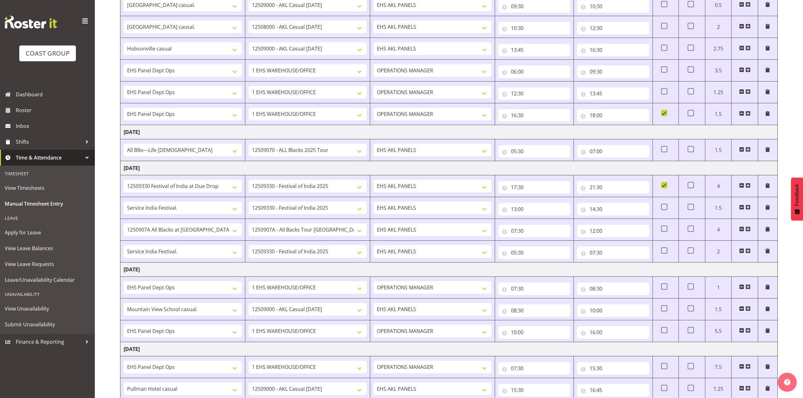
scroll to position [266, 0]
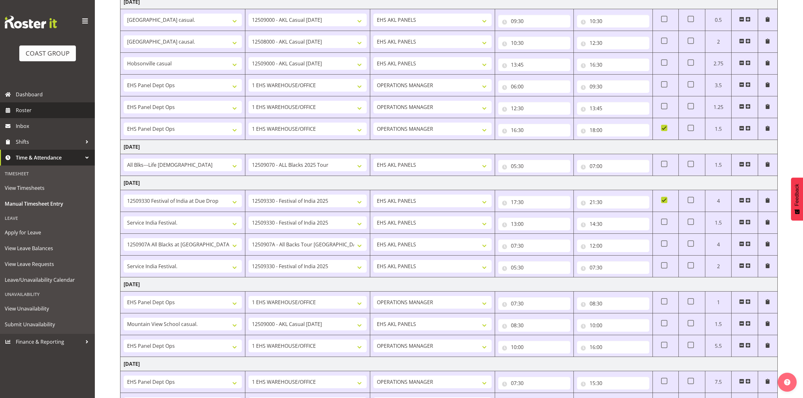
click at [23, 108] on span "Roster" at bounding box center [54, 110] width 76 height 9
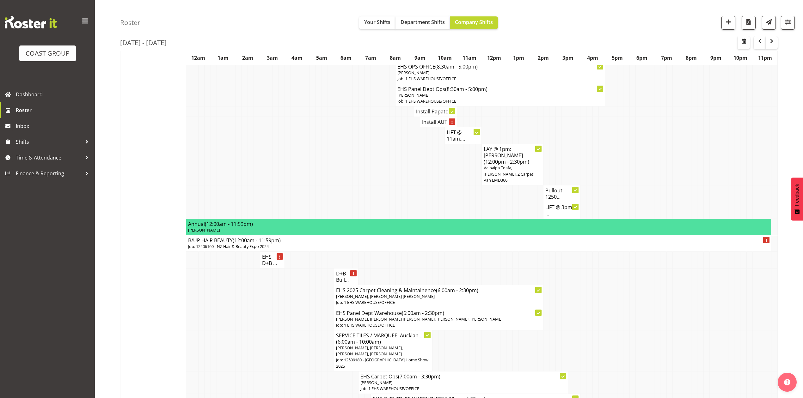
scroll to position [1390, 0]
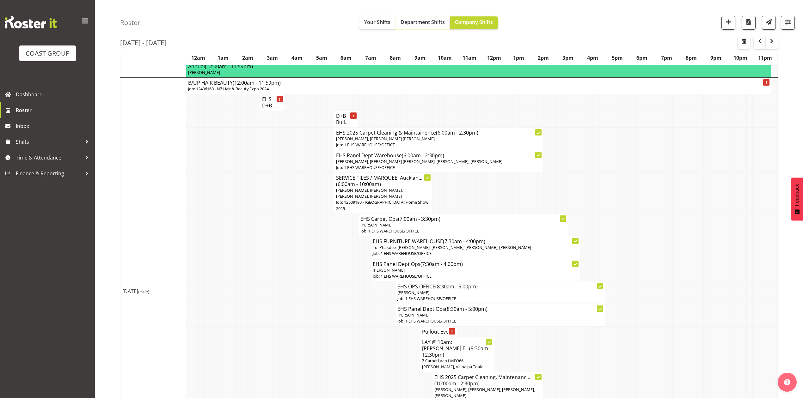
drag, startPoint x: 410, startPoint y: 22, endPoint x: 416, endPoint y: 23, distance: 6.7
click at [413, 22] on span "Department Shifts" at bounding box center [422, 22] width 44 height 7
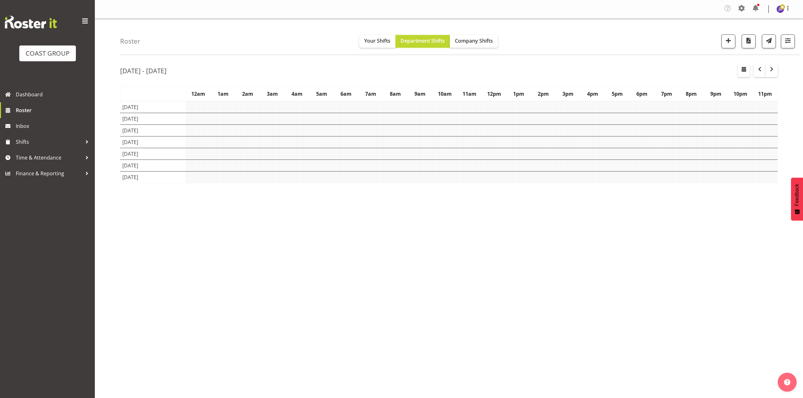
scroll to position [0, 0]
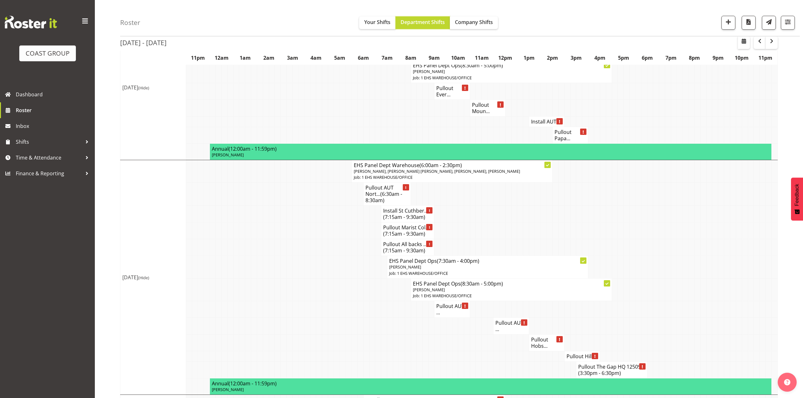
scroll to position [891, 0]
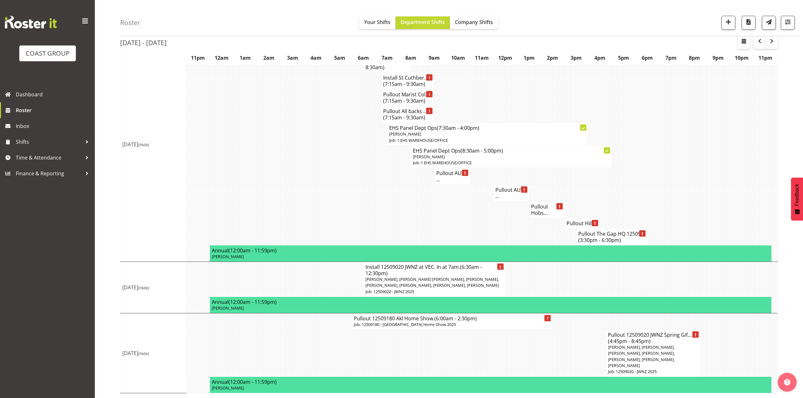
click at [548, 270] on td at bounding box center [549, 279] width 6 height 35
click at [759, 40] on span "button" at bounding box center [760, 41] width 8 height 8
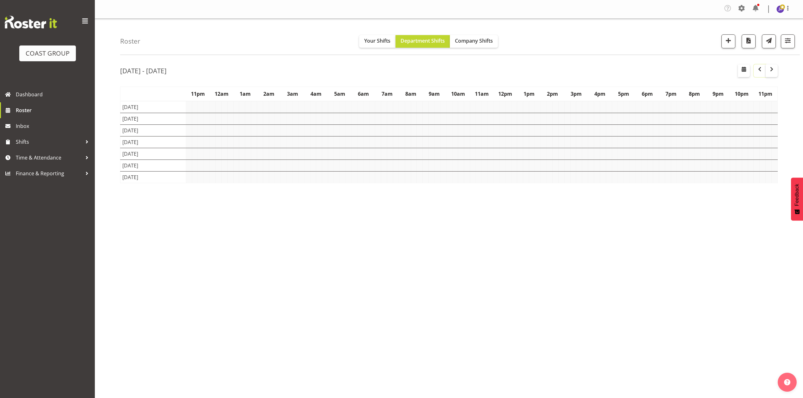
scroll to position [0, 0]
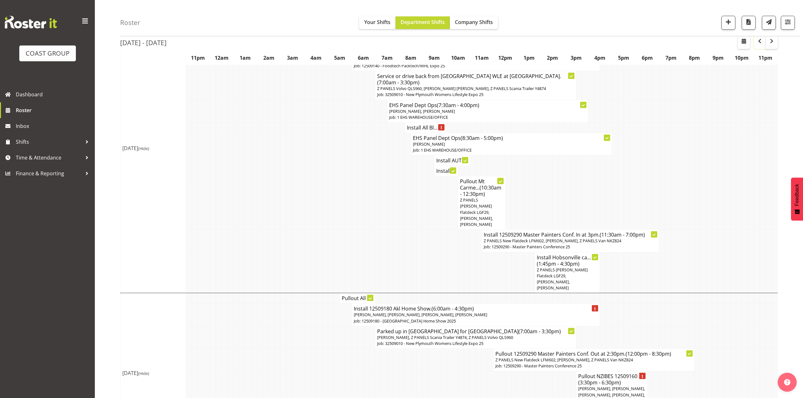
scroll to position [1554, 0]
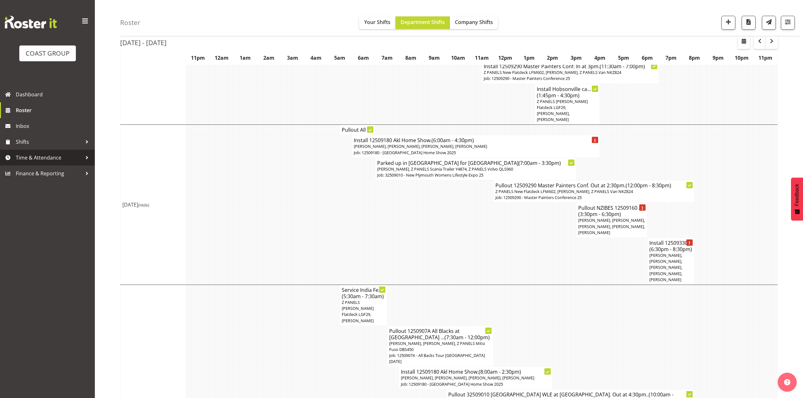
drag, startPoint x: 27, startPoint y: 154, endPoint x: 37, endPoint y: 164, distance: 14.3
click at [28, 154] on span "Time & Attendance" at bounding box center [49, 157] width 66 height 9
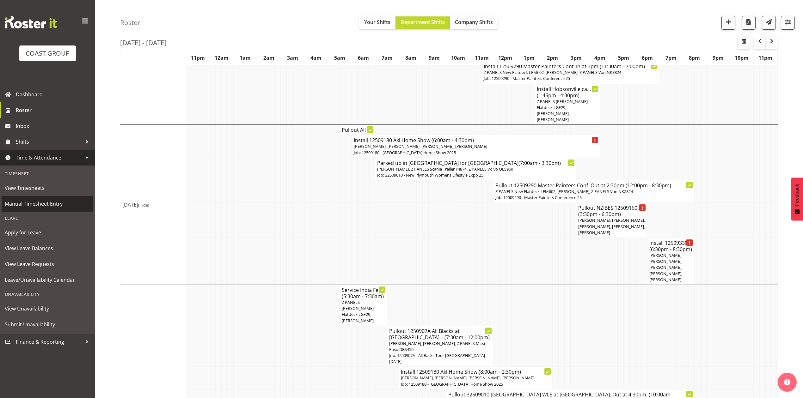
click at [44, 198] on link "Manual Timesheet Entry" at bounding box center [48, 204] width 92 height 16
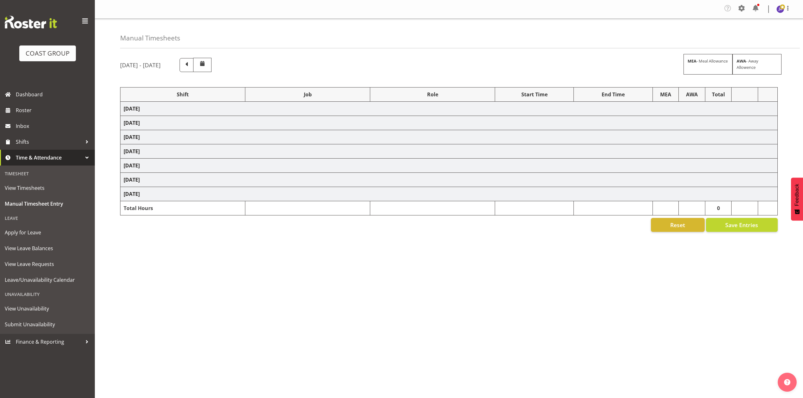
select select "81338"
select select "10496"
select select "80852"
select select "10275"
select select "68034"
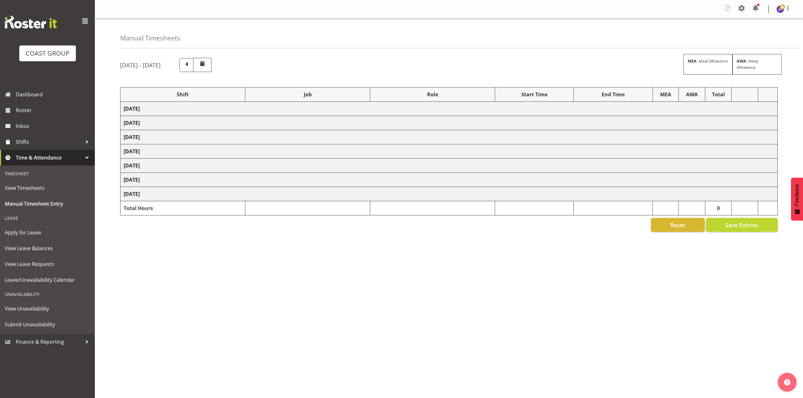
select select "69"
select select "198"
select select "80396"
select select "8653"
select select "81338"
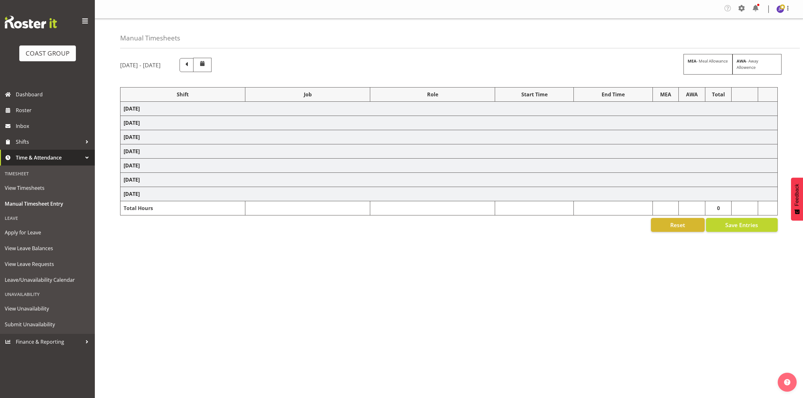
select select "10496"
select select "68034"
select select "69"
select select "198"
select select "79639"
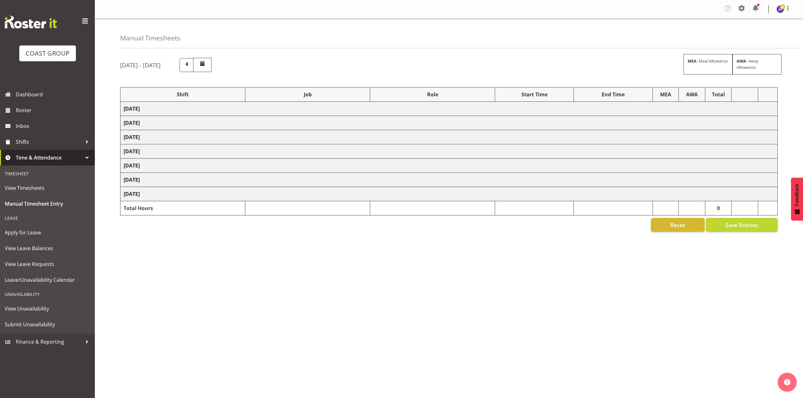
select select "8653"
select select "77523"
select select "8652"
select select "78923"
select select "8653"
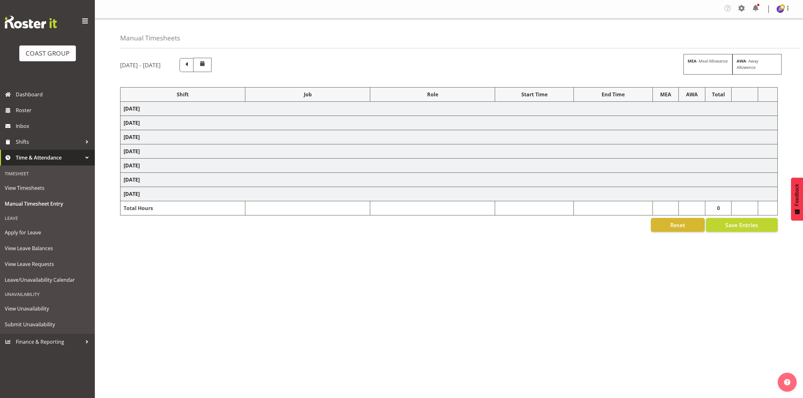
select select "68034"
select select "69"
select select "198"
select select "68034"
select select "69"
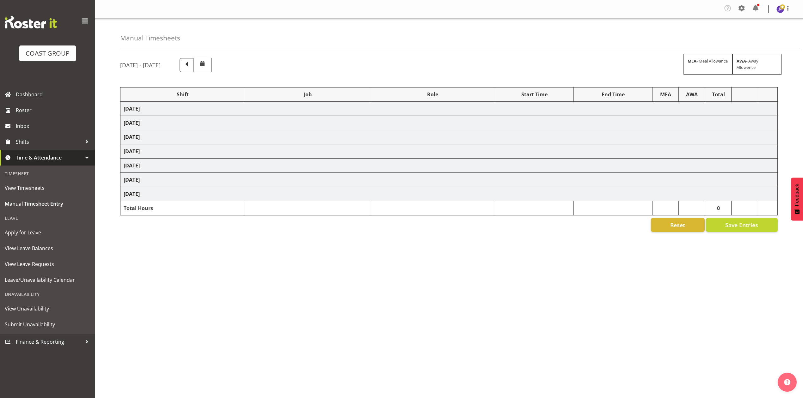
select select "198"
select select "50787"
select select "69"
select select "198"
select select "81447"
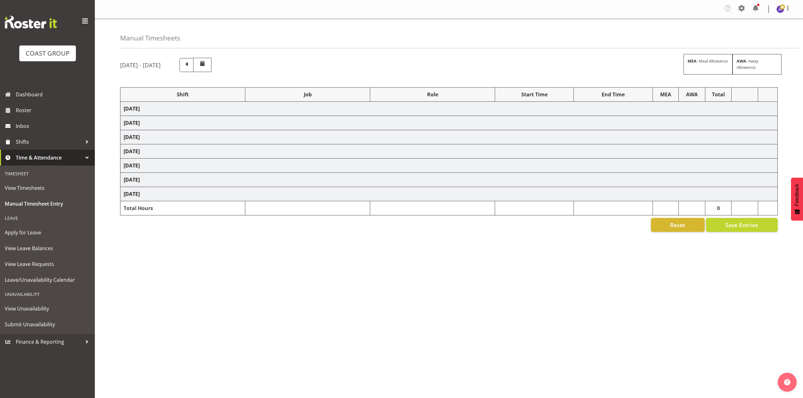
select select "9410"
select select "80779"
select select "10539"
select select "81815"
select select "10539"
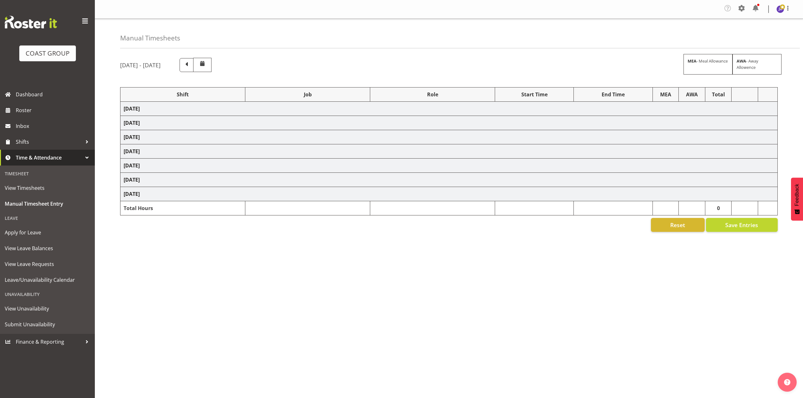
select select "81338"
select select "10496"
select select "81836"
select select "10539"
select select "68034"
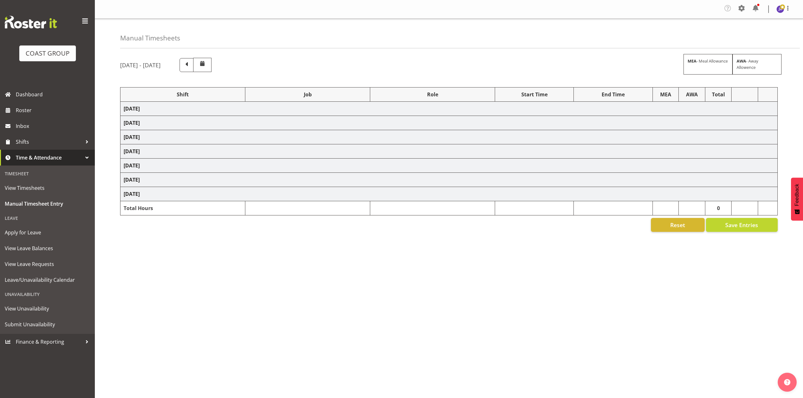
select select "69"
select select "198"
select select "79676"
select select "8653"
select select "68034"
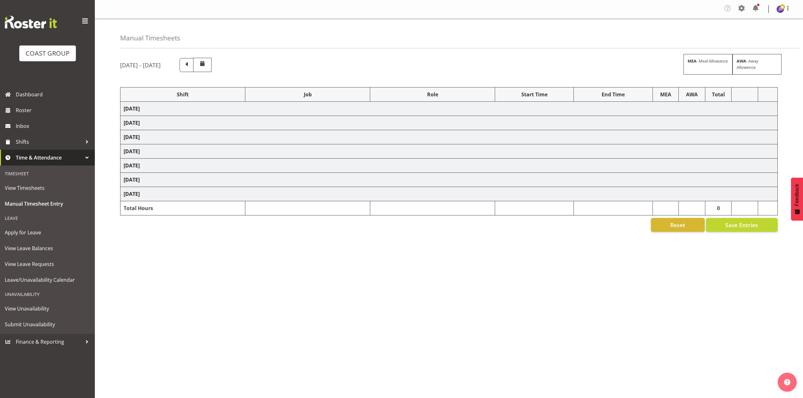
select select "69"
select select "198"
select select "68034"
select select "69"
select select "198"
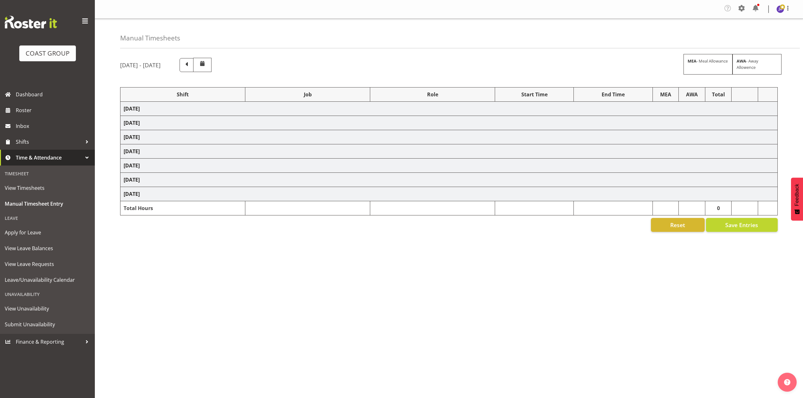
select select "81714"
select select "8653"
select select "81240"
select select "10460"
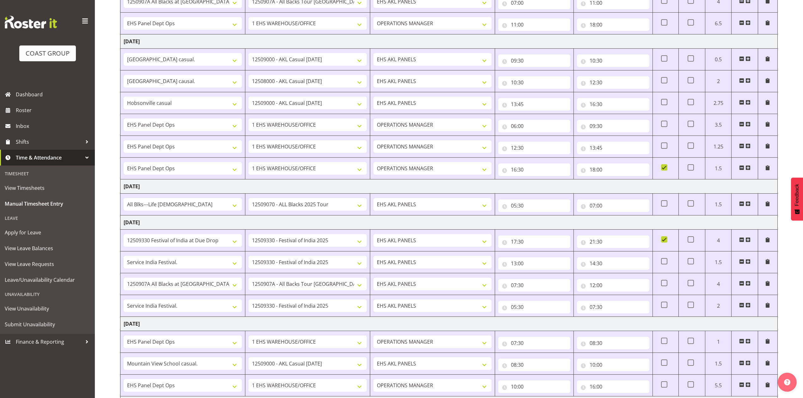
scroll to position [224, 0]
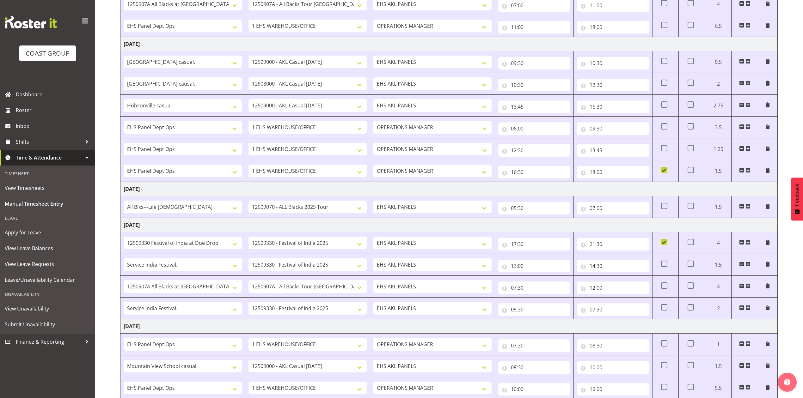
click at [742, 208] on span at bounding box center [741, 206] width 5 height 5
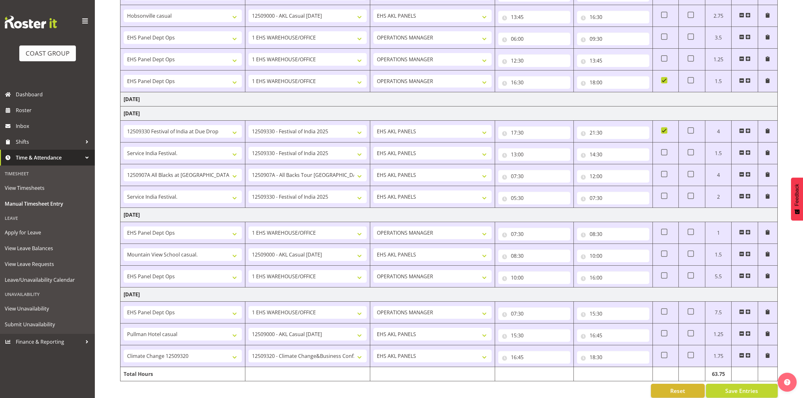
scroll to position [329, 0]
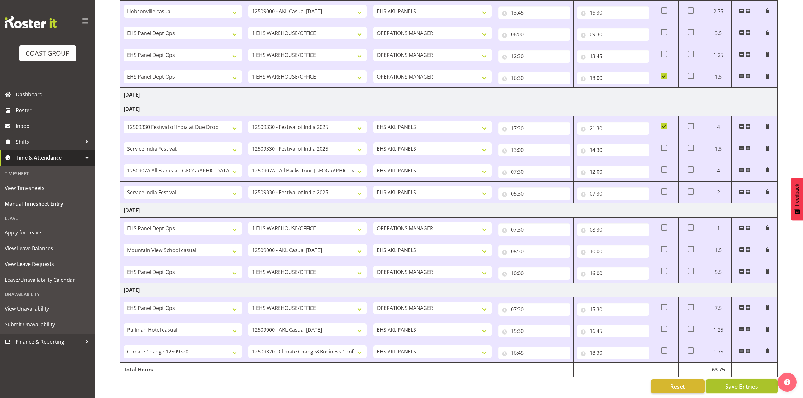
click at [745, 382] on span "Save Entries" at bounding box center [741, 386] width 33 height 8
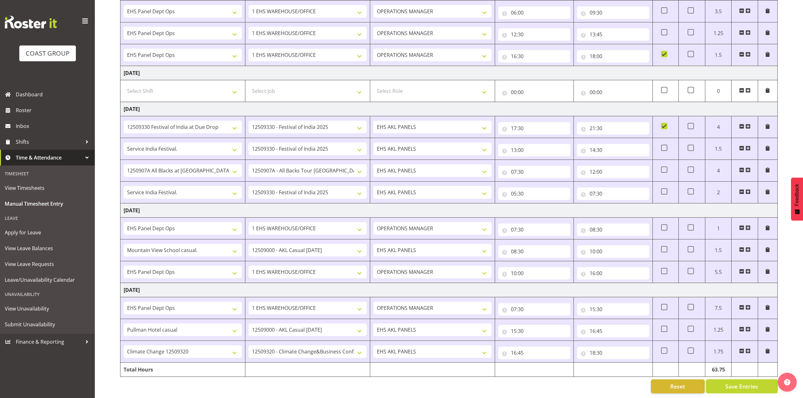
scroll to position [350, 0]
click at [749, 382] on span "Save Entries" at bounding box center [741, 386] width 33 height 8
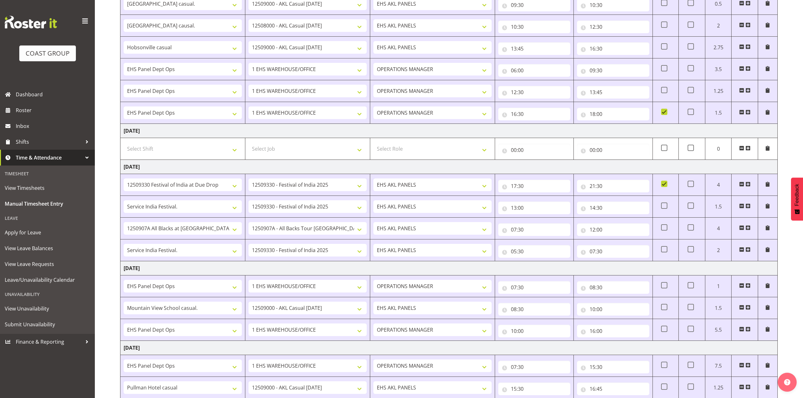
scroll to position [266, 0]
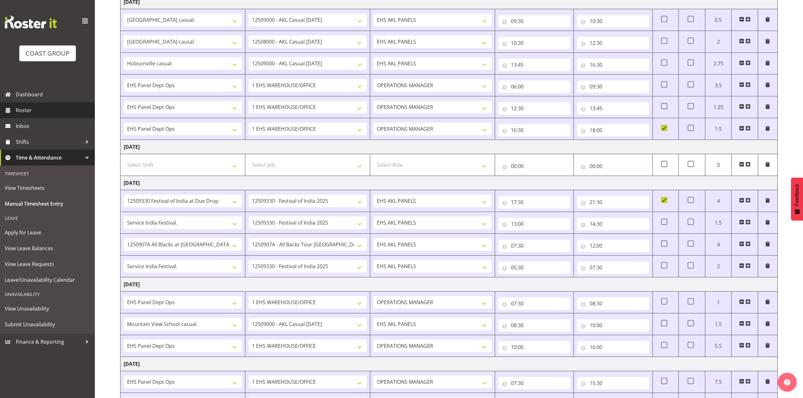
click at [27, 111] on span "Roster" at bounding box center [54, 110] width 76 height 9
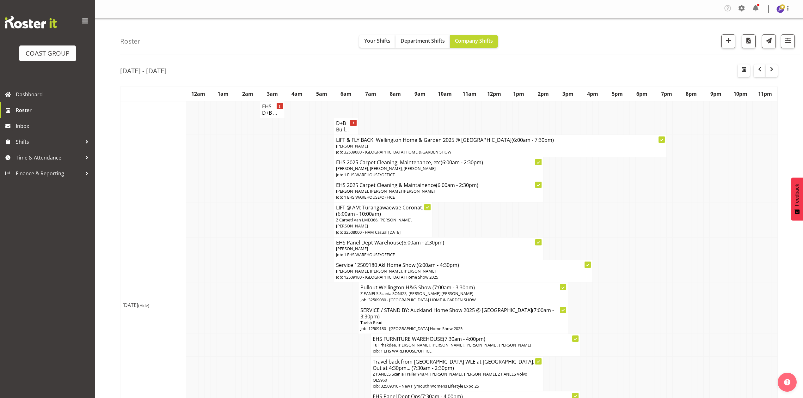
click at [421, 33] on div "Roster Your Shifts Department Shifts Company Shifts 1 Locations Clear CARLTON E…" at bounding box center [459, 37] width 679 height 36
click at [423, 40] on span "Department Shifts" at bounding box center [422, 40] width 44 height 7
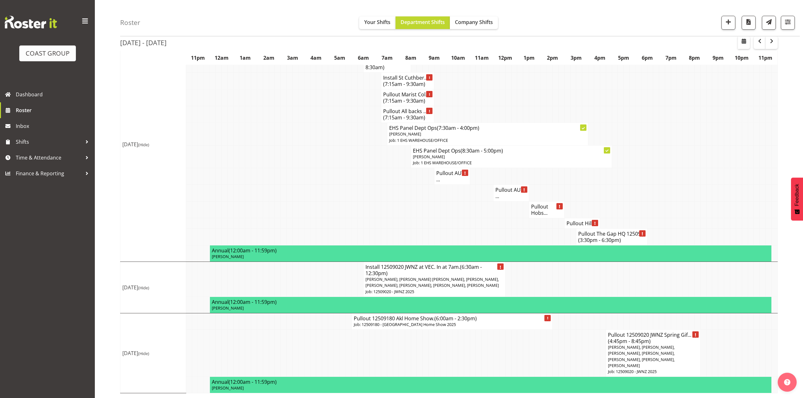
scroll to position [891, 0]
click at [560, 340] on td at bounding box center [561, 353] width 6 height 47
click at [410, 287] on p "[PERSON_NAME], [PERSON_NAME] [PERSON_NAME], [PERSON_NAME], [PERSON_NAME], [PERS…" at bounding box center [434, 283] width 138 height 12
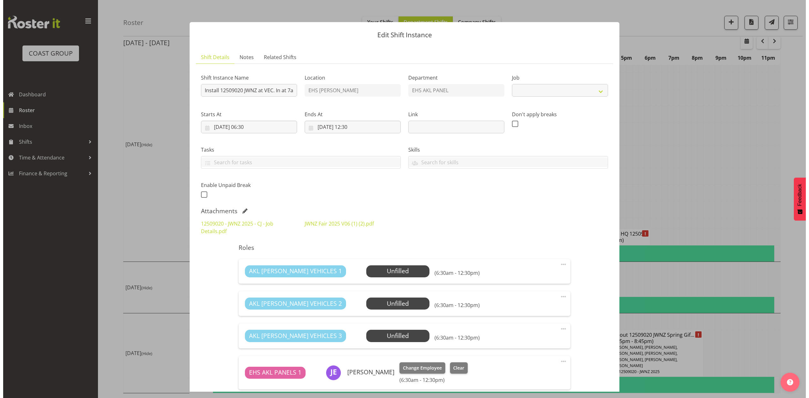
scroll to position [884, 0]
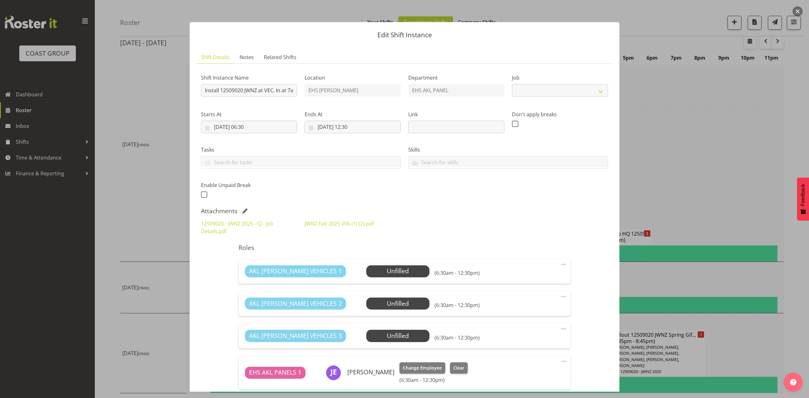
select select "9050"
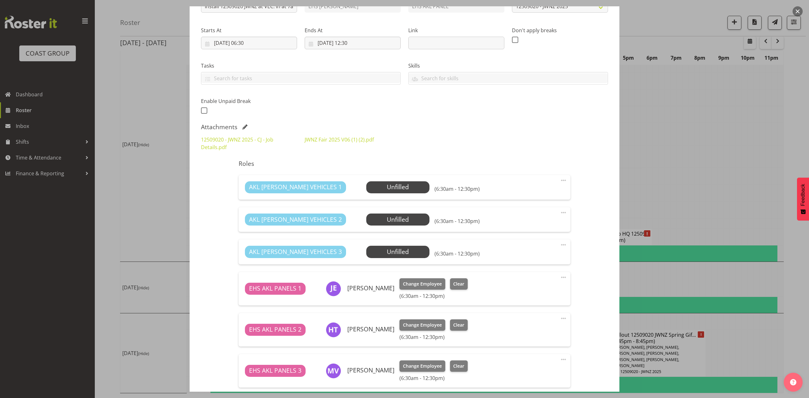
scroll to position [0, 0]
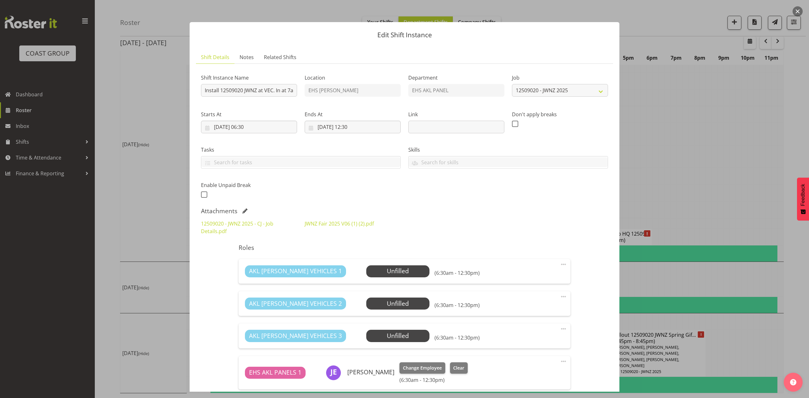
click at [693, 148] on div at bounding box center [404, 199] width 809 height 398
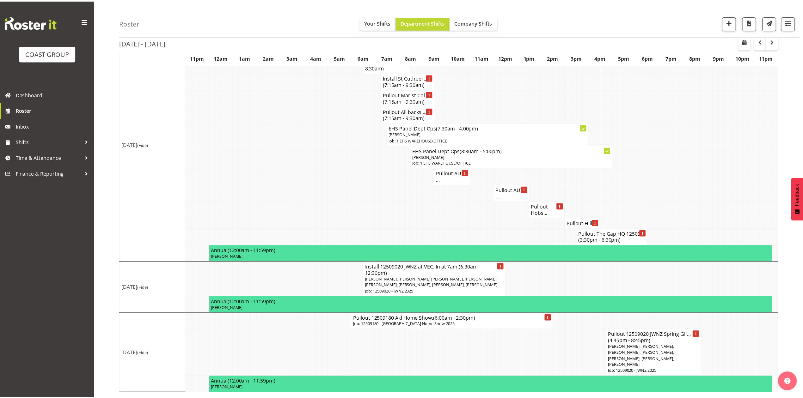
scroll to position [891, 0]
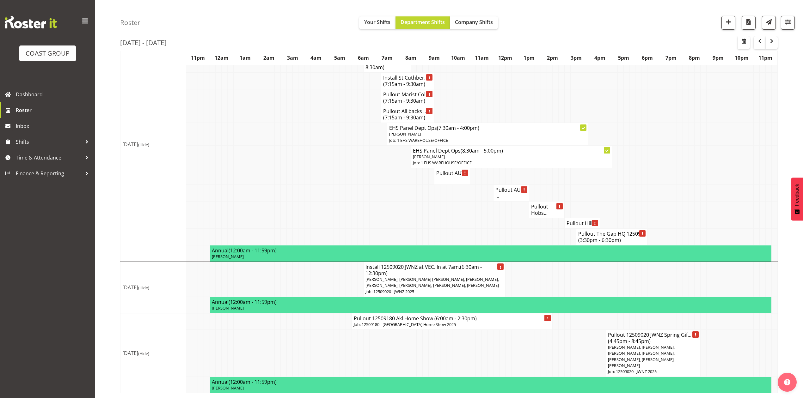
click at [551, 352] on td at bounding box center [549, 353] width 6 height 47
click at [640, 348] on span "[PERSON_NAME], [PERSON_NAME], [PERSON_NAME], [PERSON_NAME], [PERSON_NAME], [PER…" at bounding box center [641, 356] width 67 height 24
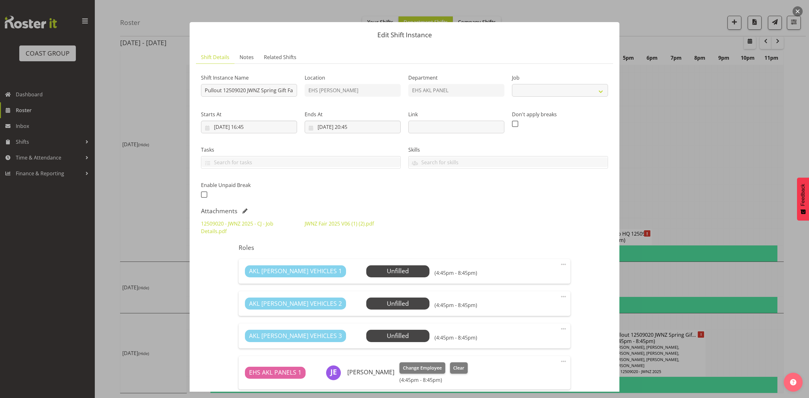
scroll to position [253, 0]
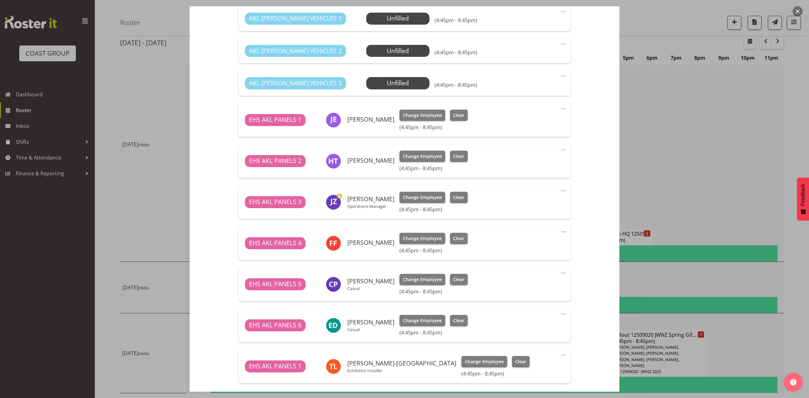
select select "9050"
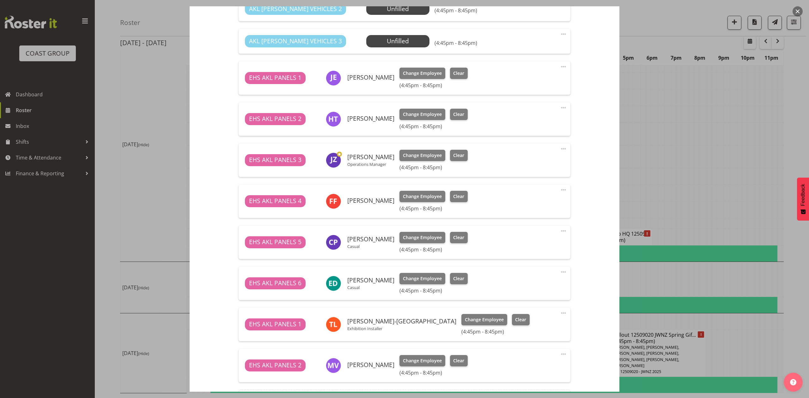
scroll to position [337, 0]
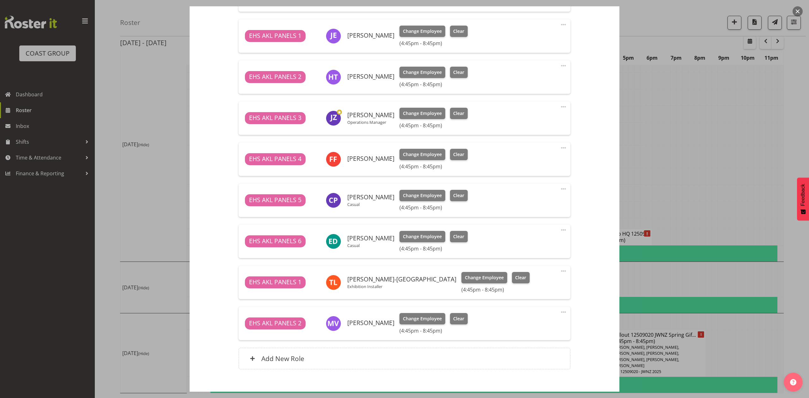
click at [751, 131] on div at bounding box center [404, 199] width 809 height 398
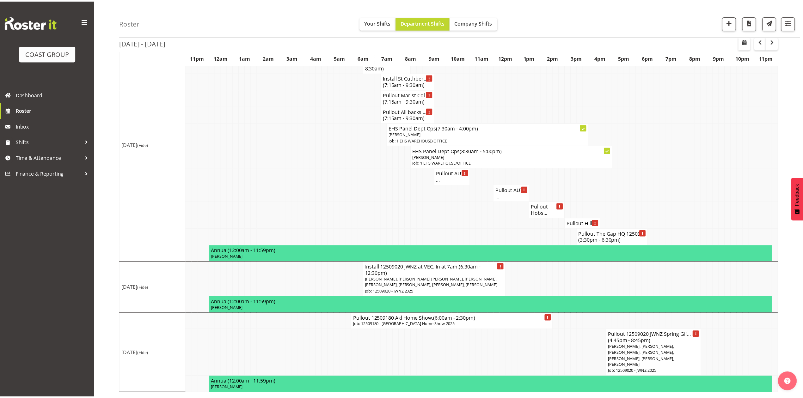
scroll to position [891, 0]
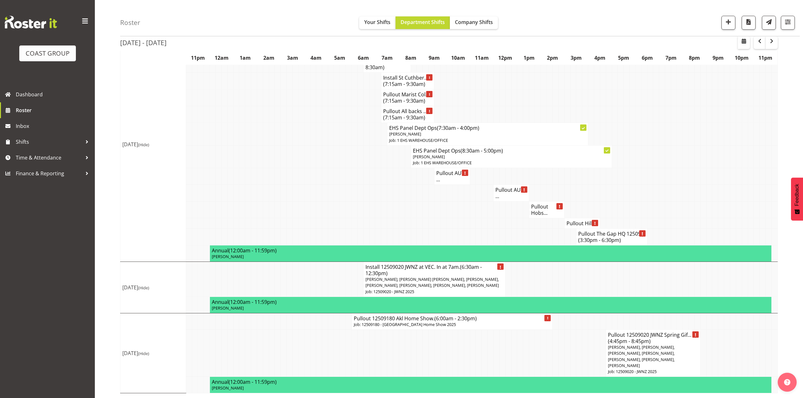
click at [694, 218] on td at bounding box center [697, 223] width 6 height 10
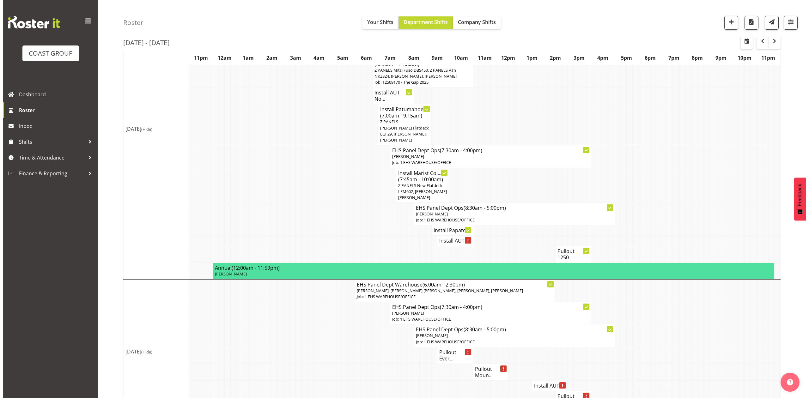
scroll to position [385, 0]
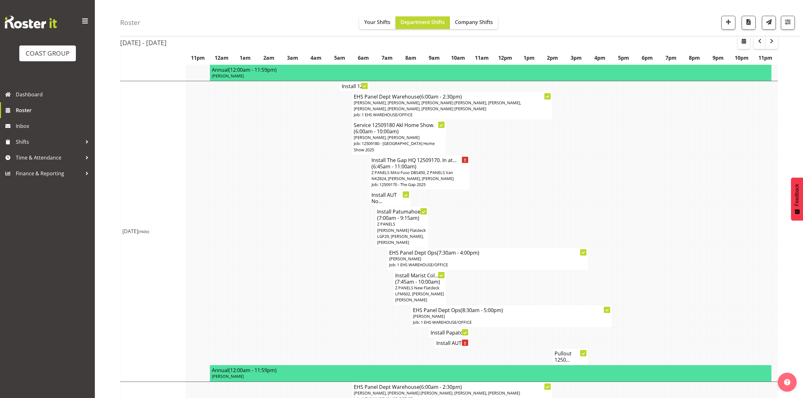
drag, startPoint x: 555, startPoint y: 175, endPoint x: 552, endPoint y: 179, distance: 4.7
click at [555, 178] on td at bounding box center [555, 172] width 6 height 35
click at [424, 170] on span "Z PANELS Mitsi Fuso DBS450, Z PANELS Van NKZ824, [PERSON_NAME], [PERSON_NAME]" at bounding box center [412, 176] width 82 height 12
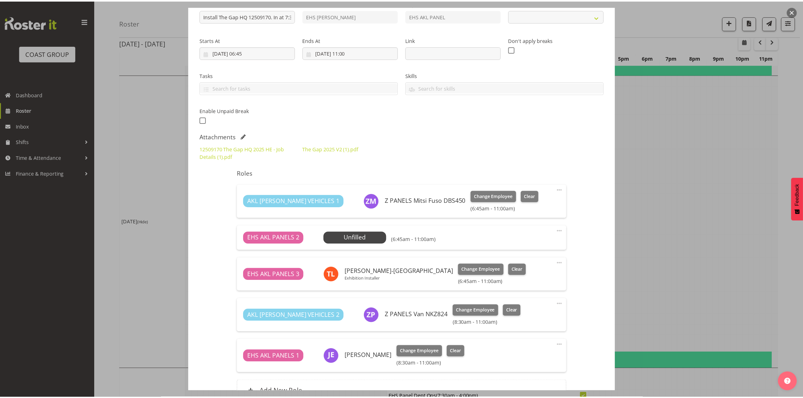
scroll to position [142, 0]
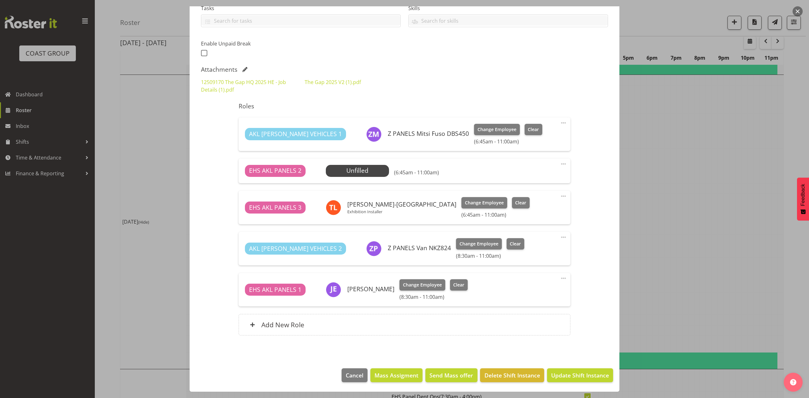
select select "9861"
click at [665, 167] on div at bounding box center [404, 199] width 809 height 398
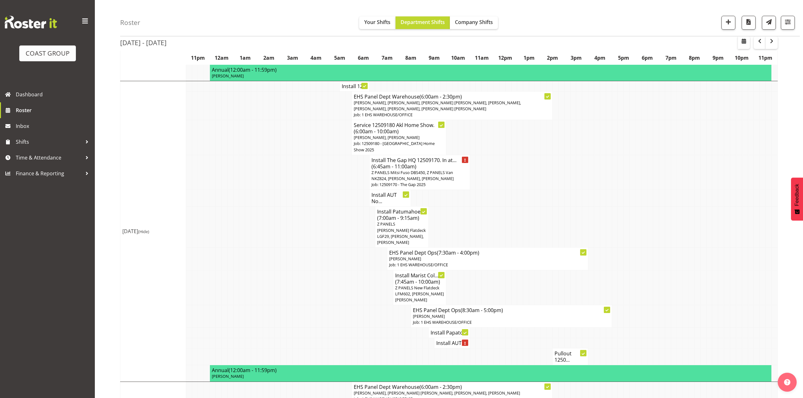
click at [378, 192] on h4 "Install AUT No..." at bounding box center [389, 198] width 37 height 13
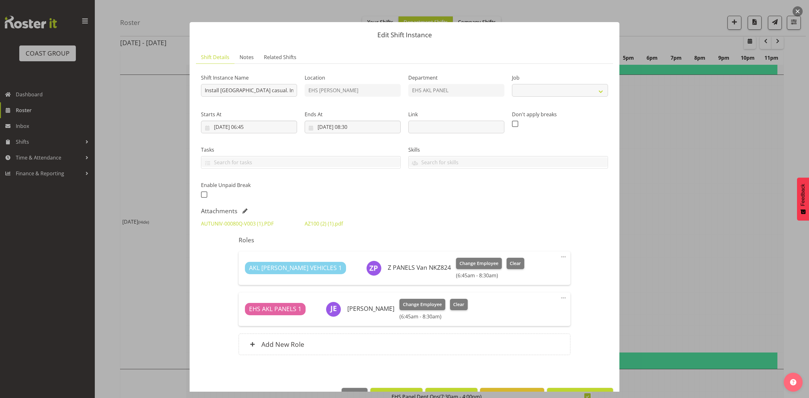
select select "8653"
click at [740, 198] on div at bounding box center [404, 199] width 809 height 398
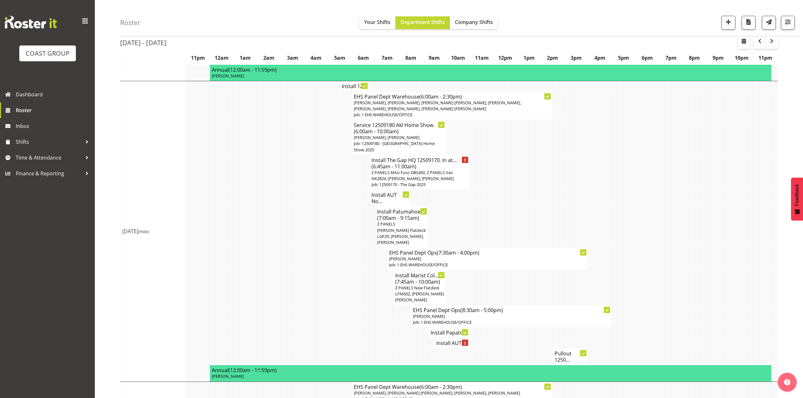
click at [373, 192] on h4 "Install AUT No..." at bounding box center [389, 198] width 37 height 13
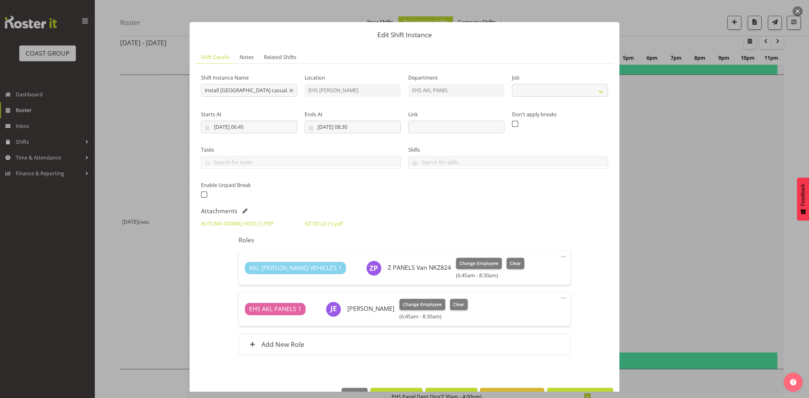
select select "8653"
click at [698, 202] on div at bounding box center [404, 199] width 809 height 398
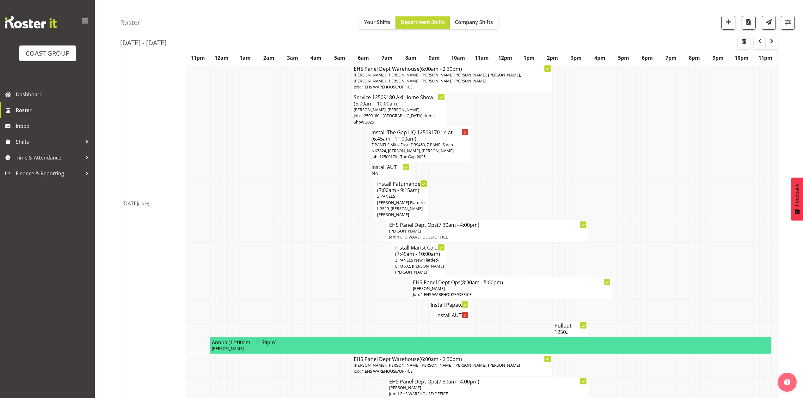
scroll to position [427, 0]
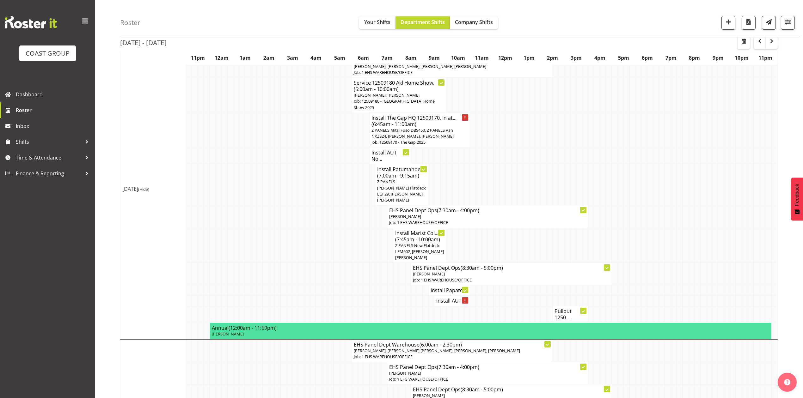
click at [444, 298] on h4 "Install AUT ..." at bounding box center [451, 301] width 31 height 6
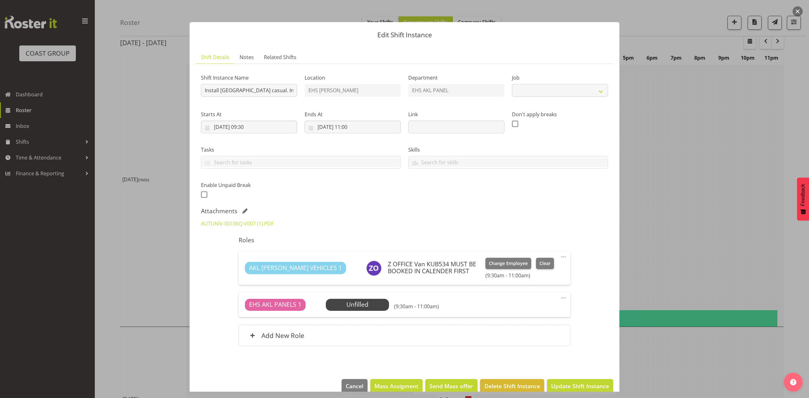
select select "8653"
click at [701, 186] on div at bounding box center [404, 199] width 809 height 398
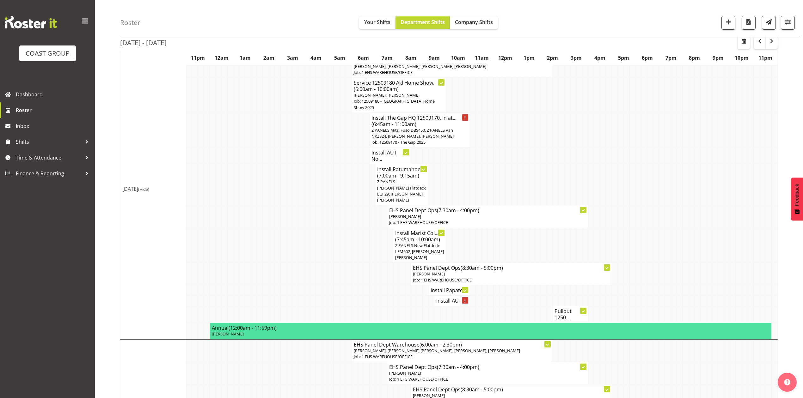
click at [448, 287] on h4 "Install Papato..." at bounding box center [448, 290] width 37 height 6
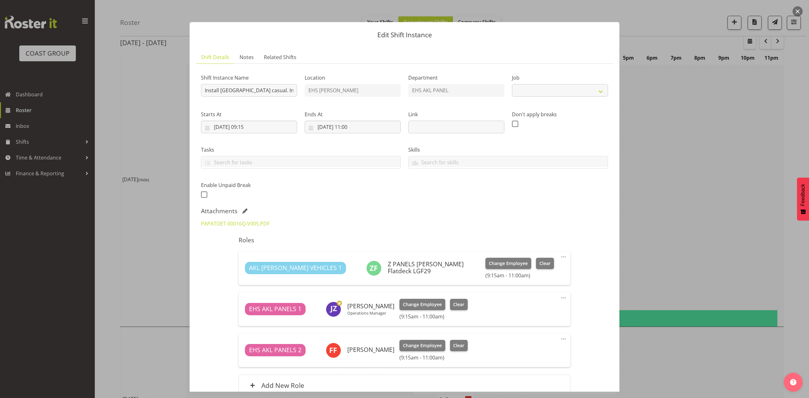
select select "8653"
click at [690, 174] on div at bounding box center [404, 199] width 809 height 398
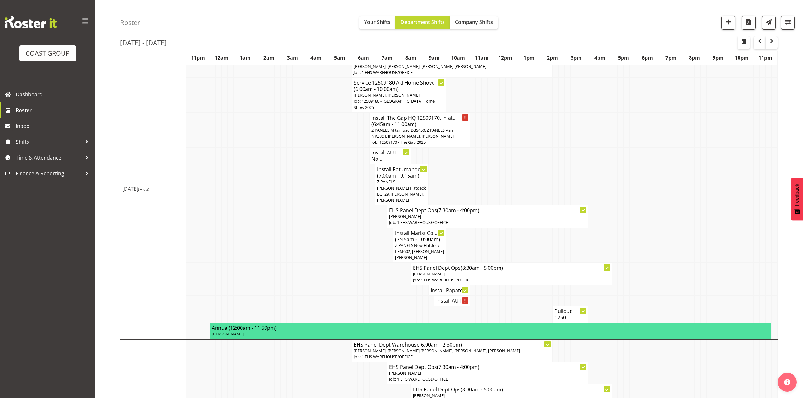
click at [557, 308] on h4 "Pullout 1250..." at bounding box center [569, 314] width 31 height 13
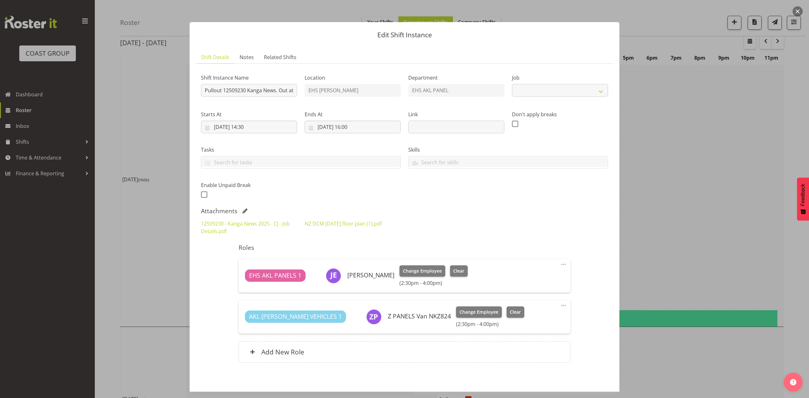
select select "10228"
click at [632, 230] on div at bounding box center [404, 199] width 809 height 398
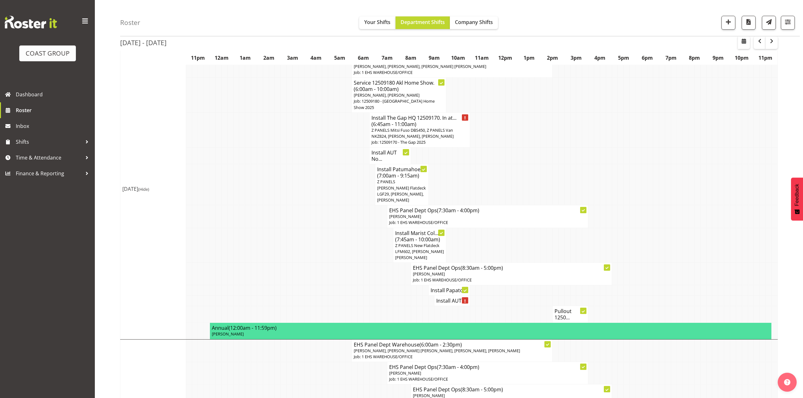
click at [439, 298] on h4 "Install AUT ..." at bounding box center [451, 301] width 31 height 6
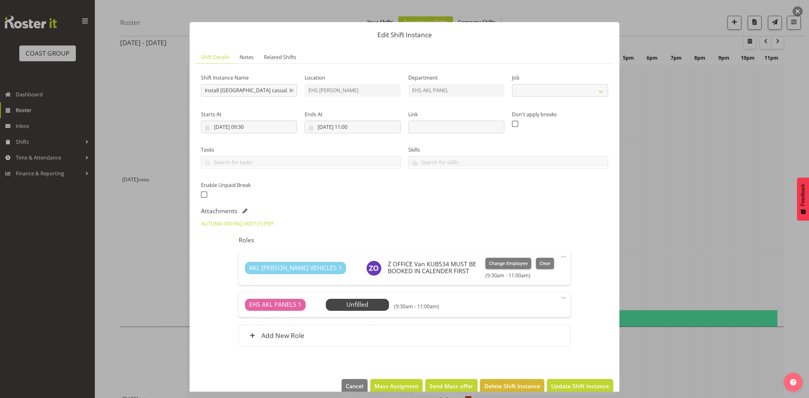
select select "8653"
click at [658, 212] on div at bounding box center [404, 199] width 809 height 398
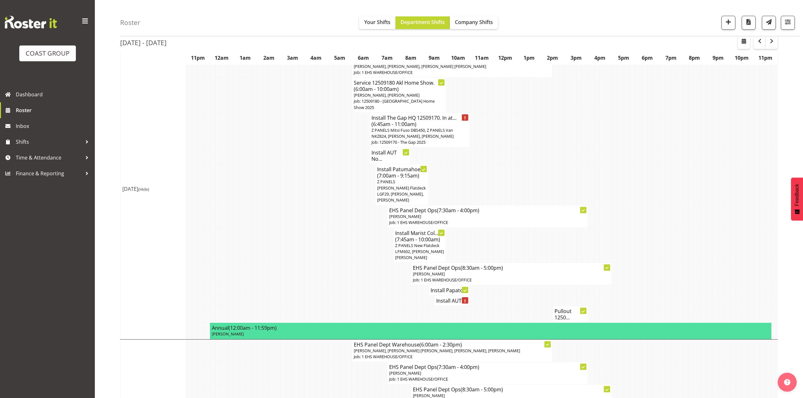
click at [443, 298] on h4 "Install AUT ..." at bounding box center [451, 301] width 31 height 6
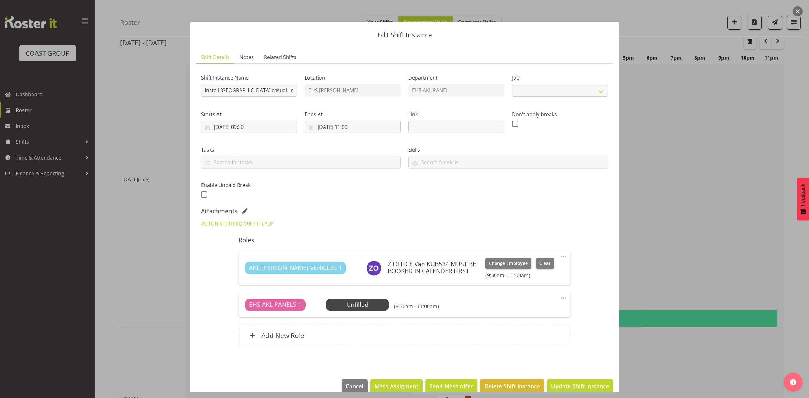
select select "8653"
click at [681, 191] on div at bounding box center [404, 199] width 809 height 398
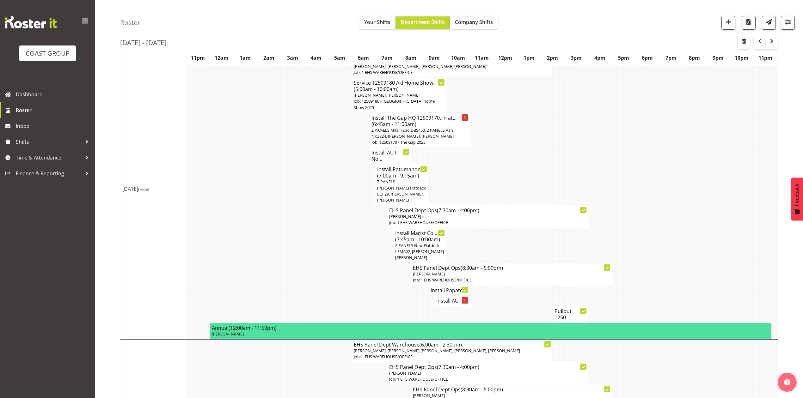
click at [434, 243] on span "Z PANELS New Flatdeck LFM602, [PERSON_NAME] [PERSON_NAME]" at bounding box center [419, 252] width 49 height 18
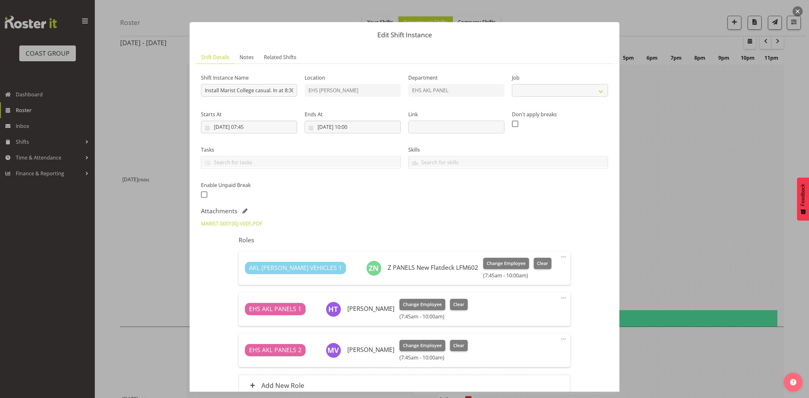
select select "8653"
click at [234, 224] on link "MARIST-00010Q-V005.PDF" at bounding box center [231, 223] width 61 height 7
drag, startPoint x: 731, startPoint y: 155, endPoint x: 735, endPoint y: 155, distance: 4.1
click at [733, 155] on div at bounding box center [404, 199] width 809 height 398
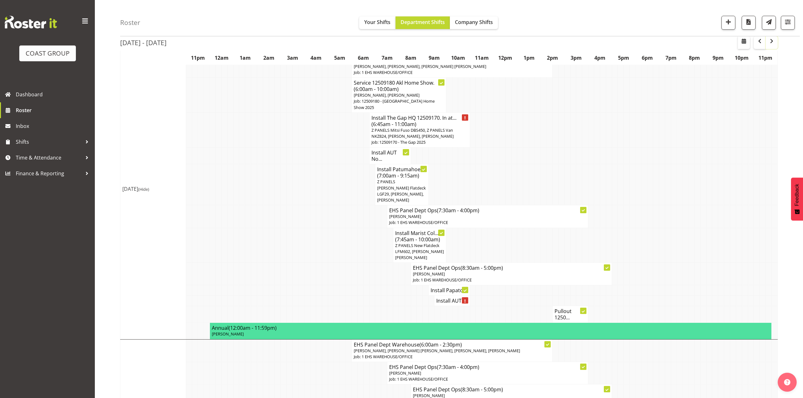
click at [772, 41] on span "button" at bounding box center [772, 41] width 8 height 8
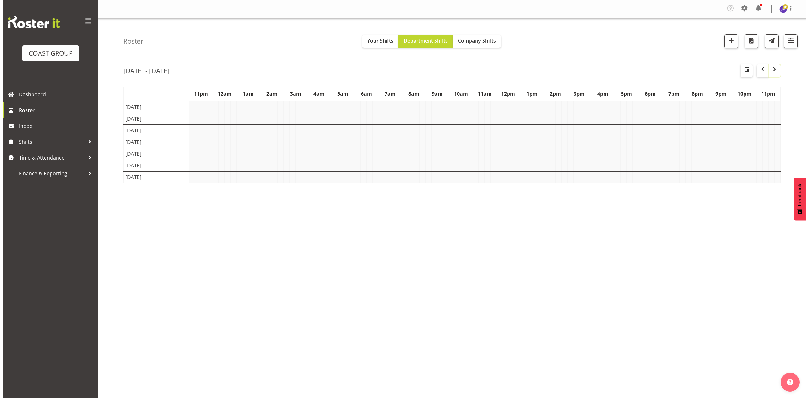
scroll to position [0, 0]
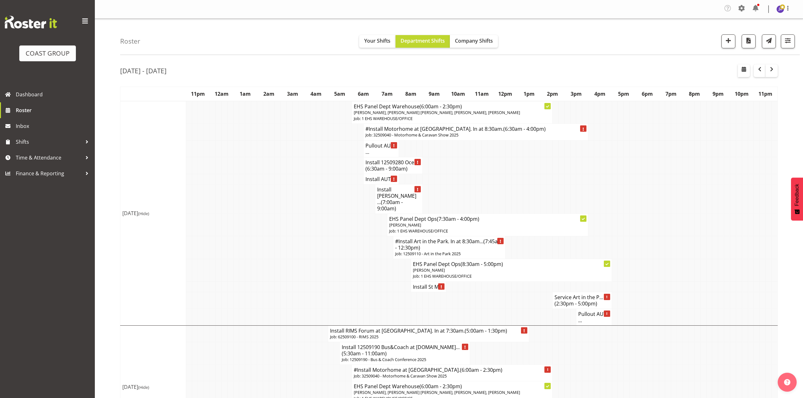
click at [431, 138] on p "Job: 32509040 - Motorhome & Caravan Show 2025" at bounding box center [475, 135] width 221 height 6
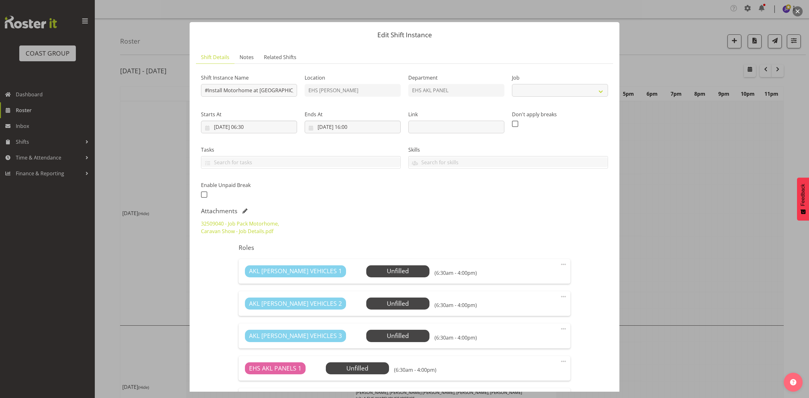
select select "9139"
click at [665, 226] on div at bounding box center [404, 199] width 809 height 398
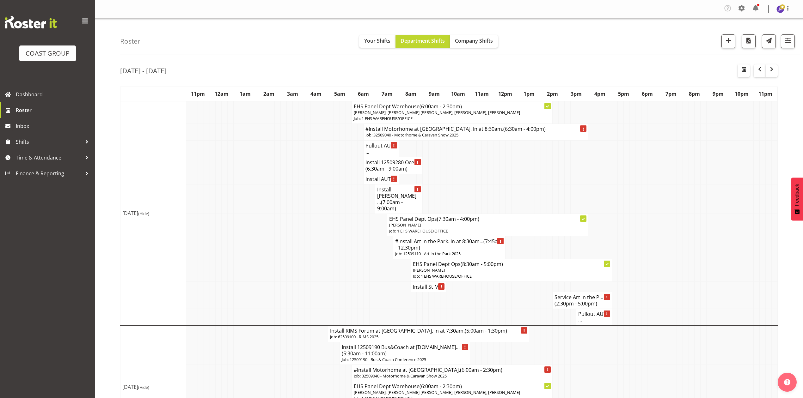
click at [468, 132] on h4 "#Install Motorhome at [GEOGRAPHIC_DATA]. In at 8:30am. (6:30am - 4:00pm)" at bounding box center [475, 129] width 221 height 6
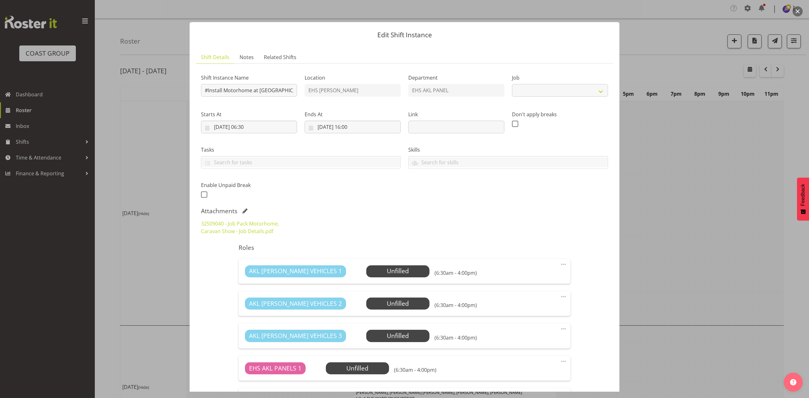
select select "9139"
click at [209, 90] on input "#Install Motorhome at [GEOGRAPHIC_DATA]. In at 8:30am." at bounding box center [249, 90] width 96 height 13
click at [208, 90] on input "#Install Motorhome at [GEOGRAPHIC_DATA]. In at 8:30am." at bounding box center [249, 90] width 96 height 13
type input "Install Motorhome at [GEOGRAPHIC_DATA]. In at 8:30am."
click at [240, 210] on div "Attachments" at bounding box center [404, 211] width 407 height 8
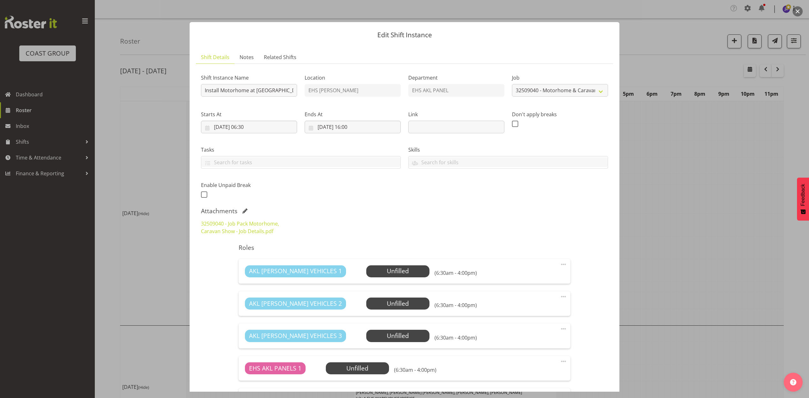
click at [246, 211] on span at bounding box center [244, 211] width 5 height 5
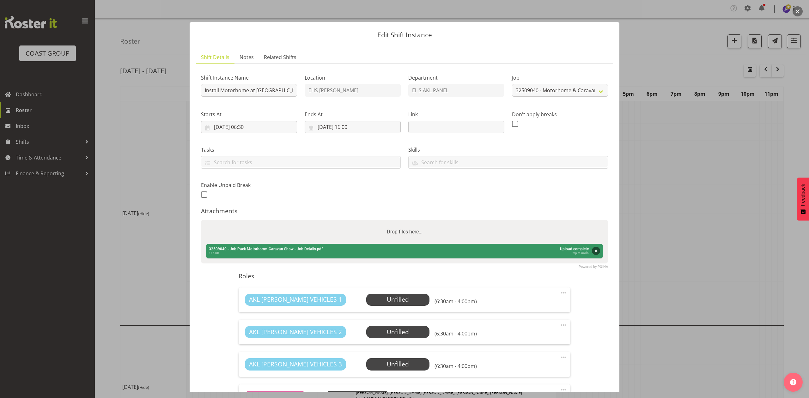
click at [274, 231] on div "Drop files here..." at bounding box center [404, 232] width 407 height 24
click at [201, 220] on input "Drop files here..." at bounding box center [404, 221] width 407 height 2
type input "C:\fakepath\32509040 - Job Pack Motorhome, Caravan Show - Job Details (1).pdf"
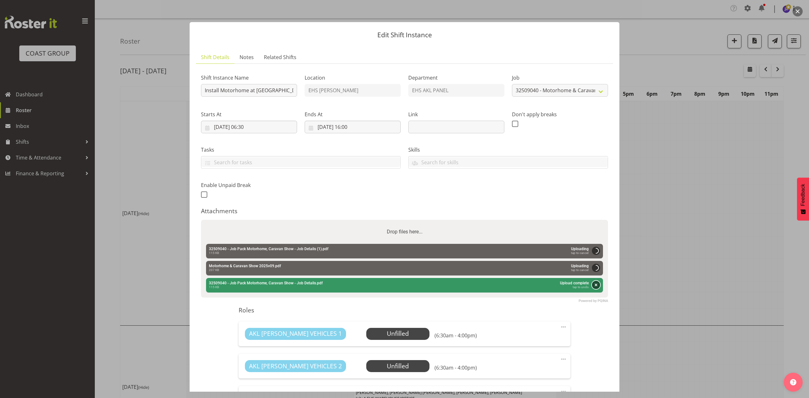
click at [592, 285] on button "Remove" at bounding box center [596, 285] width 8 height 8
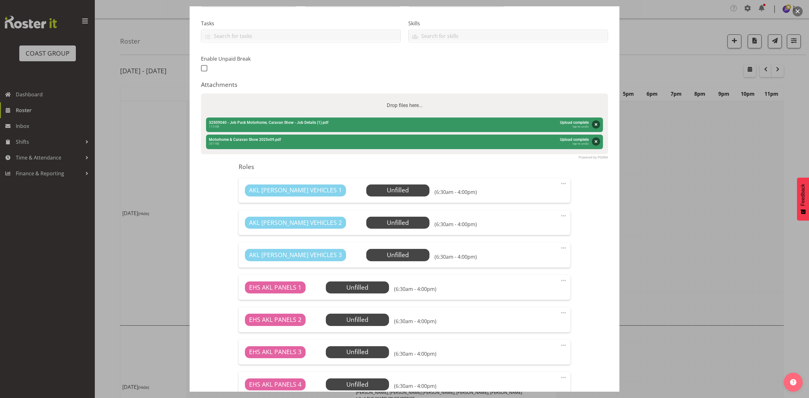
scroll to position [282, 0]
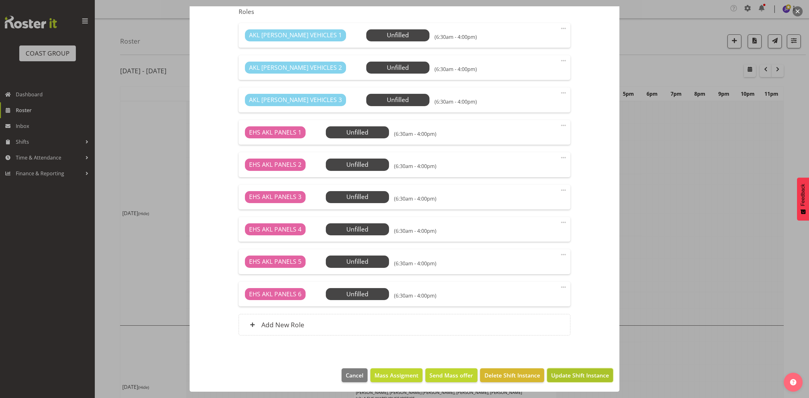
click at [583, 378] on span "Update Shift Instance" at bounding box center [580, 375] width 58 height 8
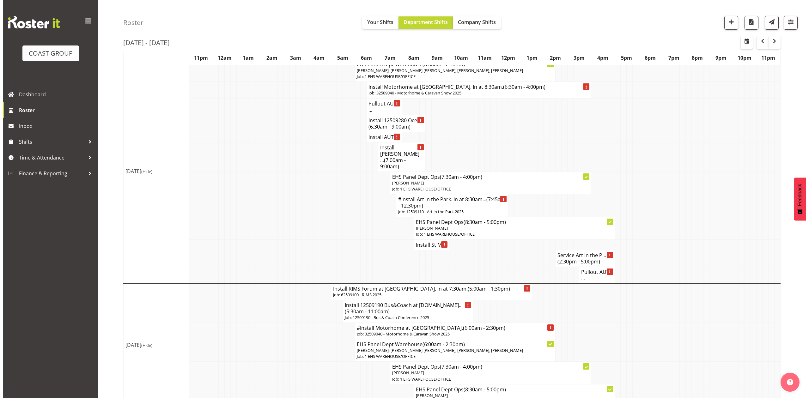
scroll to position [0, 0]
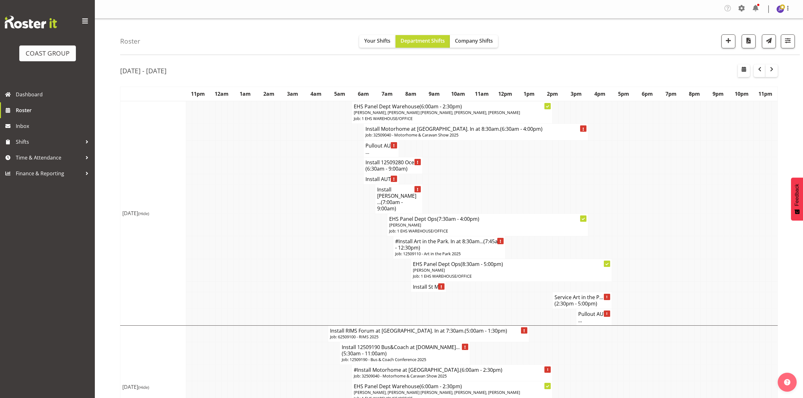
click at [430, 238] on h4 "#Install Art in the Park. In at 8:30am... (7:45am - 12:30pm)" at bounding box center [449, 244] width 108 height 13
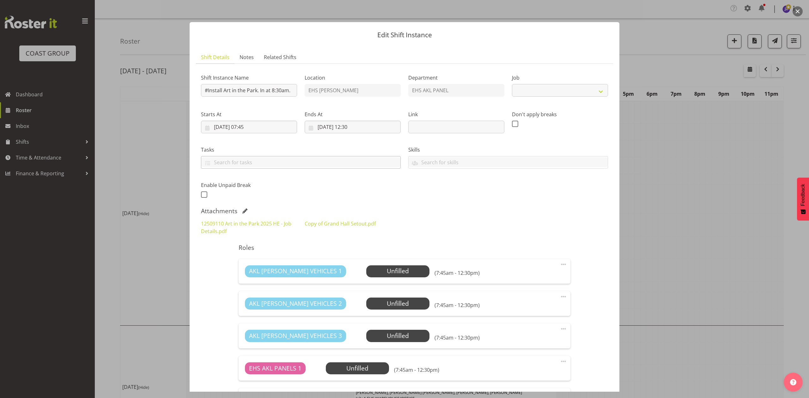
select select "9448"
click at [326, 224] on link "Copy of Grand Hall Setout.pdf" at bounding box center [340, 223] width 71 height 7
click at [240, 221] on link "12509110 Art in the Park 2025 HE - Job Details.pdf" at bounding box center [246, 227] width 90 height 15
